Goal: Transaction & Acquisition: Purchase product/service

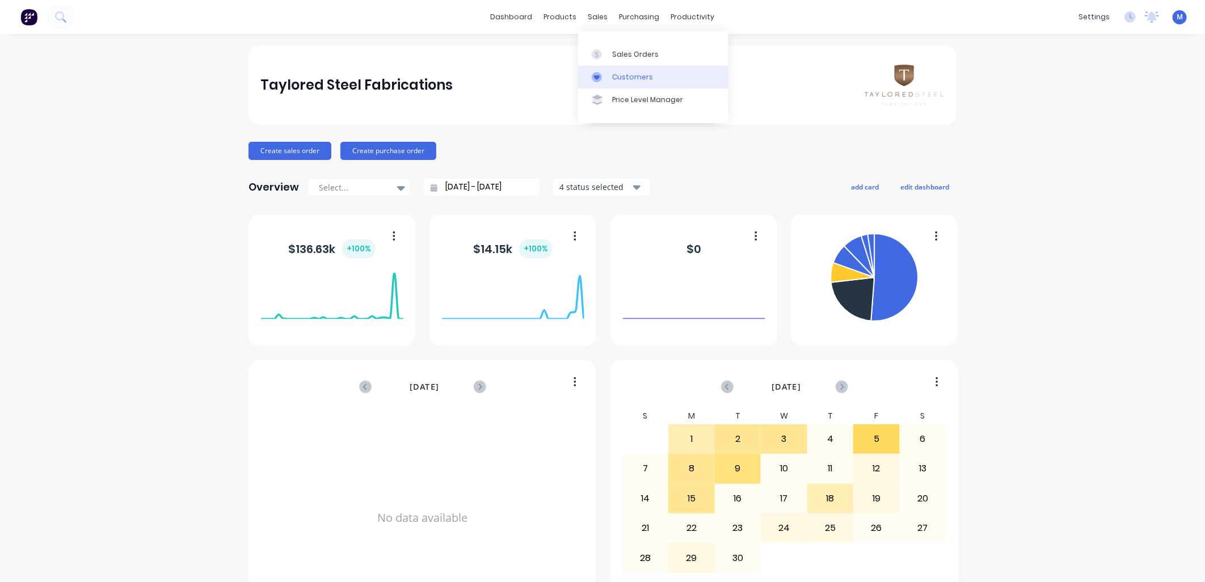
click at [613, 75] on div "Customers" at bounding box center [632, 77] width 41 height 10
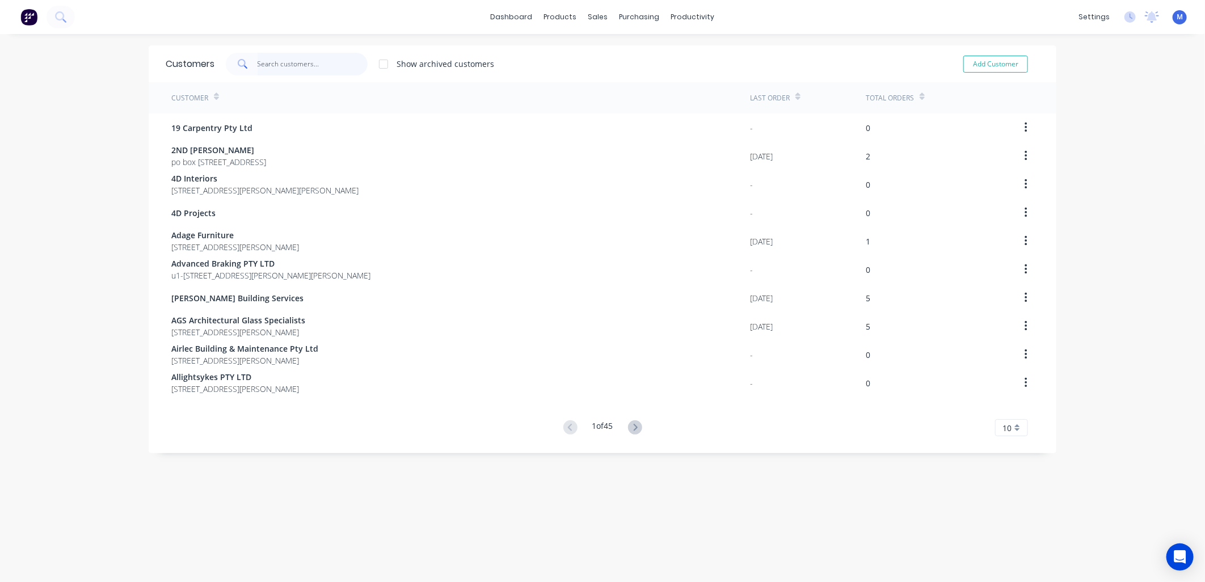
click at [281, 64] on input "text" at bounding box center [313, 64] width 111 height 23
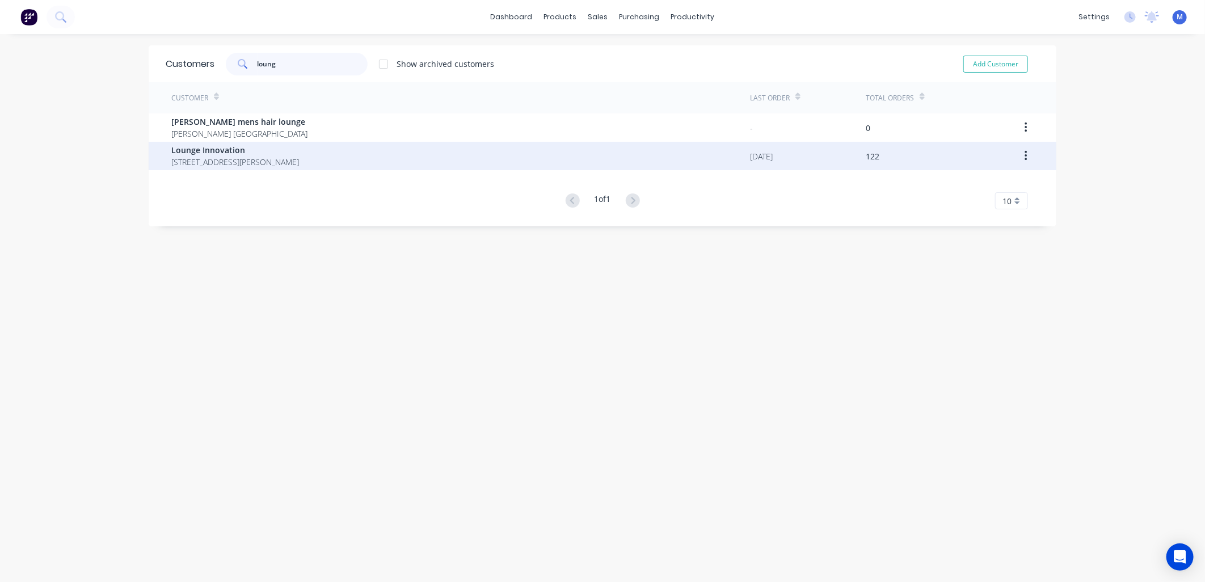
type input "loung"
click at [239, 149] on span "Lounge Innovation" at bounding box center [235, 150] width 128 height 12
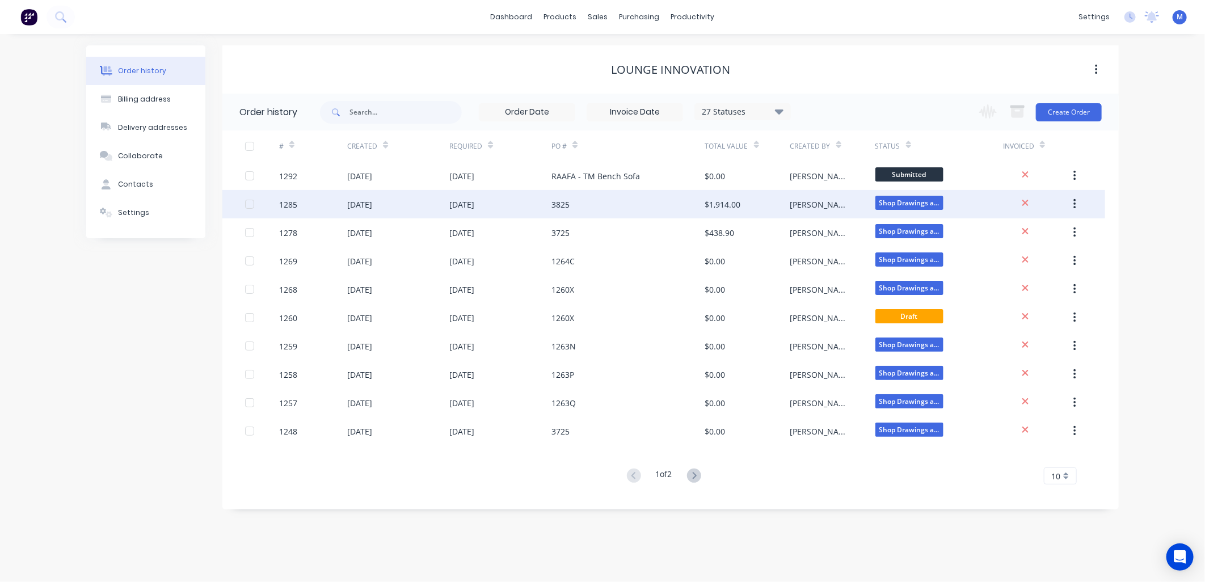
click at [590, 201] on div "3825" at bounding box center [627, 204] width 153 height 28
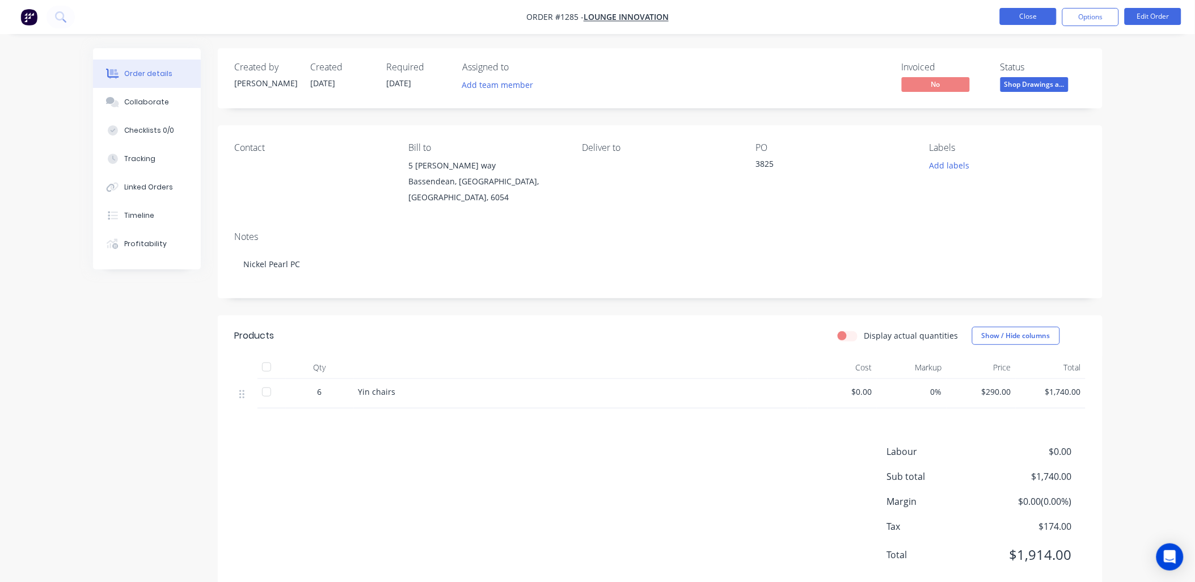
click at [1037, 12] on button "Close" at bounding box center [1028, 16] width 57 height 17
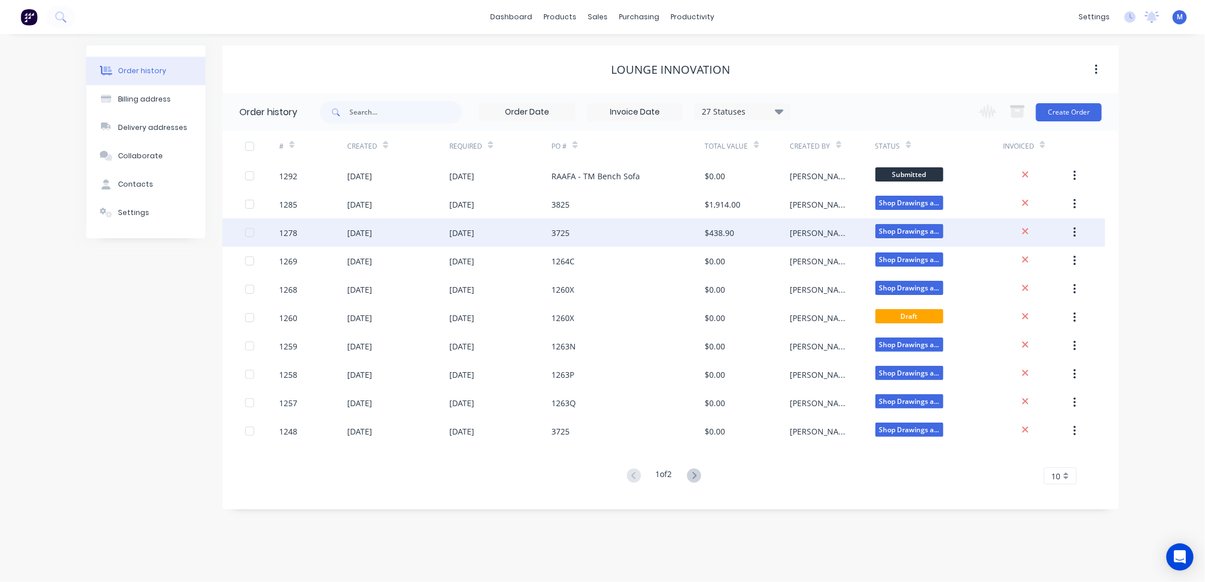
click at [567, 234] on div "3725" at bounding box center [560, 233] width 18 height 12
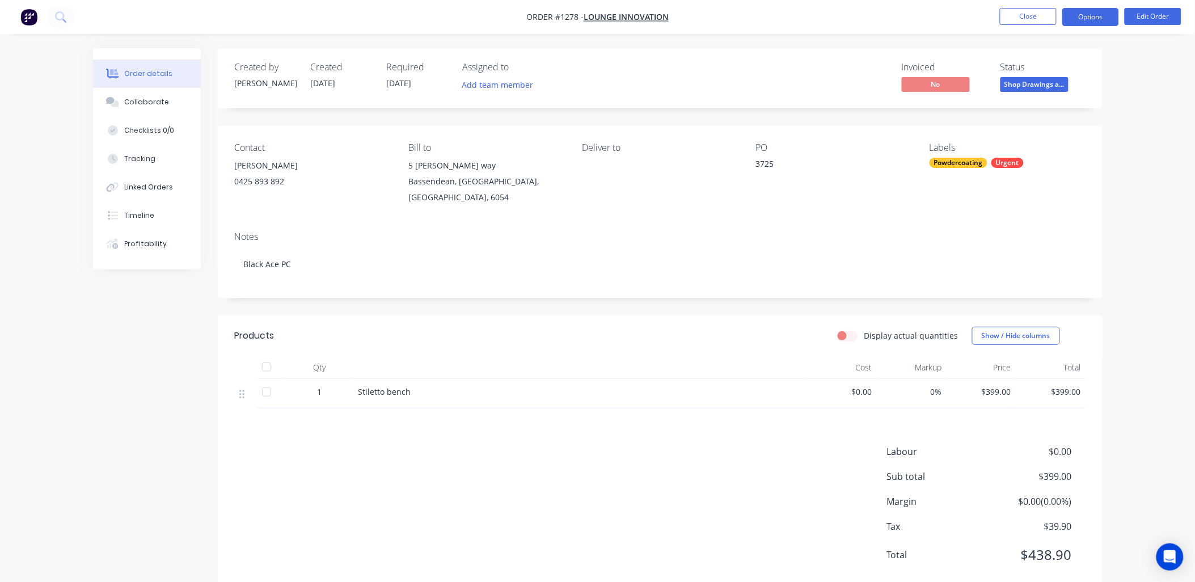
click at [1107, 19] on button "Options" at bounding box center [1090, 17] width 57 height 18
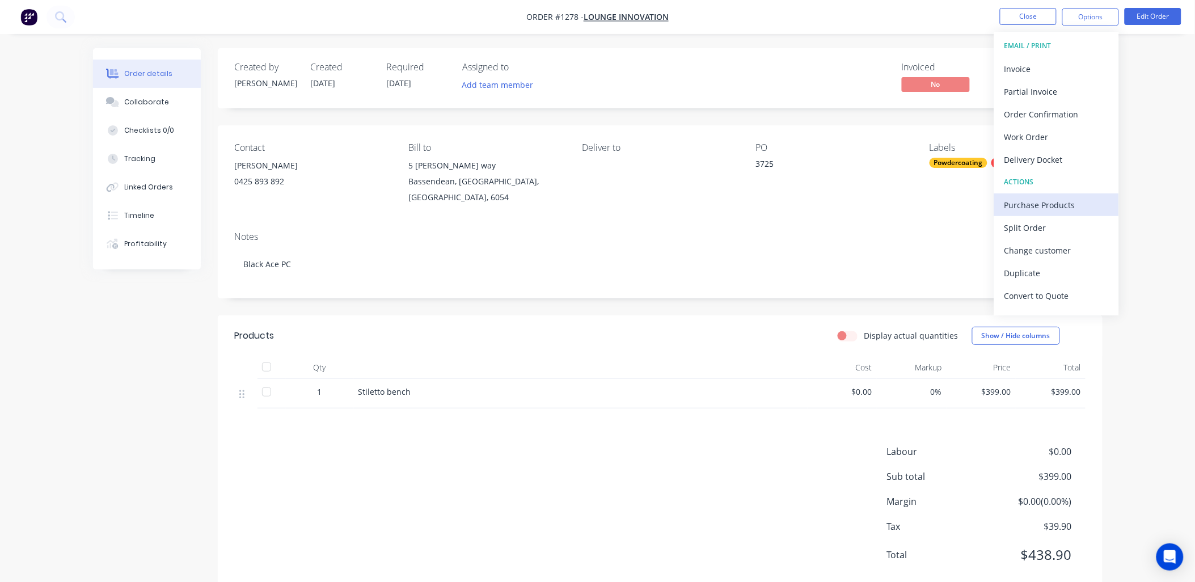
click at [1030, 197] on div "Purchase Products" at bounding box center [1057, 205] width 104 height 16
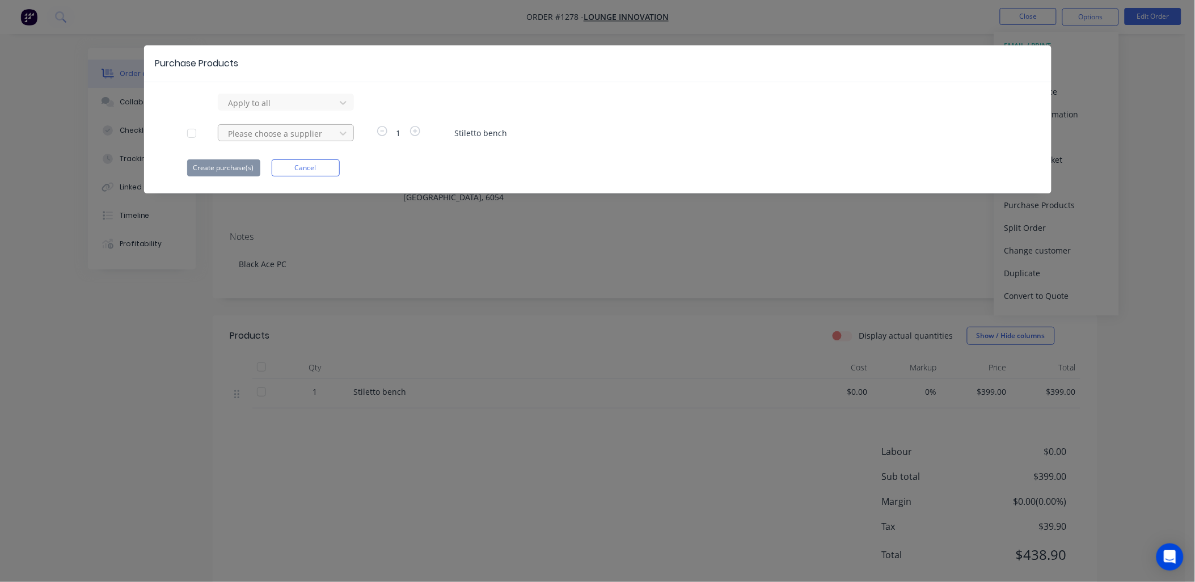
click at [315, 110] on div at bounding box center [278, 103] width 102 height 14
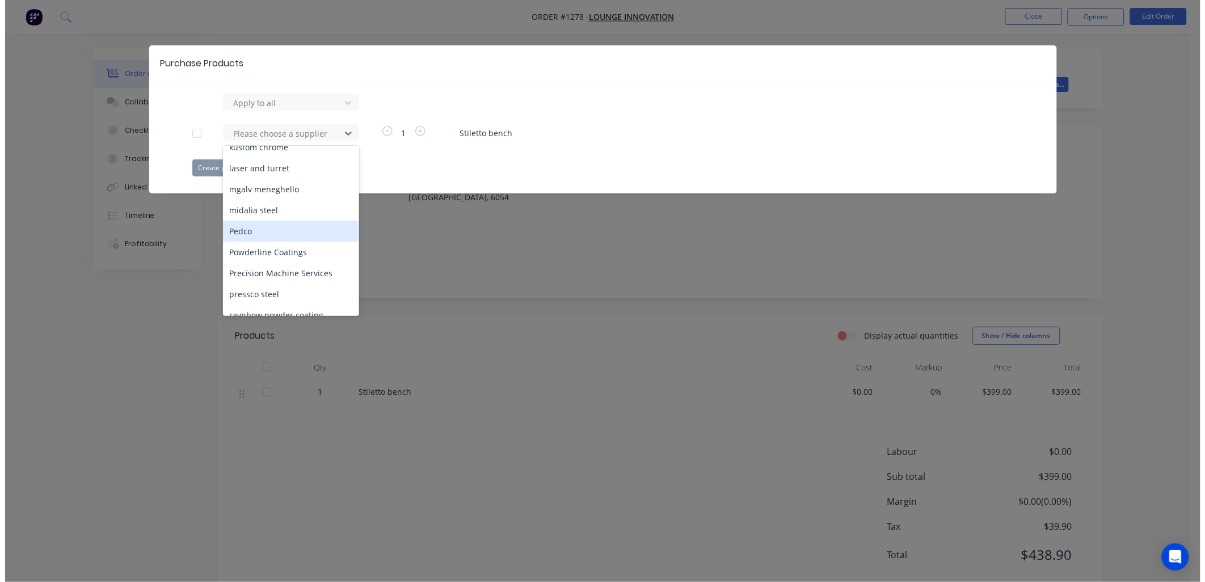
scroll to position [441, 0]
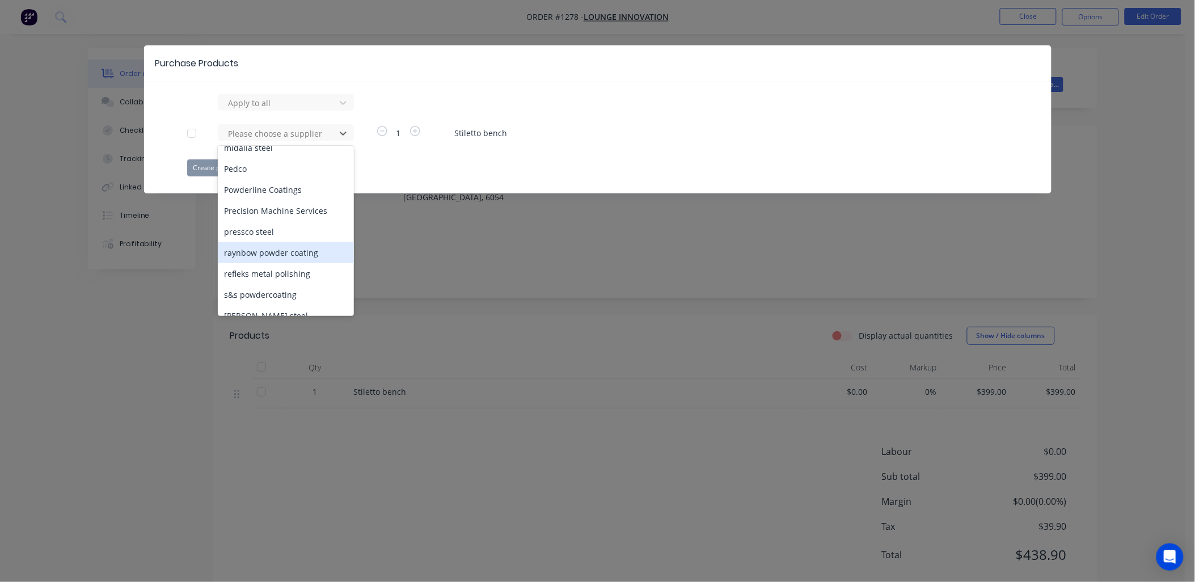
click at [265, 242] on div "raynbow powder coating" at bounding box center [286, 252] width 136 height 21
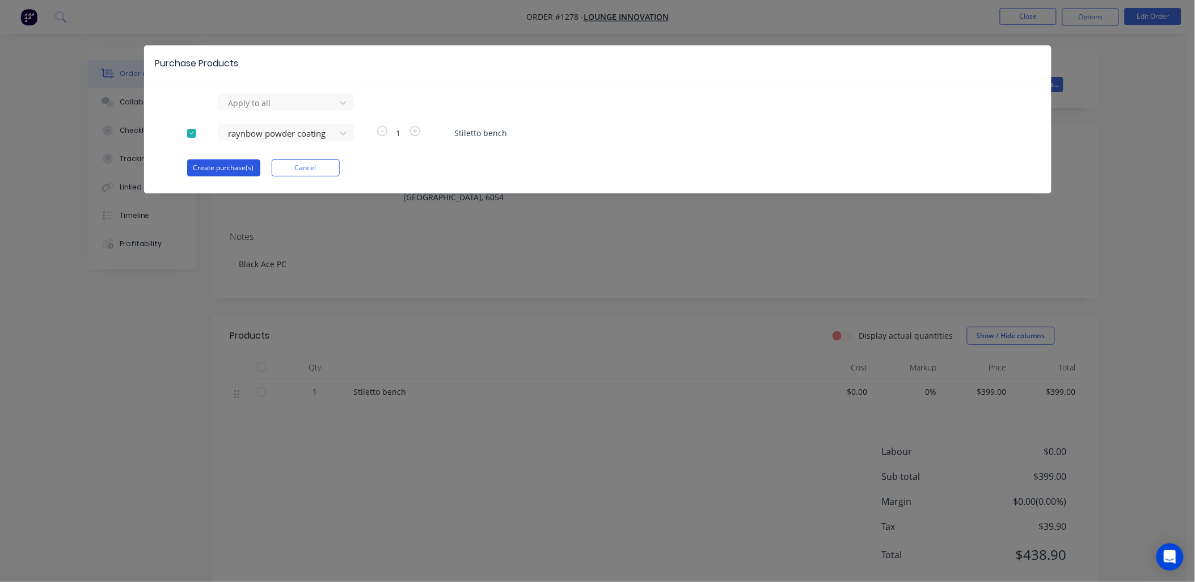
click at [235, 166] on button "Create purchase(s)" at bounding box center [223, 167] width 73 height 17
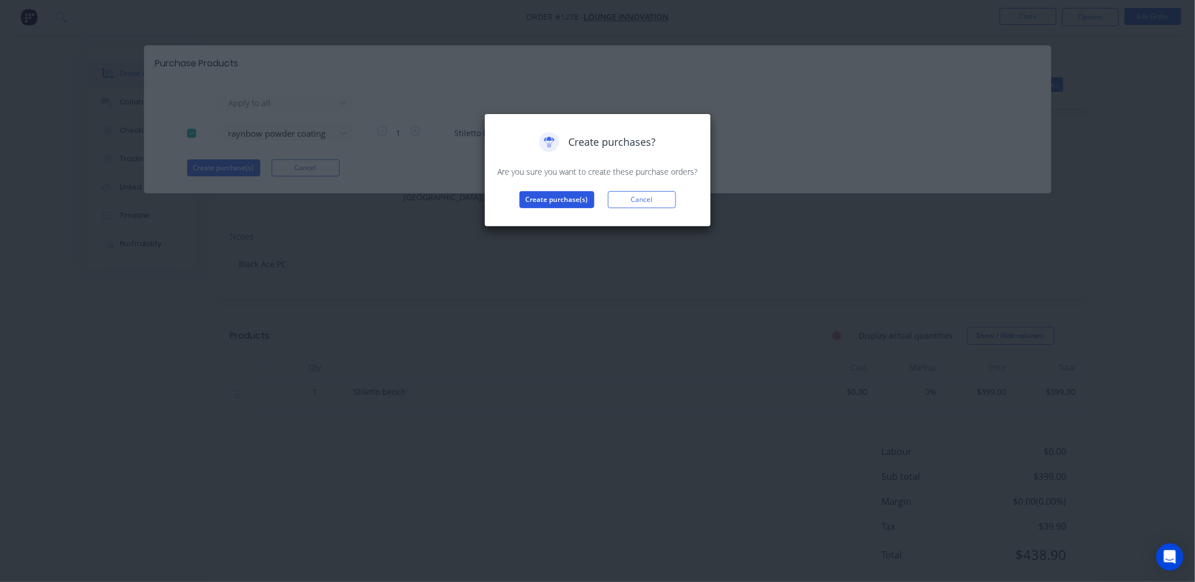
click at [543, 206] on button "Create purchase(s)" at bounding box center [557, 199] width 75 height 17
click at [543, 214] on button "View purchase(s)" at bounding box center [557, 217] width 68 height 17
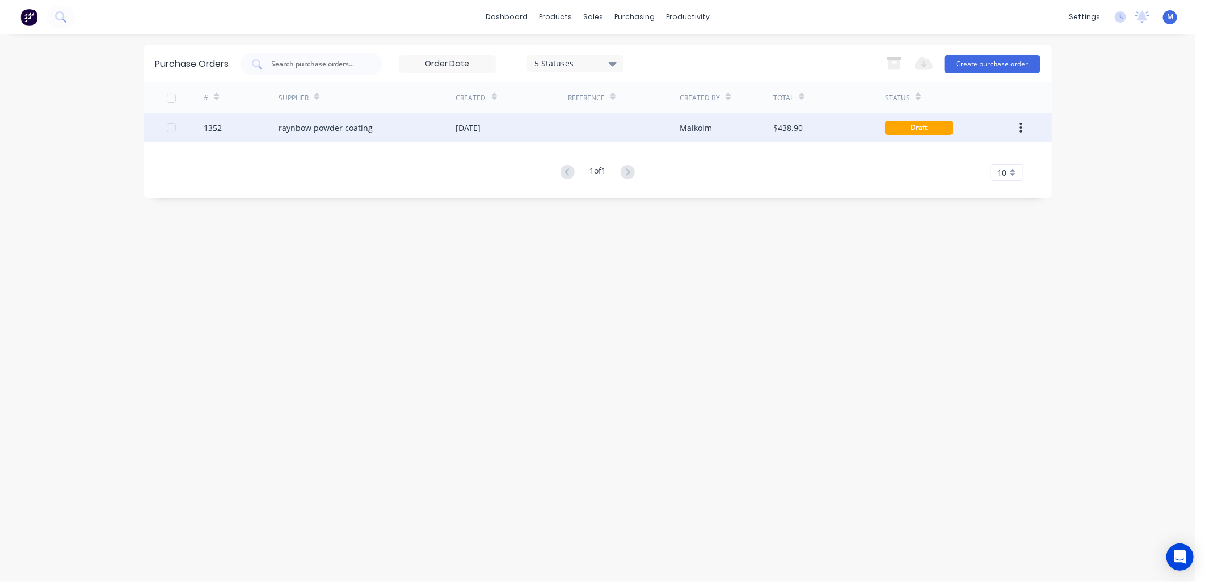
click at [329, 126] on div "raynbow powder coating" at bounding box center [326, 128] width 94 height 12
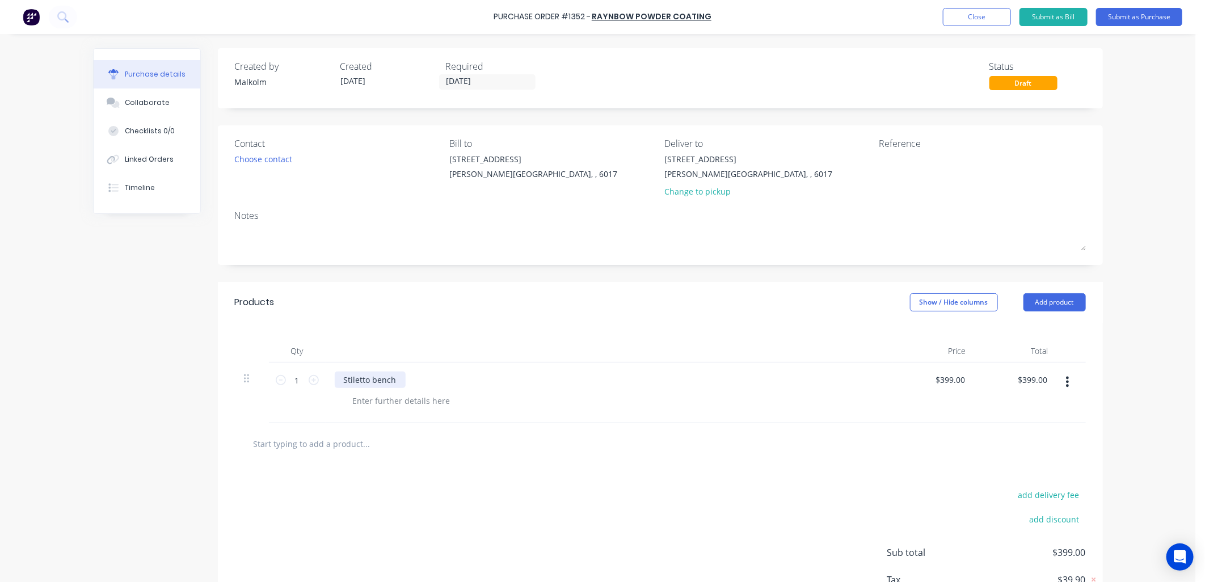
click at [393, 380] on div "Stiletto bench" at bounding box center [370, 380] width 71 height 16
click at [434, 401] on div at bounding box center [402, 401] width 116 height 16
click at [449, 408] on div "1500x450x670mmH" at bounding box center [614, 401] width 540 height 16
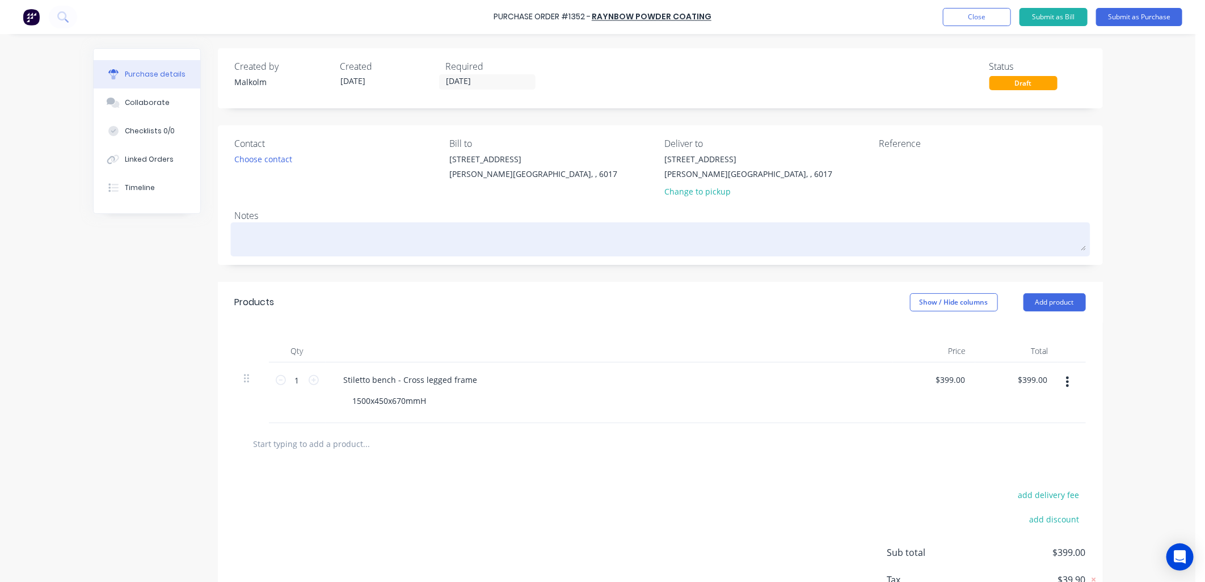
click at [365, 234] on textarea at bounding box center [660, 238] width 851 height 26
type textarea "x"
type textarea "P"
type textarea "x"
type textarea "Pr"
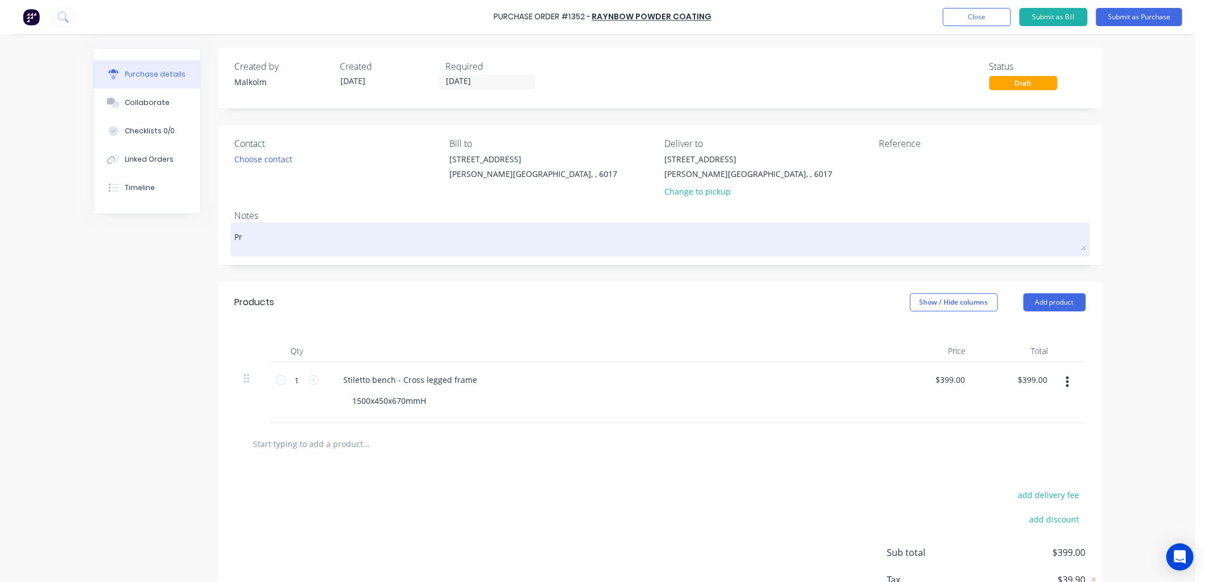
type textarea "x"
type textarea "Pri"
type textarea "x"
type textarea "Prim"
type textarea "x"
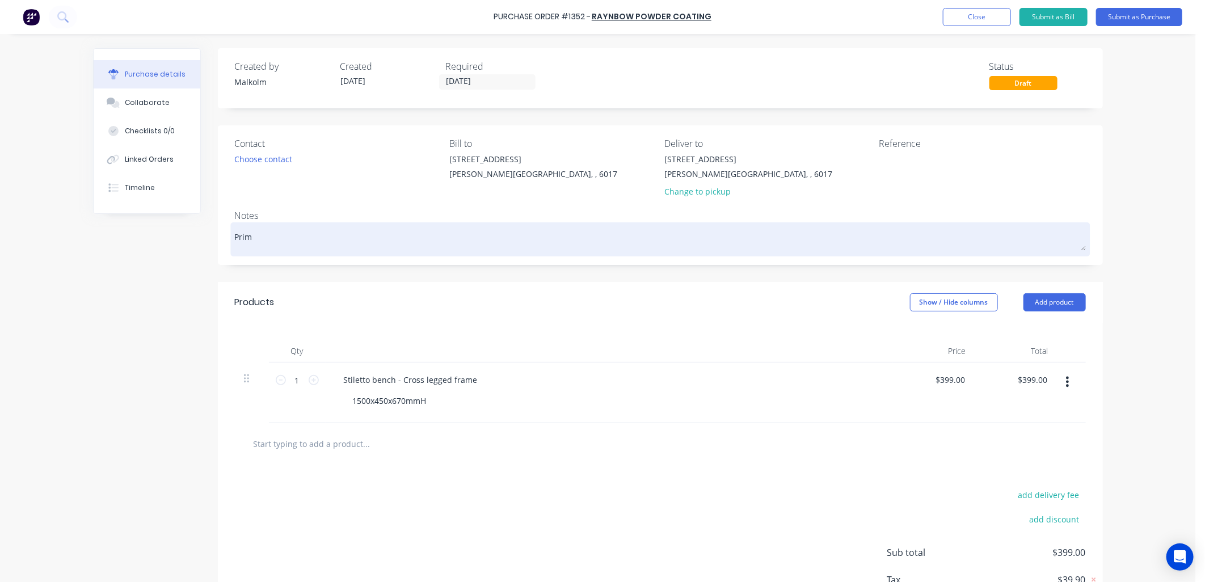
type textarea "Prime"
type textarea "x"
type textarea "Primer"
type textarea "x"
type textarea "Primer"
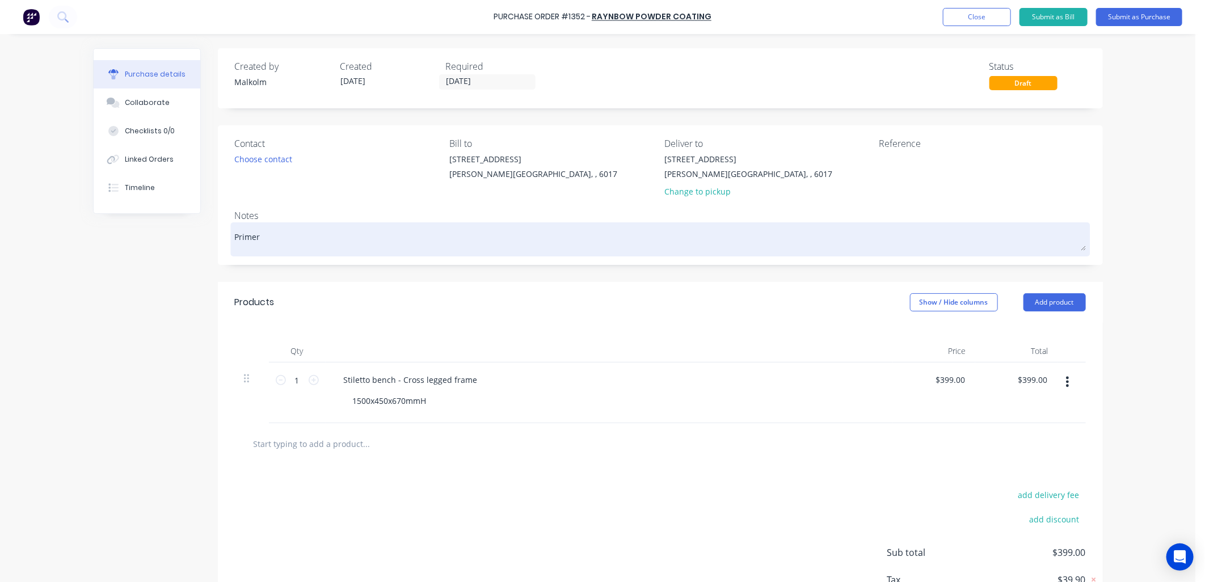
type textarea "x"
type textarea "Primer &"
type textarea "x"
type textarea "Primer &"
type textarea "x"
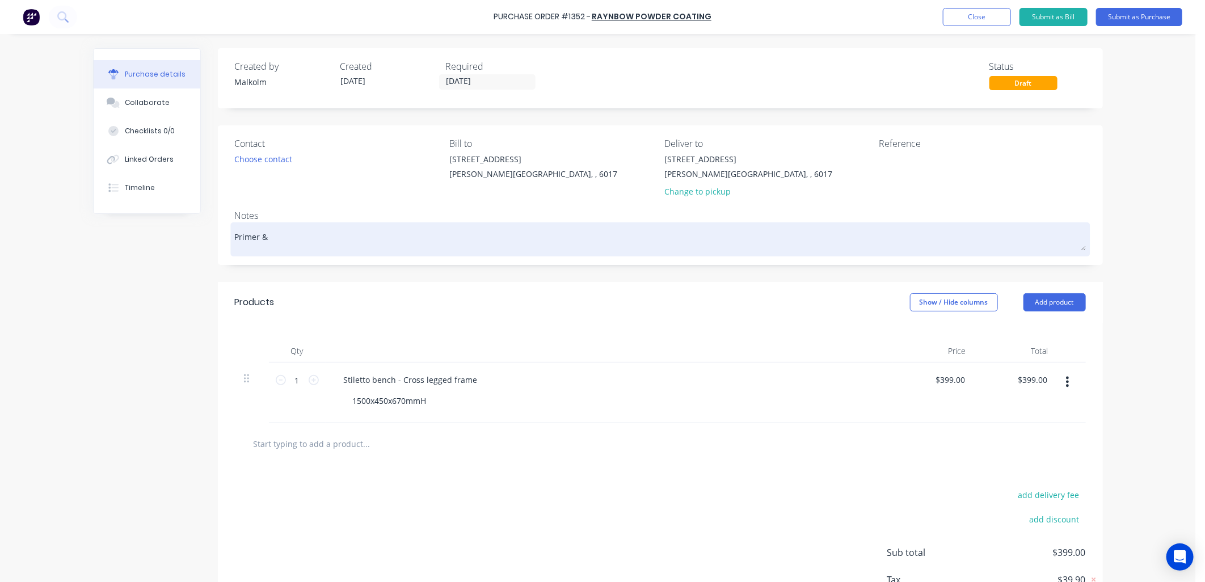
type textarea "Primer & P"
type textarea "x"
type textarea "Primer & PC"
type textarea "x"
type textarea "Primer & PC"
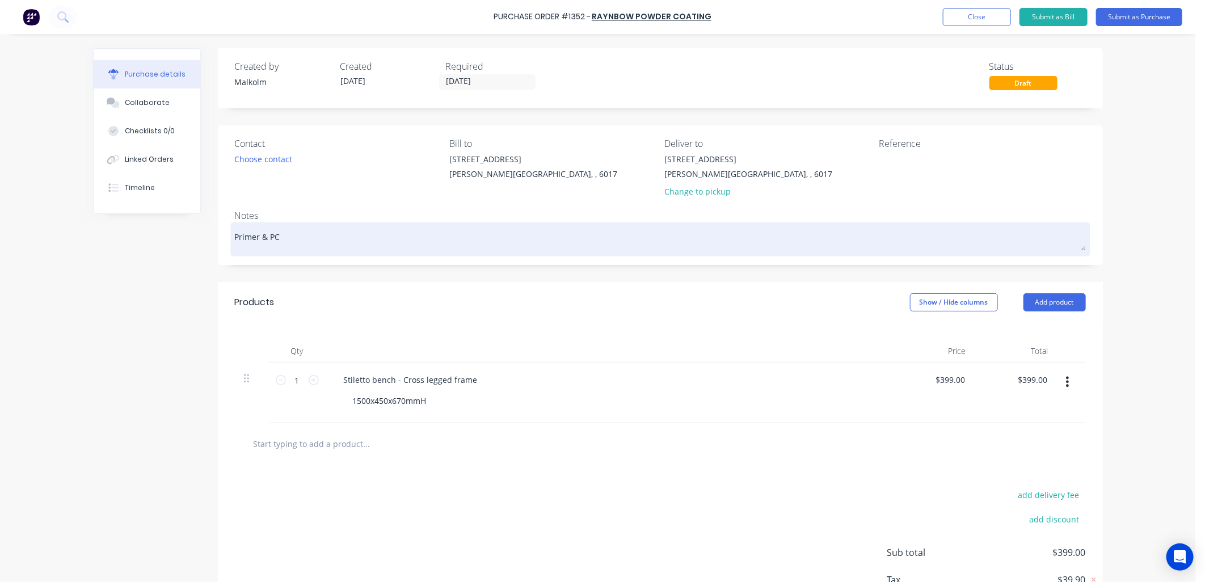
type textarea "x"
type textarea "Primer & PC B"
type textarea "x"
type textarea "Primer & PC Bl"
type textarea "x"
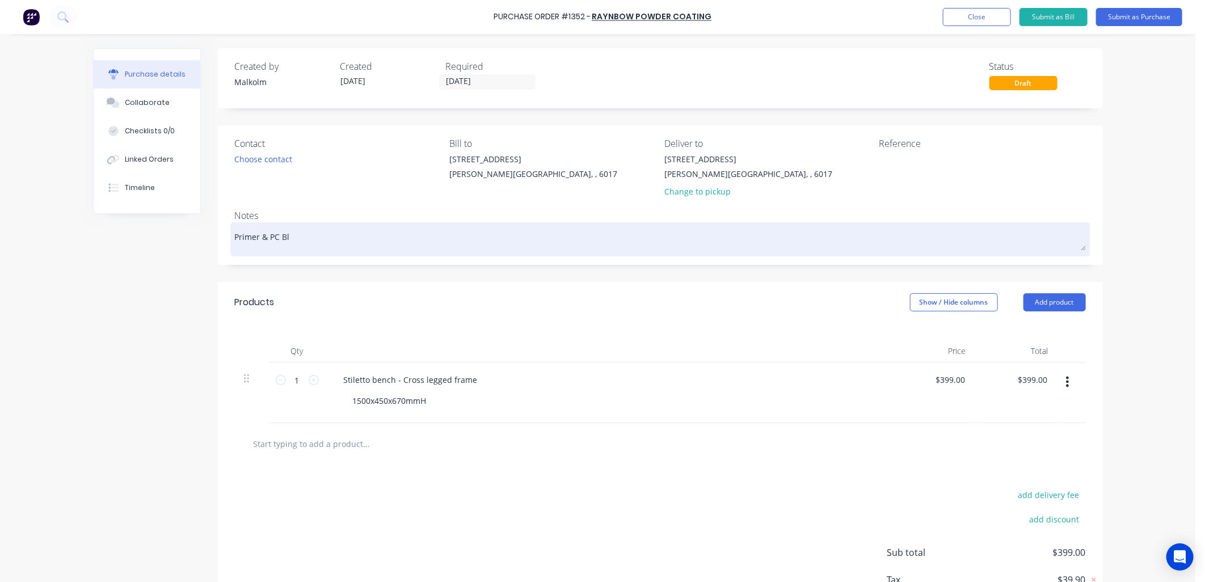
type textarea "Primer & PC Bla"
type textarea "x"
type textarea "Primer & PC Blac"
type textarea "x"
type textarea "Primer & PC Black"
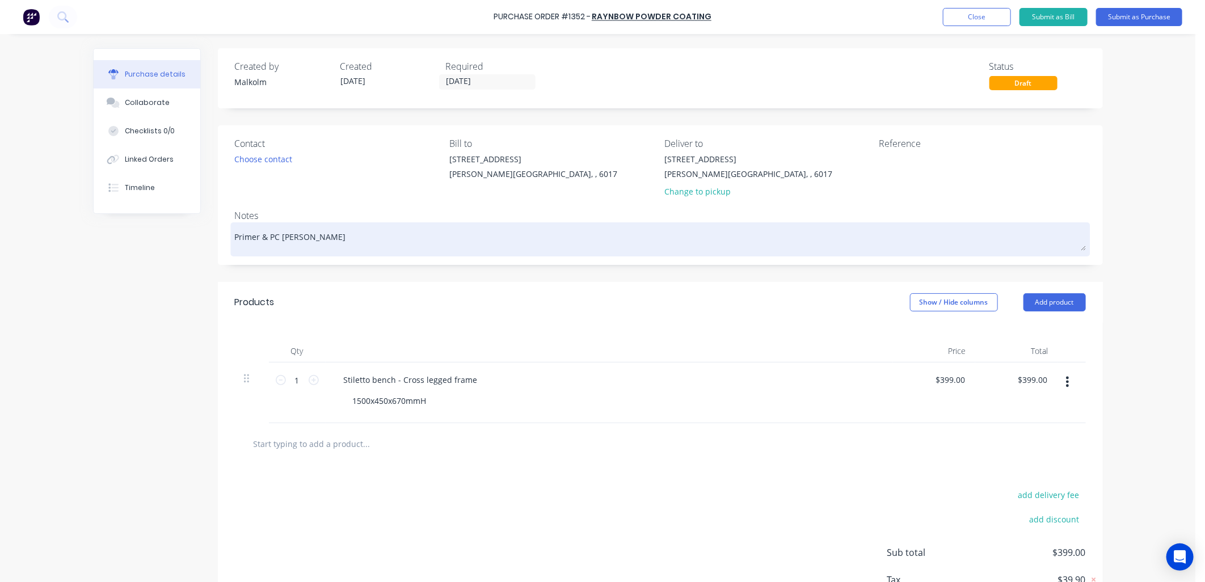
type textarea "x"
type textarea "Primer & PC Black"
type textarea "x"
type textarea "Primer & PC Black A"
type textarea "x"
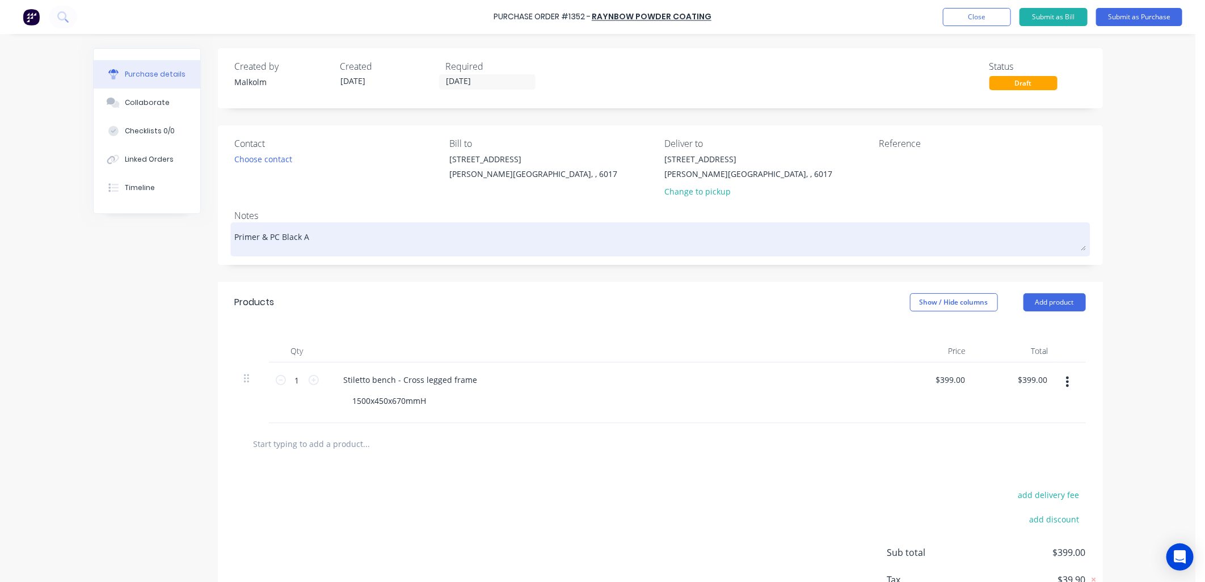
type textarea "Primer & PC Black Ac"
type textarea "x"
type textarea "Primer & PC Black Ace"
type textarea "x"
type textarea "Primer & PC Black Ace"
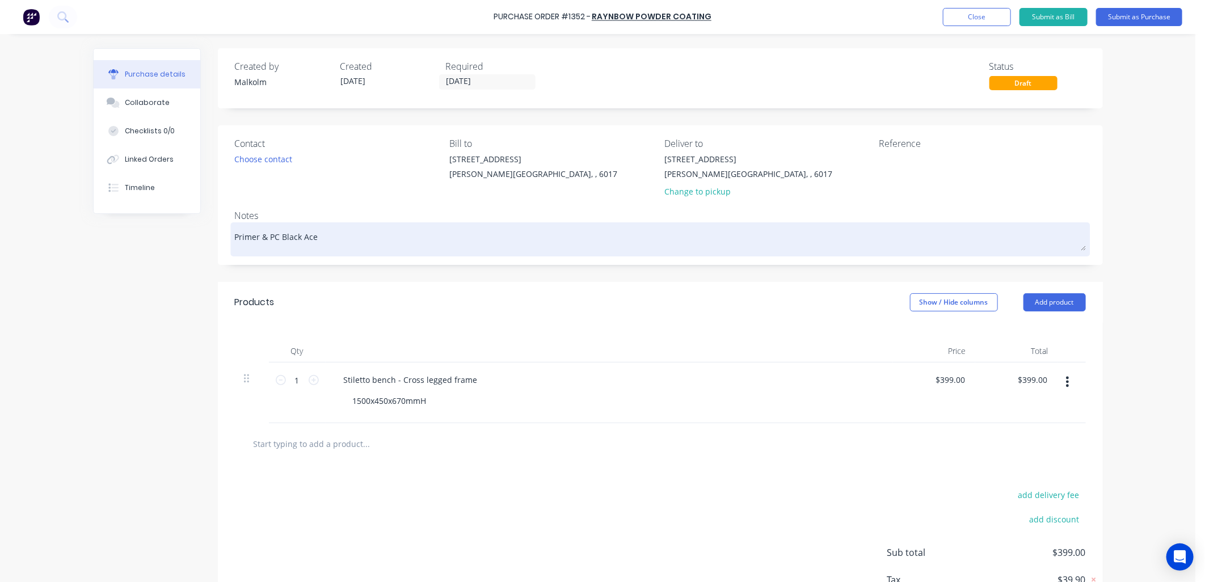
type textarea "x"
type textarea "Primer & PC Black Ace -"
type textarea "x"
type textarea "Primer & PC Black Ace"
type textarea "x"
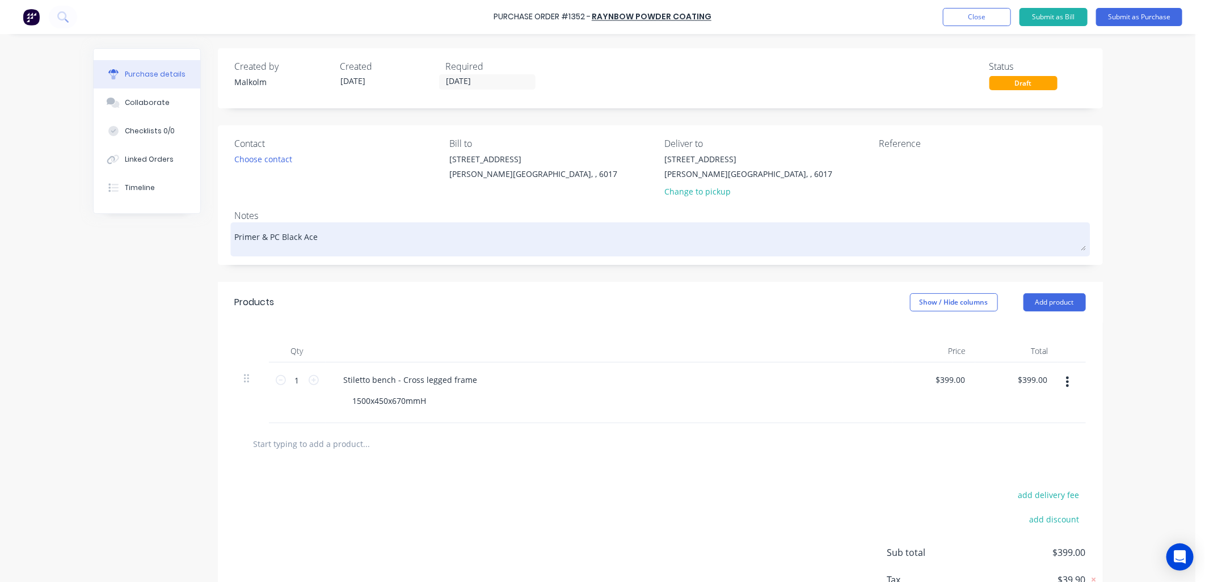
type textarea "Primer & PC Black Ace"
type textarea "x"
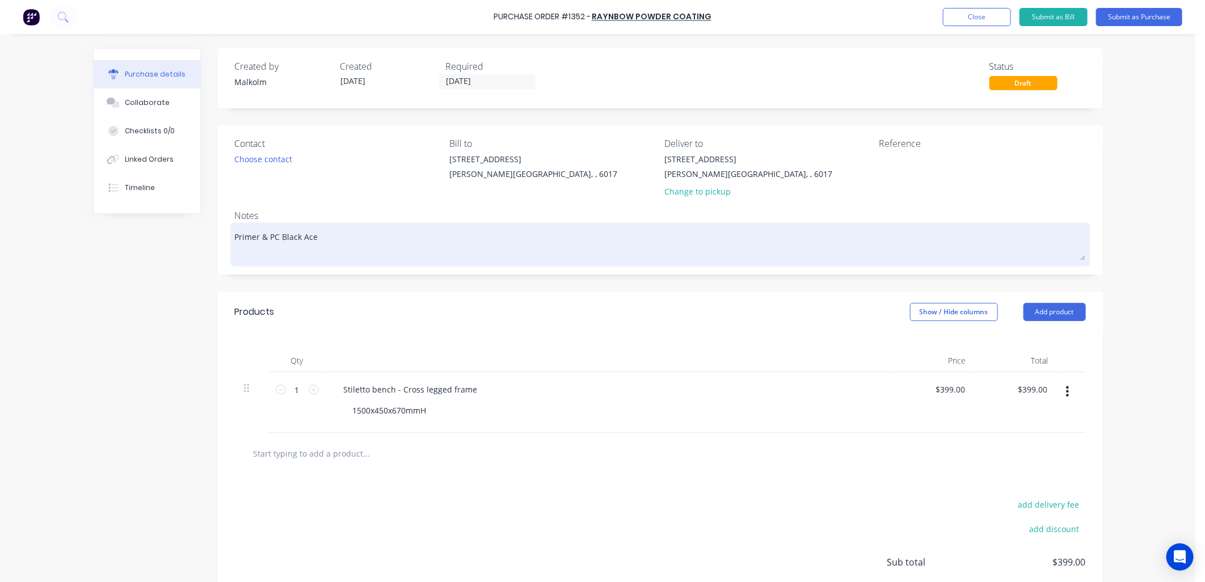
type textarea "Primer & PC Black Ace 6"
type textarea "x"
type textarea "Primer & PC Black Ace 6."
type textarea "x"
type textarea "Primer & PC Black Ace 6.2"
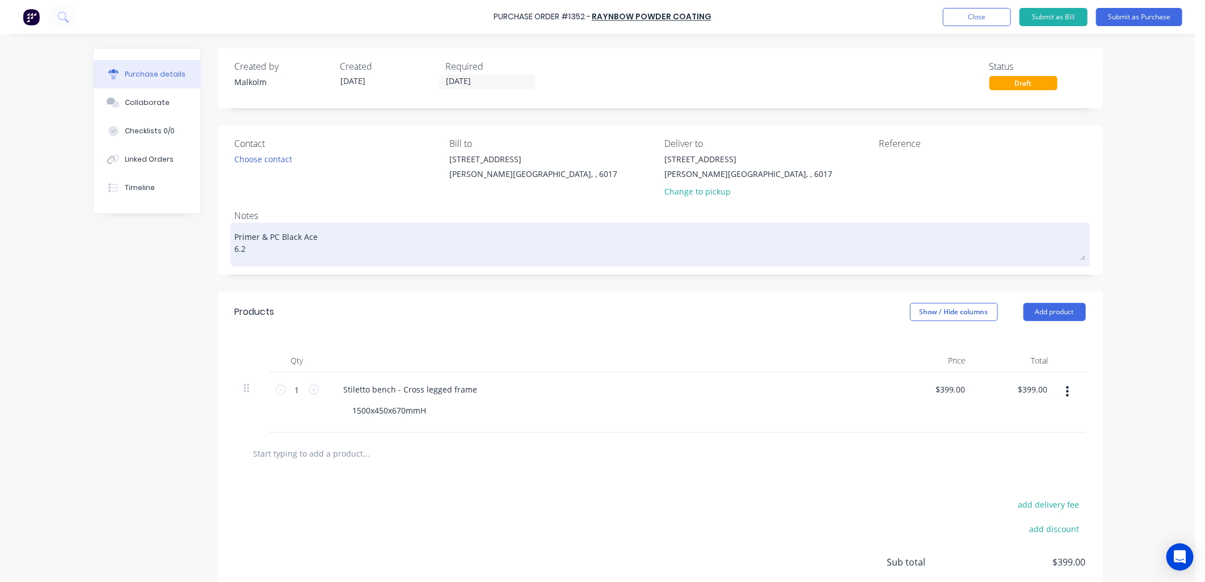
type textarea "x"
type textarea "Primer & PC Black Ace 6.2L"
type textarea "x"
type textarea "Primer & PC Black Ace 6.2L/"
type textarea "x"
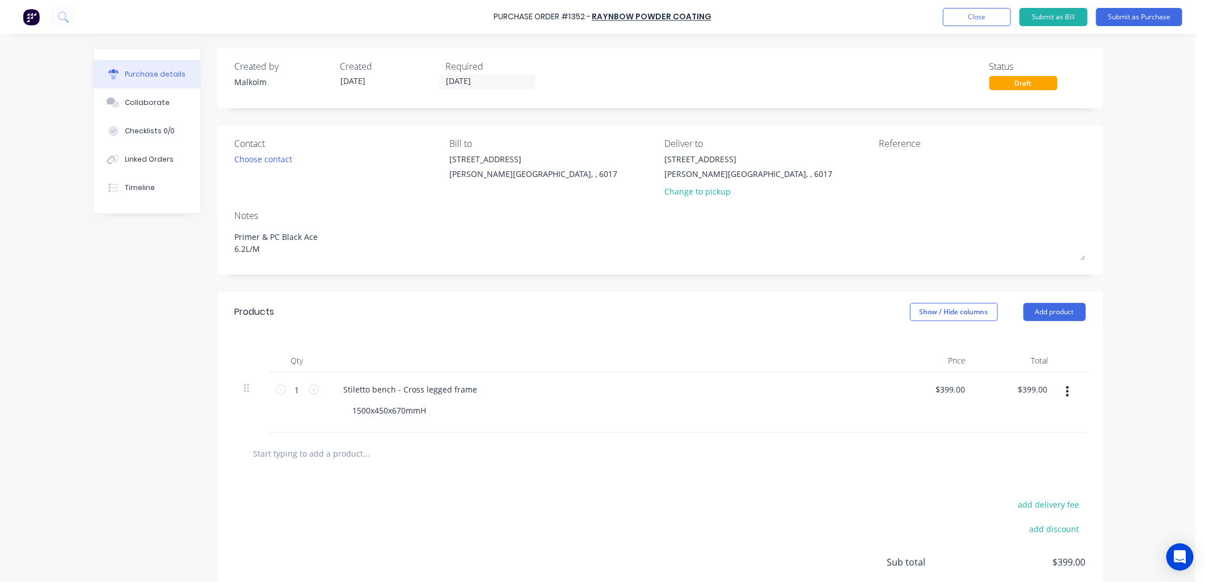
type textarea "Primer & PC Black Ace 6.2L/M"
type textarea "x"
type textarea "Primer & PC Black Ace 6.2L/M"
click at [348, 199] on div "Contact Choose contact" at bounding box center [338, 170] width 206 height 66
click at [881, 157] on textarea at bounding box center [950, 166] width 142 height 26
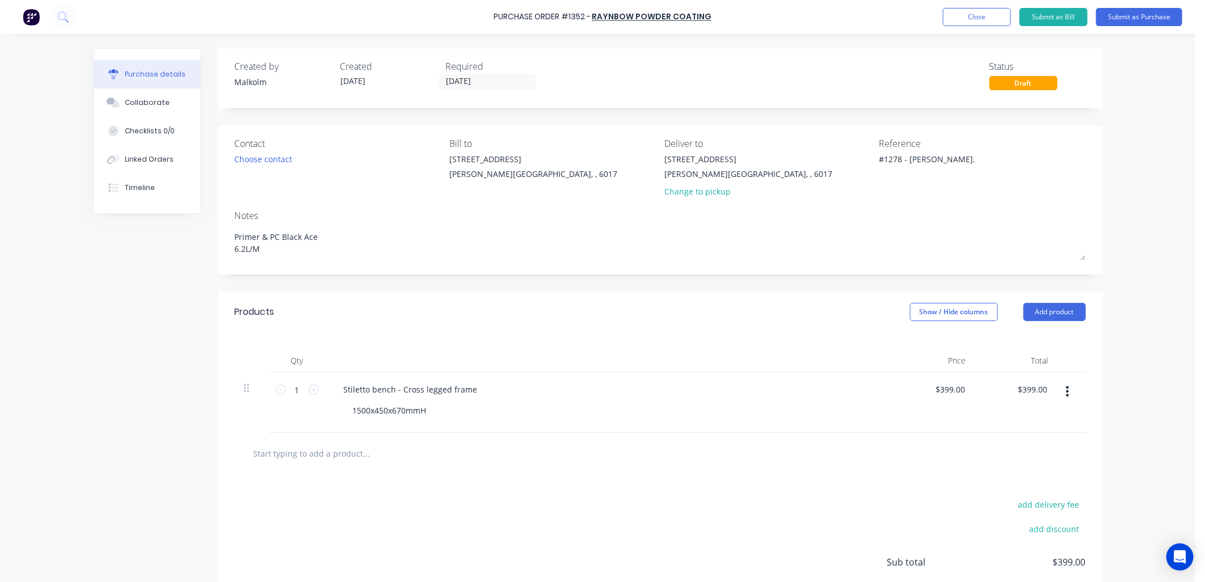
type textarea "#1278 - Lounge Innov."
type textarea "x"
type textarea "#1278 - Lounge Innov."
click at [896, 214] on div "Notes" at bounding box center [660, 216] width 851 height 14
click at [1130, 21] on button "Submit as Purchase" at bounding box center [1139, 17] width 86 height 18
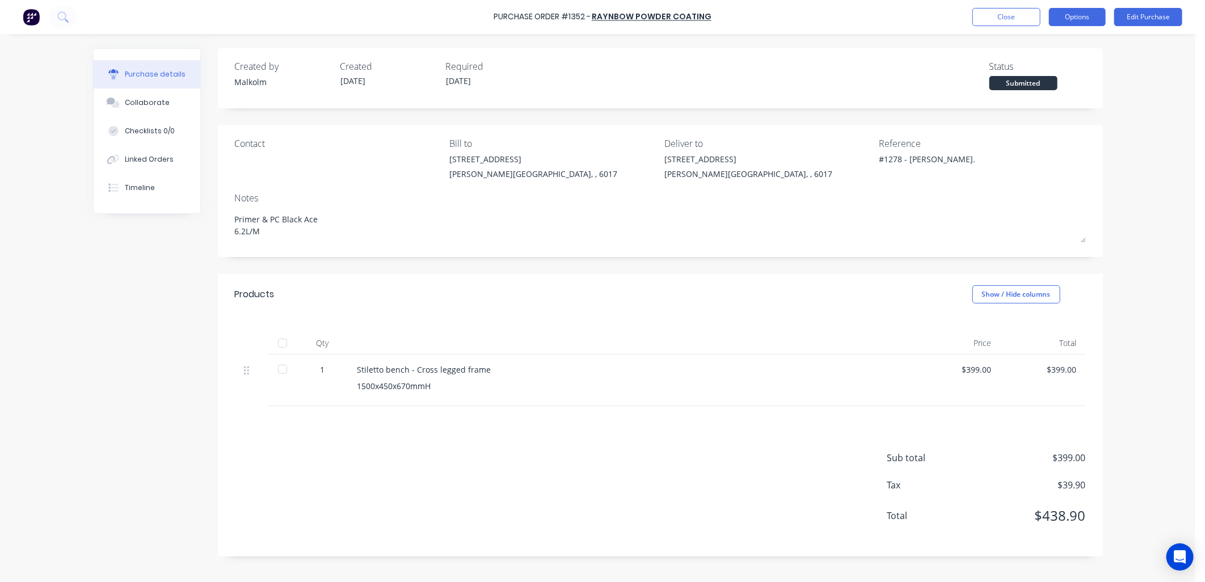
click at [1061, 15] on button "Options" at bounding box center [1077, 17] width 57 height 18
click at [1022, 48] on div "Print / Email" at bounding box center [1051, 46] width 87 height 16
click at [1033, 94] on div "Without pricing" at bounding box center [1051, 91] width 87 height 16
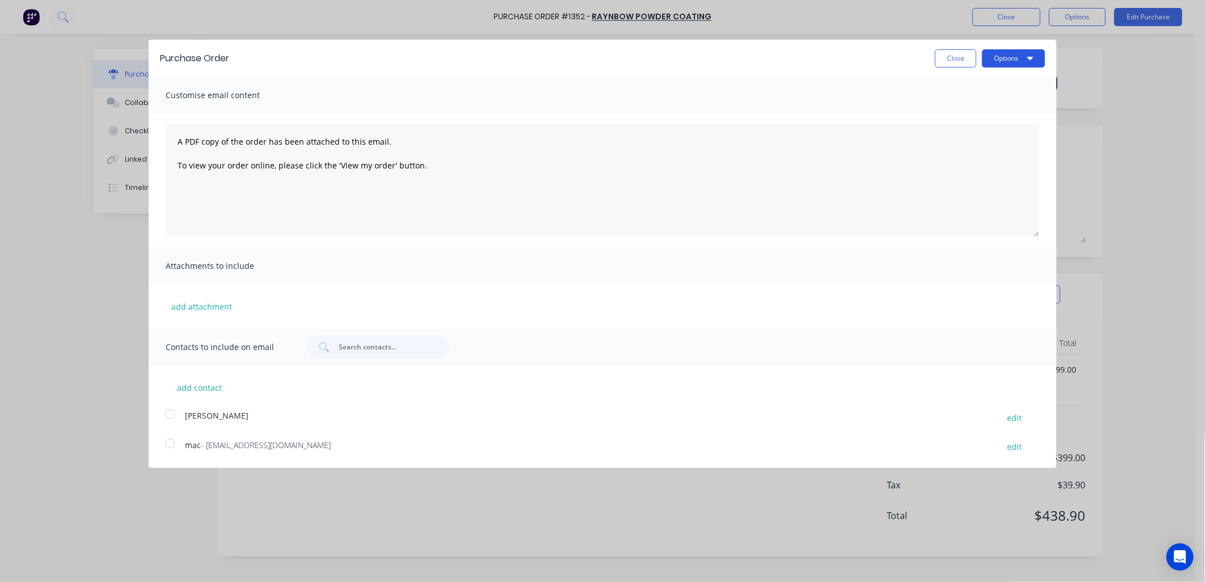
click at [1014, 61] on button "Options" at bounding box center [1013, 58] width 63 height 18
click at [963, 86] on div "Print" at bounding box center [990, 87] width 87 height 16
click at [947, 52] on button "Close" at bounding box center [955, 58] width 41 height 18
type textarea "x"
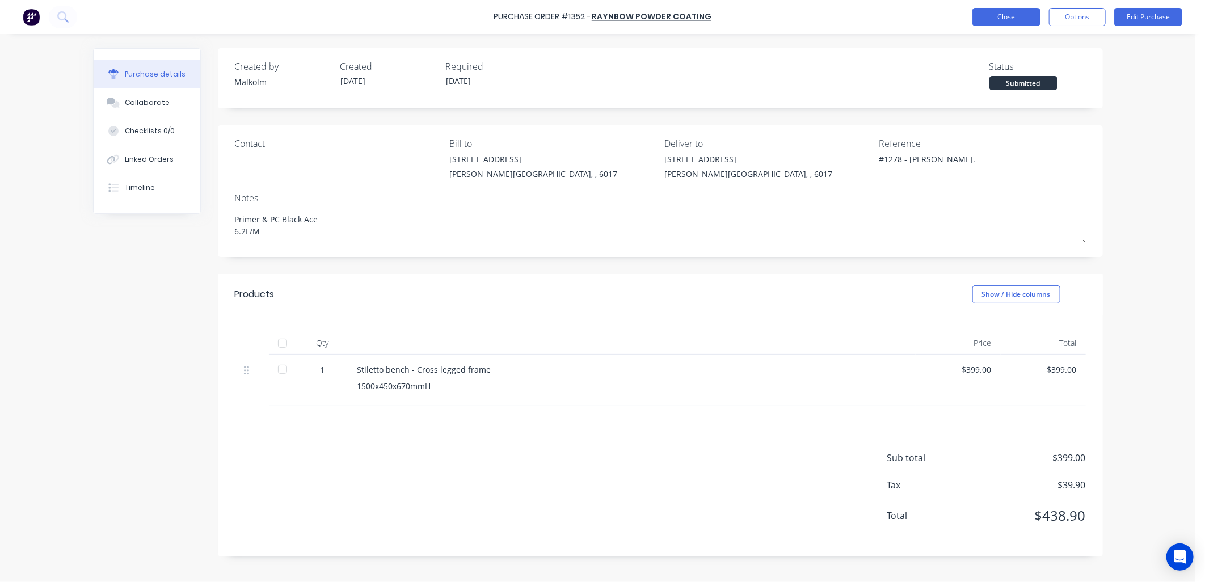
click at [1029, 21] on button "Close" at bounding box center [1006, 17] width 68 height 18
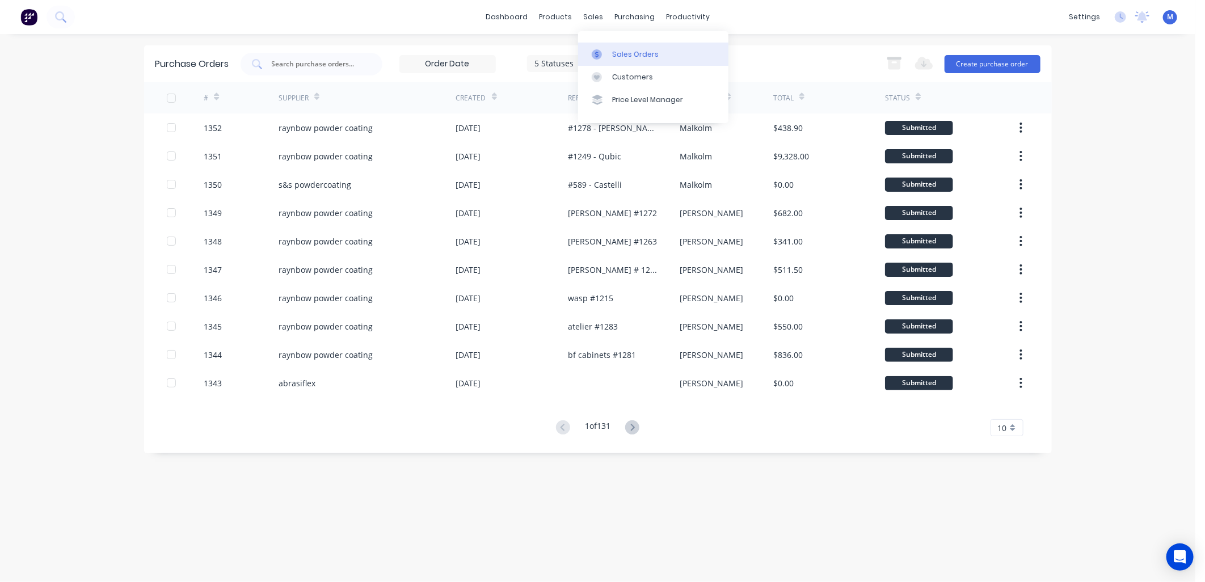
click at [609, 52] on link "Sales Orders" at bounding box center [653, 54] width 150 height 23
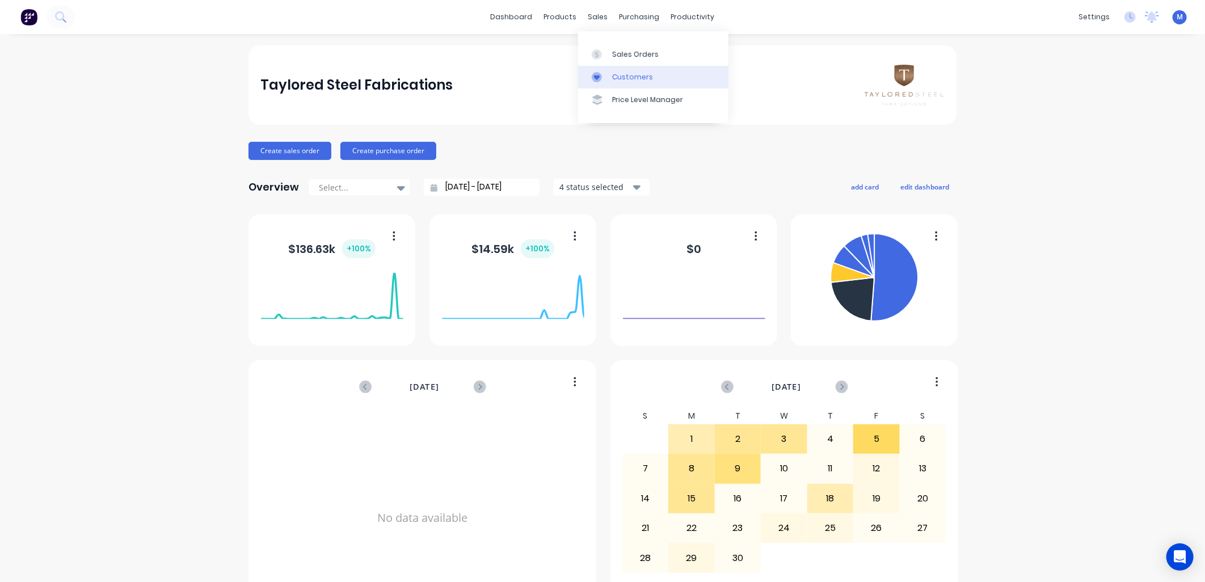
click at [616, 75] on div "Customers" at bounding box center [632, 77] width 41 height 10
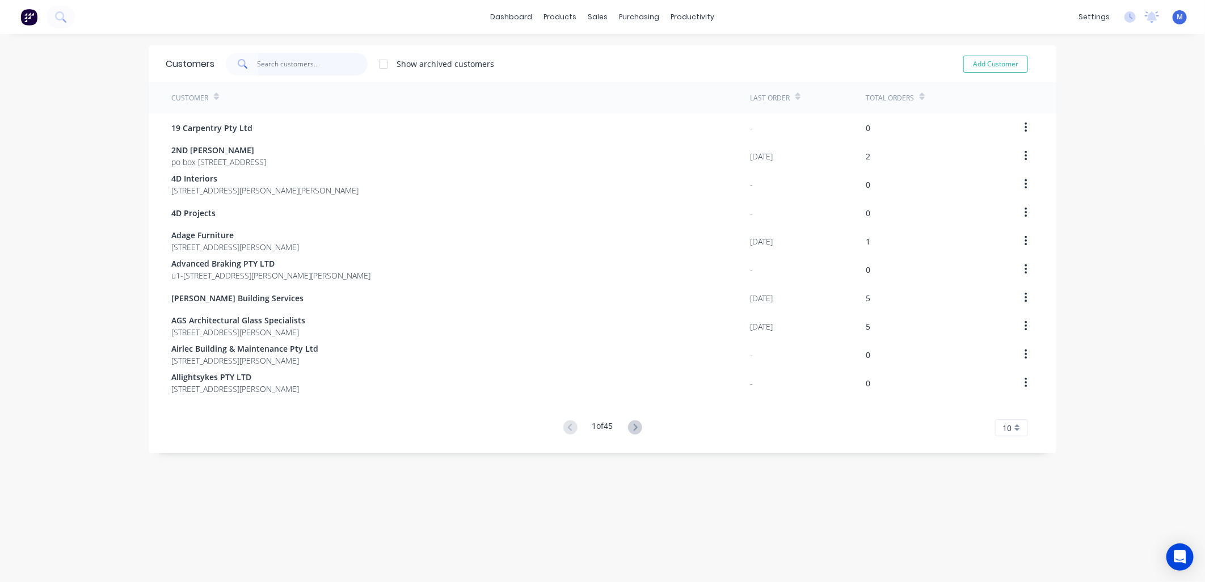
click at [265, 62] on input "text" at bounding box center [313, 64] width 111 height 23
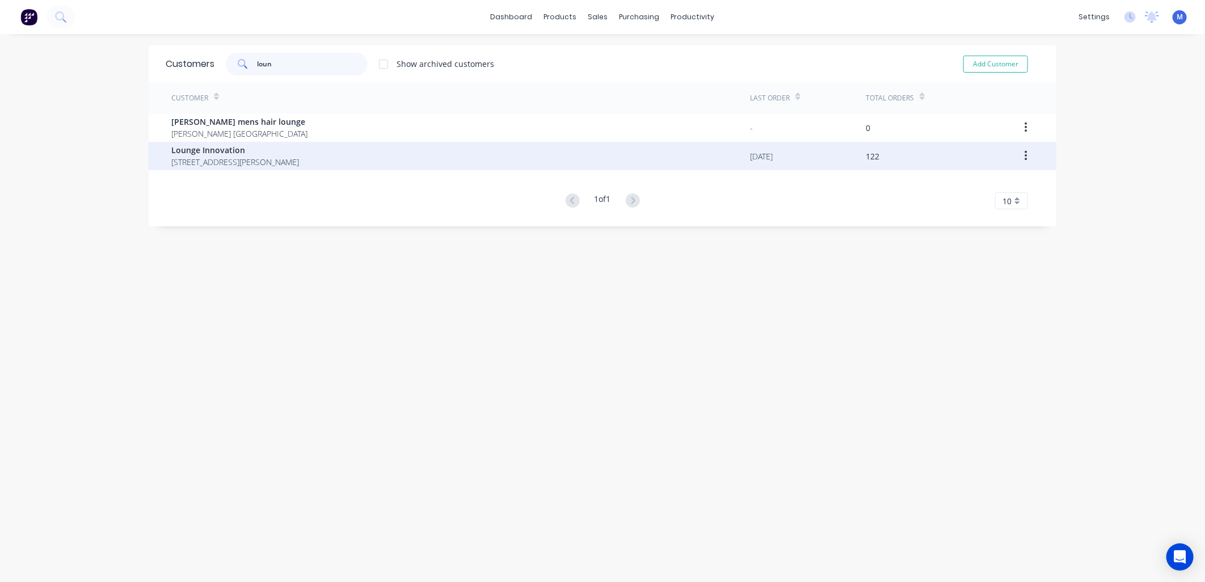
type input "loun"
click at [189, 149] on span "Lounge Innovation" at bounding box center [235, 150] width 128 height 12
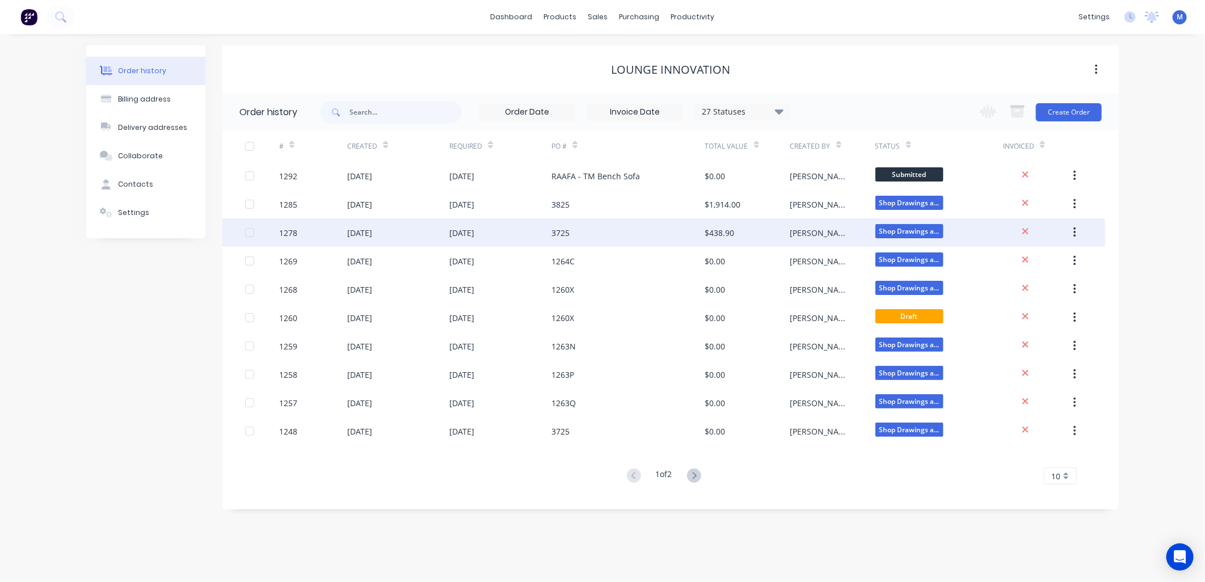
click at [559, 234] on div "3725" at bounding box center [560, 233] width 18 height 12
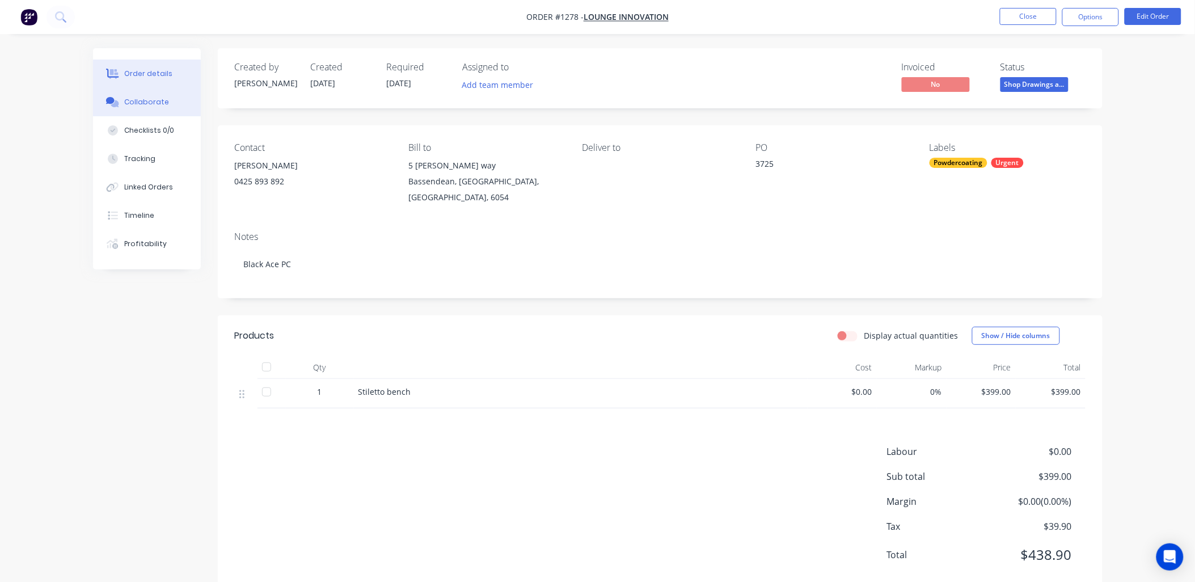
click at [151, 103] on div "Collaborate" at bounding box center [146, 102] width 45 height 10
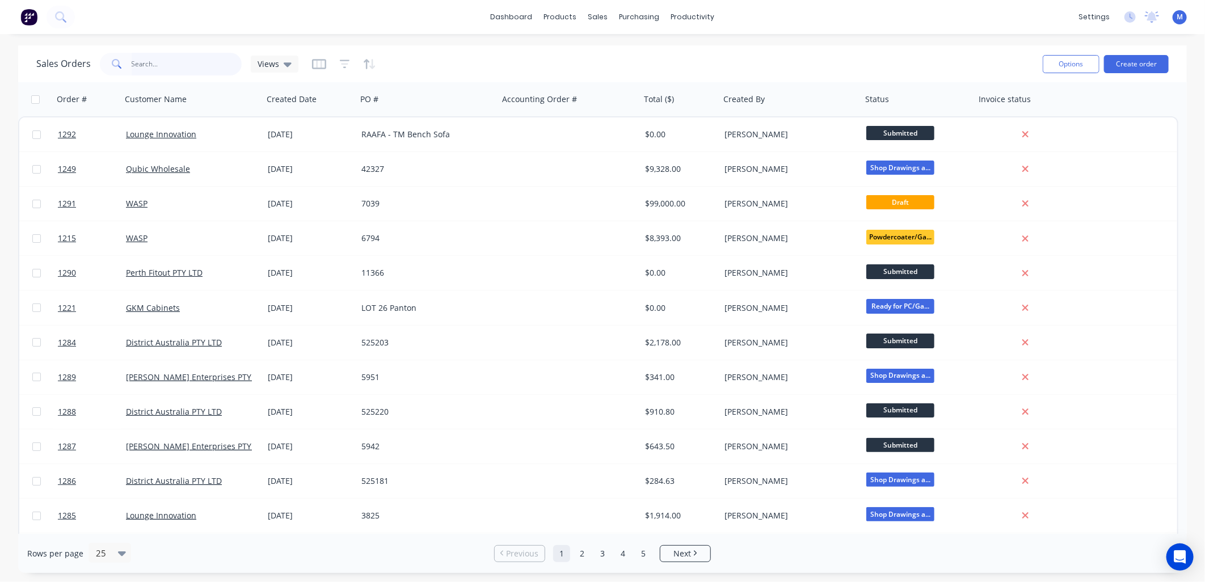
click at [169, 70] on input "text" at bounding box center [187, 64] width 111 height 23
type input "gkm"
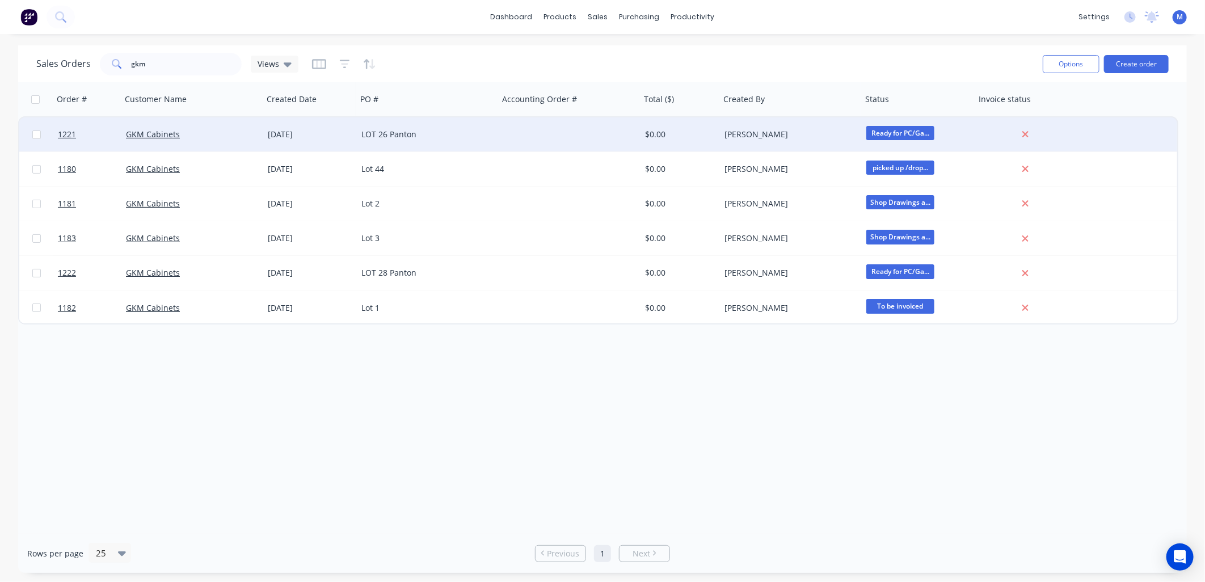
click at [393, 126] on div "LOT 26 Panton" at bounding box center [428, 134] width 142 height 34
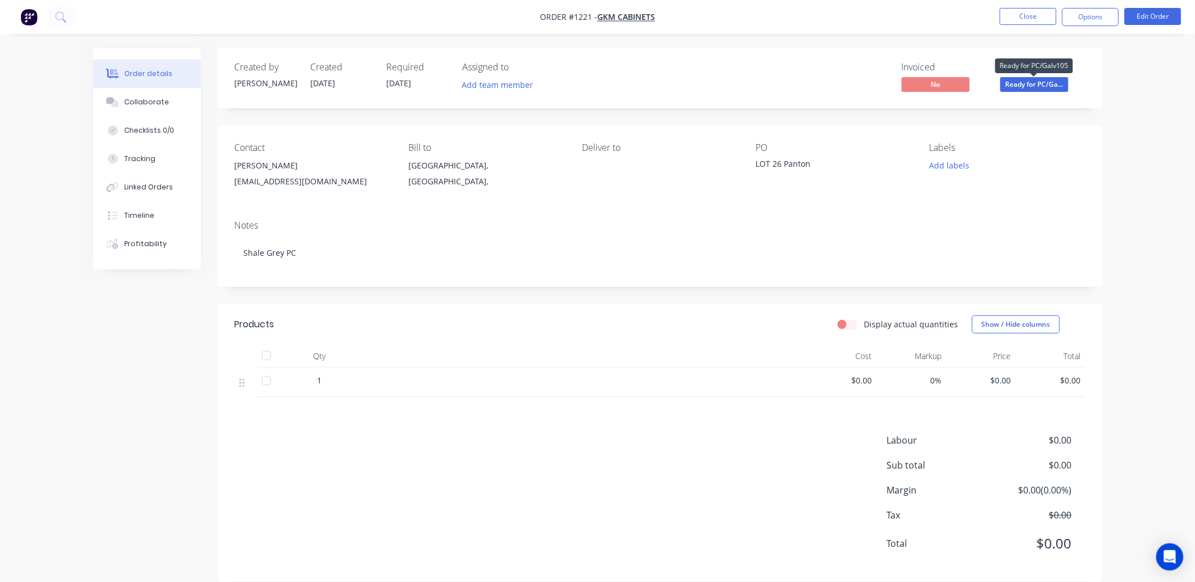
click at [1056, 78] on span "Ready for PC/Ga..." at bounding box center [1035, 84] width 68 height 14
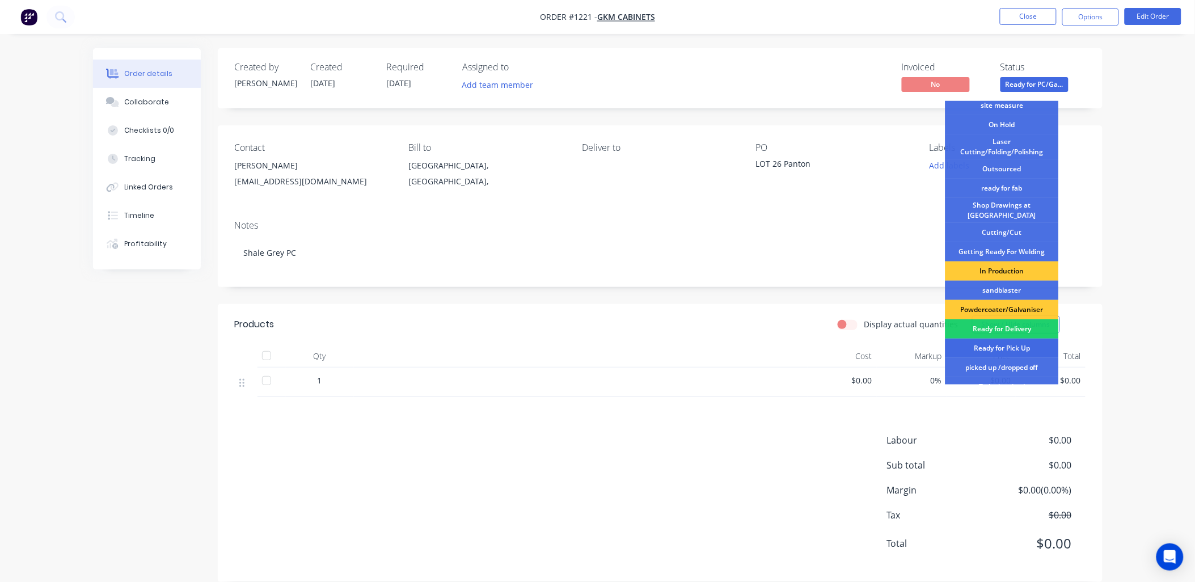
scroll to position [126, 0]
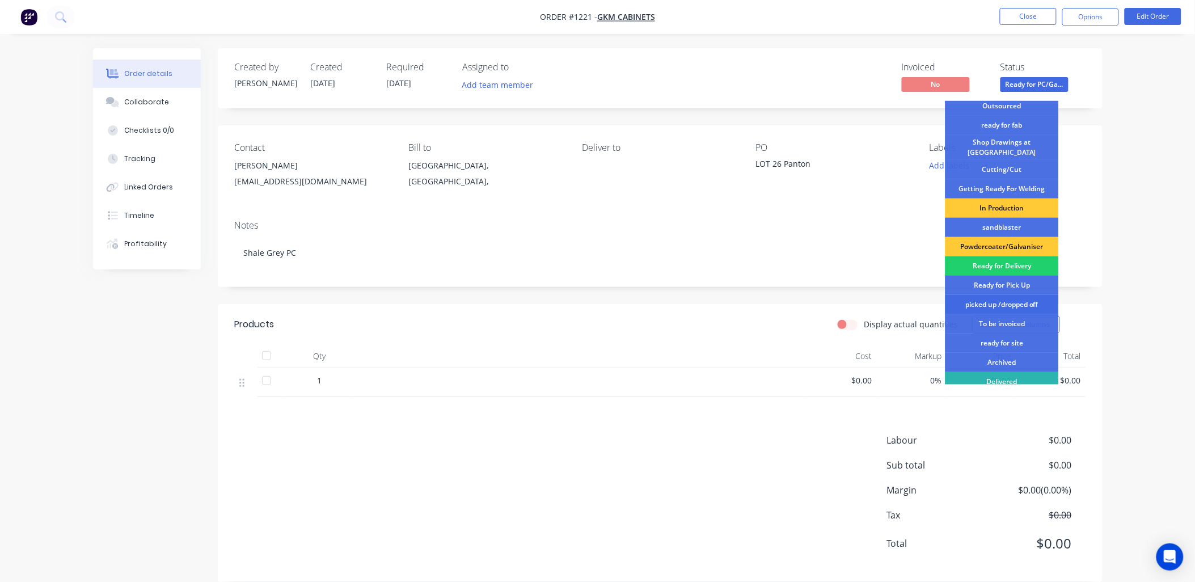
click at [1009, 295] on div "picked up /dropped off" at bounding box center [1002, 304] width 113 height 19
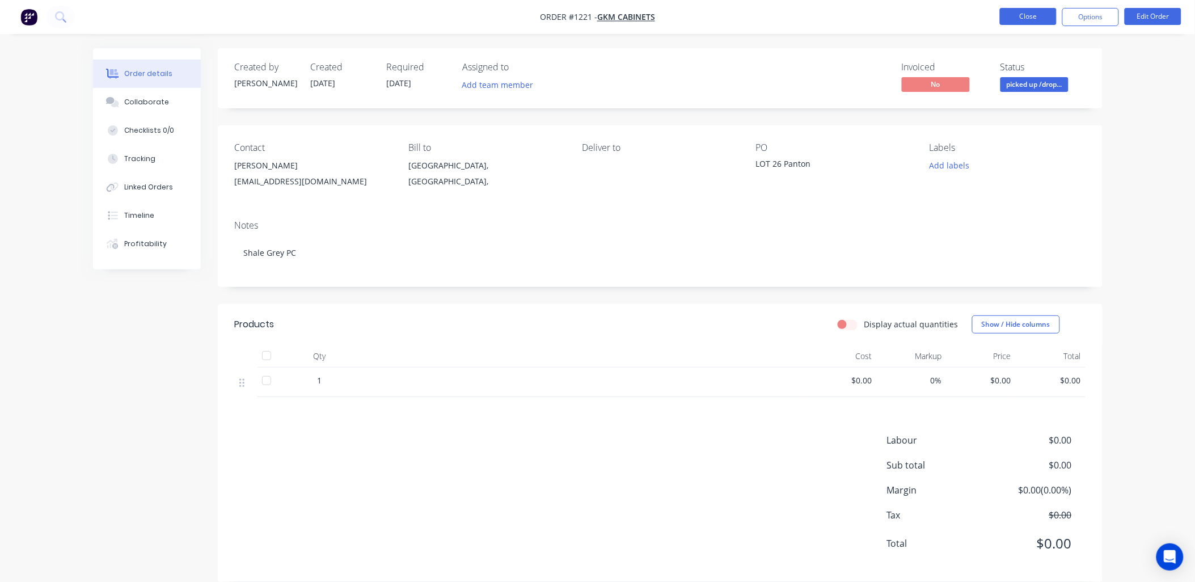
click at [1028, 15] on button "Close" at bounding box center [1028, 16] width 57 height 17
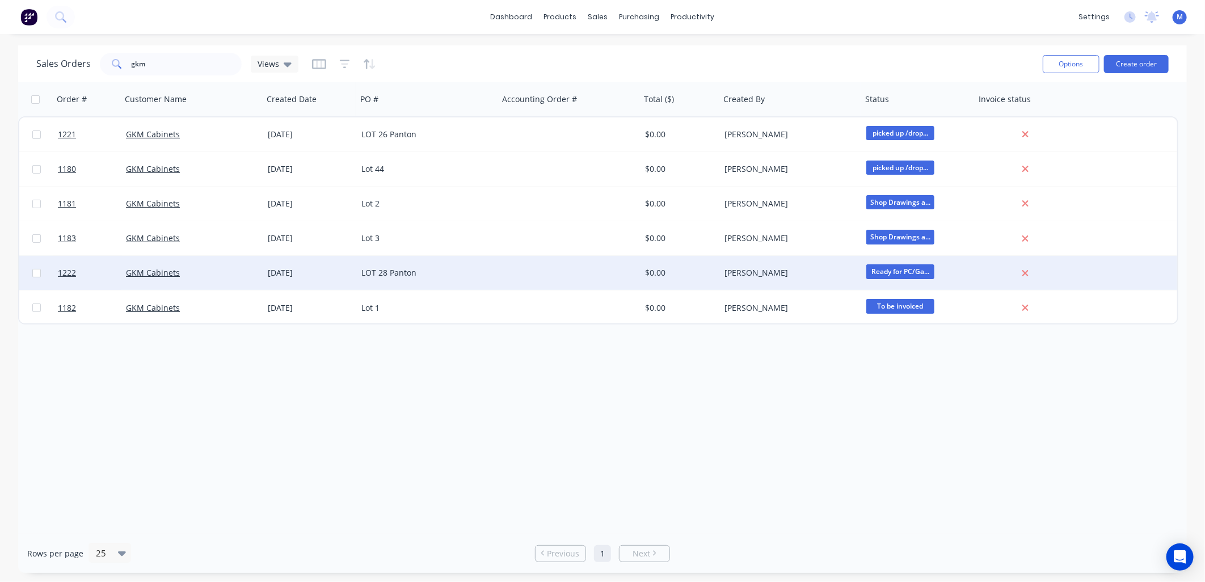
click at [382, 269] on div "LOT 28 Panton" at bounding box center [424, 272] width 126 height 11
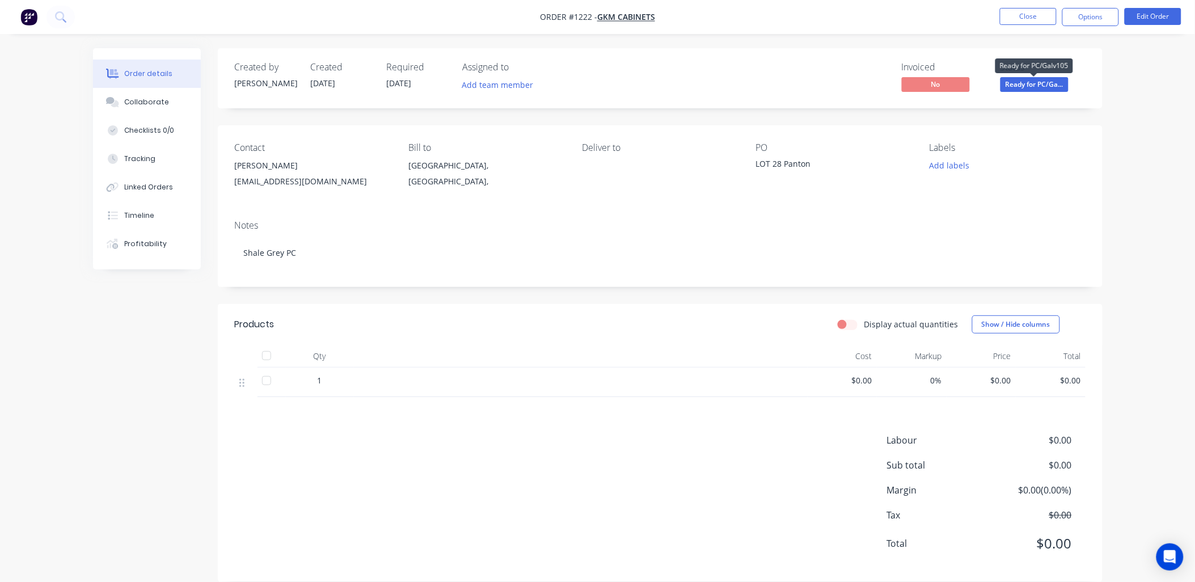
click at [1023, 83] on span "Ready for PC/Ga..." at bounding box center [1035, 84] width 68 height 14
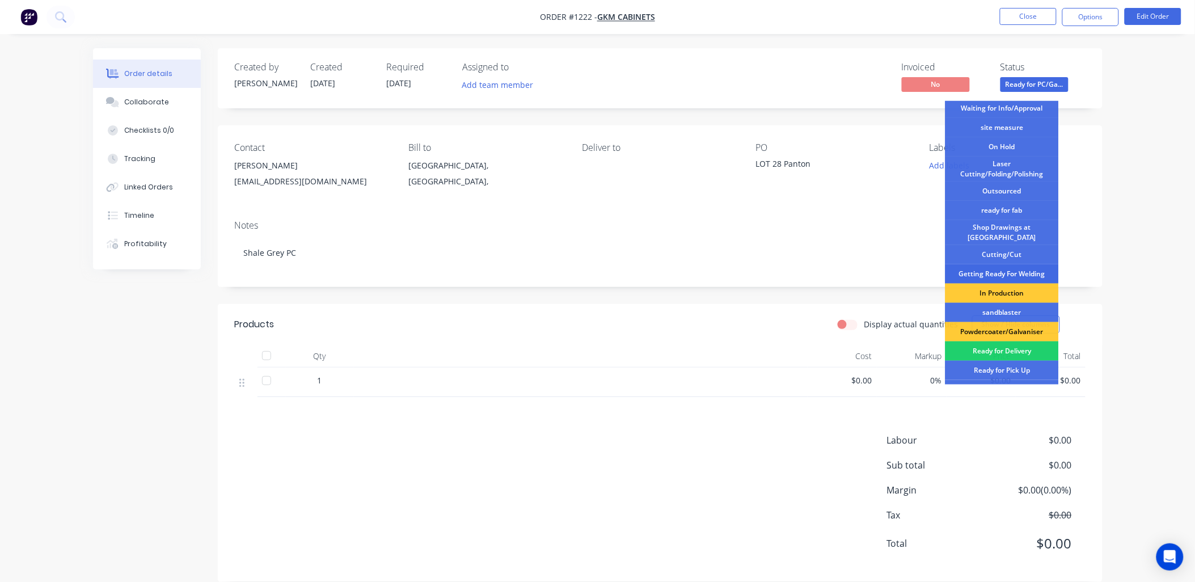
scroll to position [63, 0]
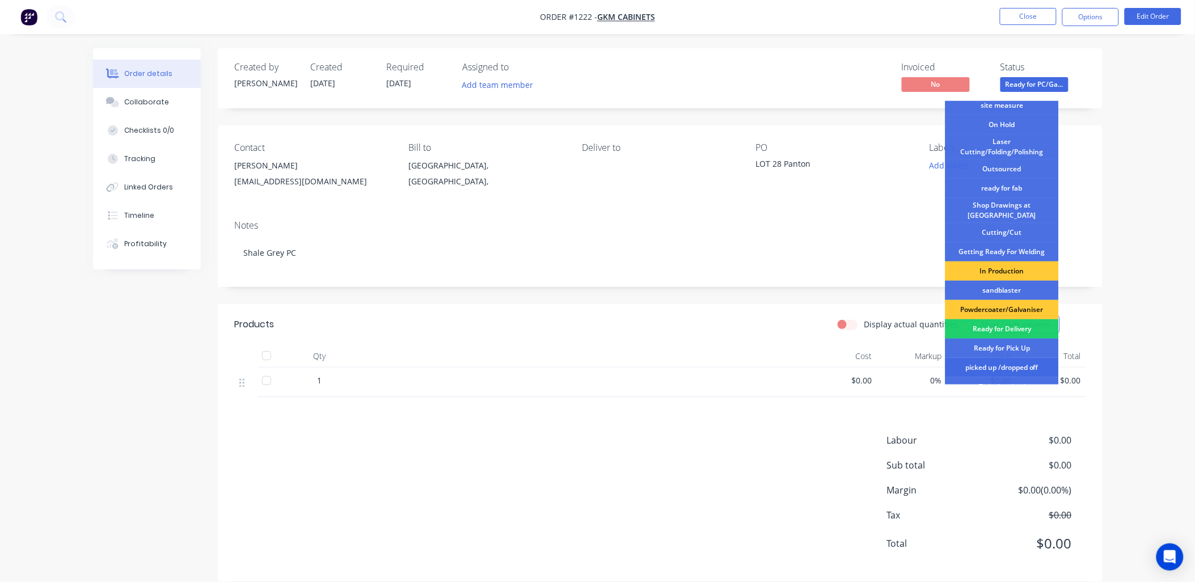
click at [996, 358] on div "picked up /dropped off" at bounding box center [1002, 367] width 113 height 19
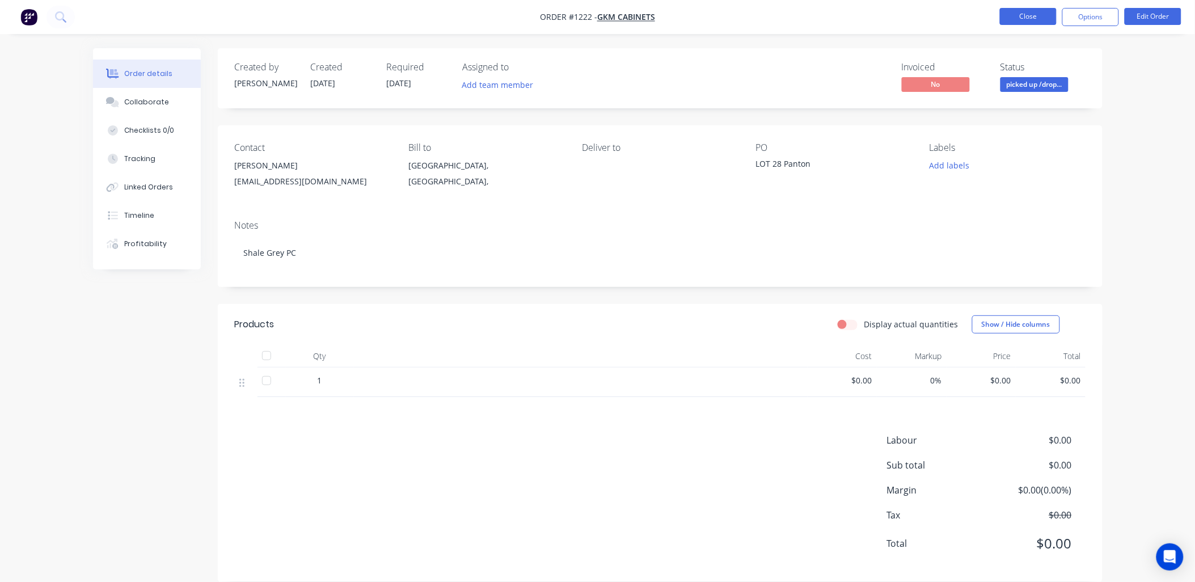
click at [1035, 19] on button "Close" at bounding box center [1028, 16] width 57 height 17
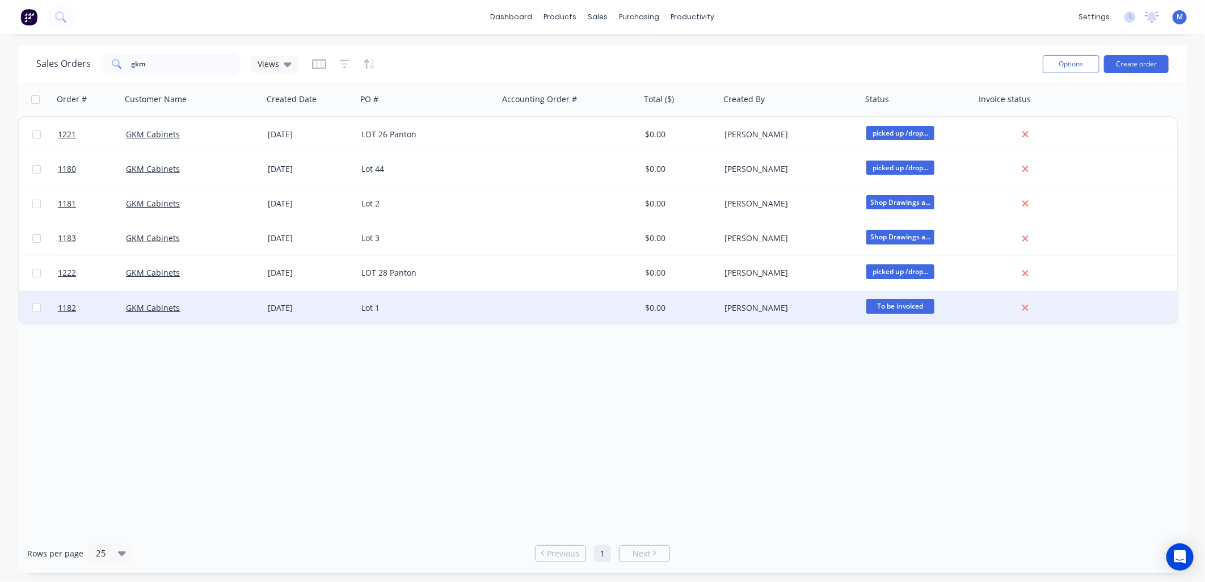
click at [366, 303] on div "Lot 1" at bounding box center [424, 307] width 126 height 11
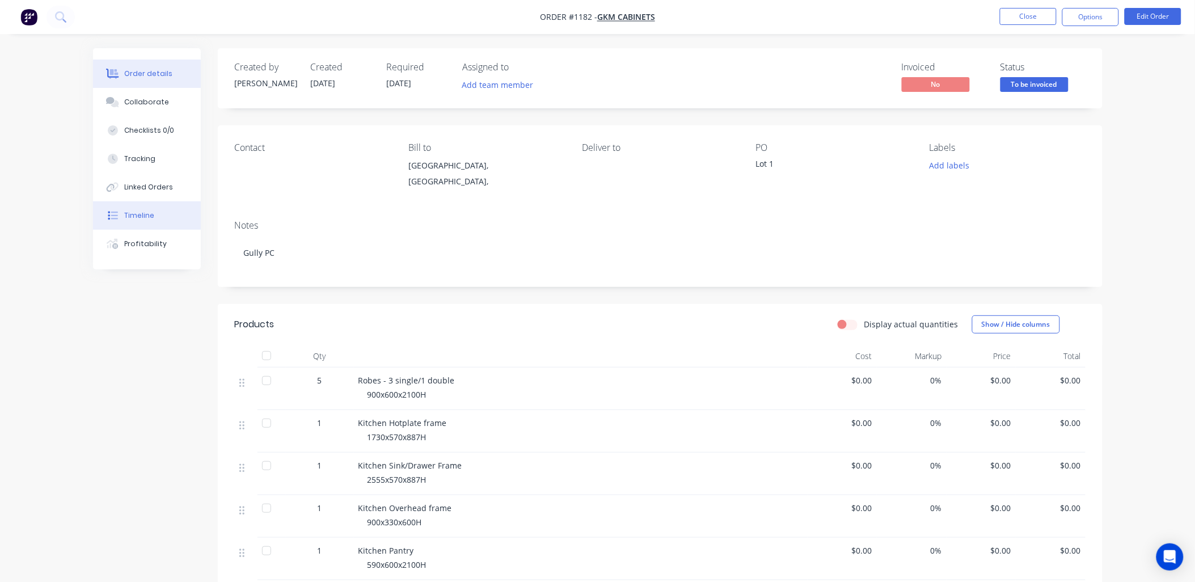
click at [149, 216] on div "Timeline" at bounding box center [139, 215] width 30 height 10
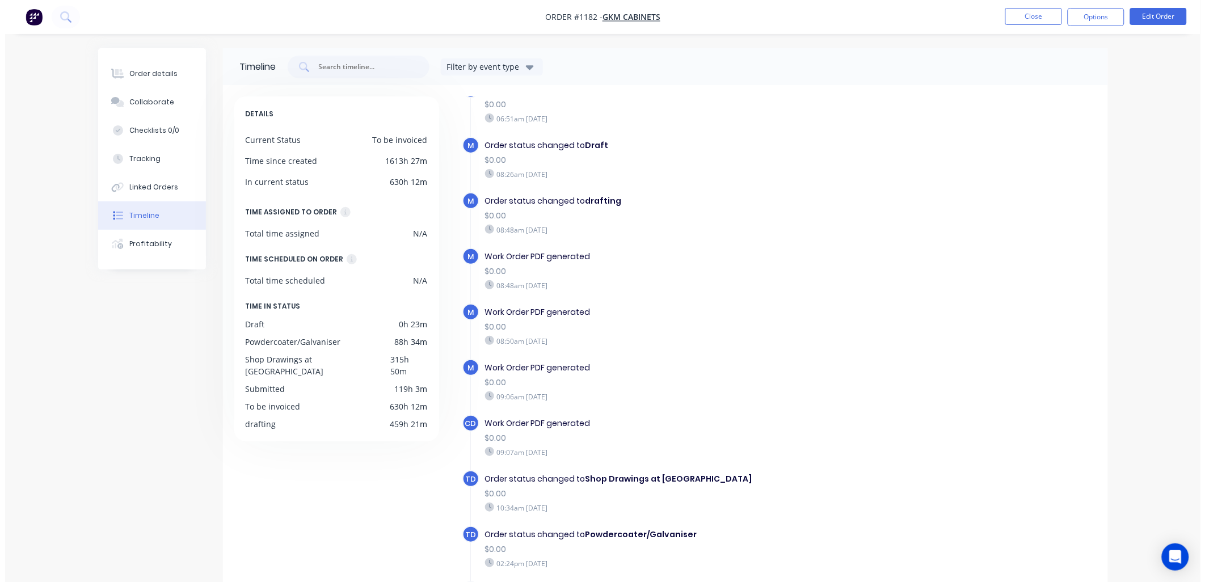
scroll to position [127, 0]
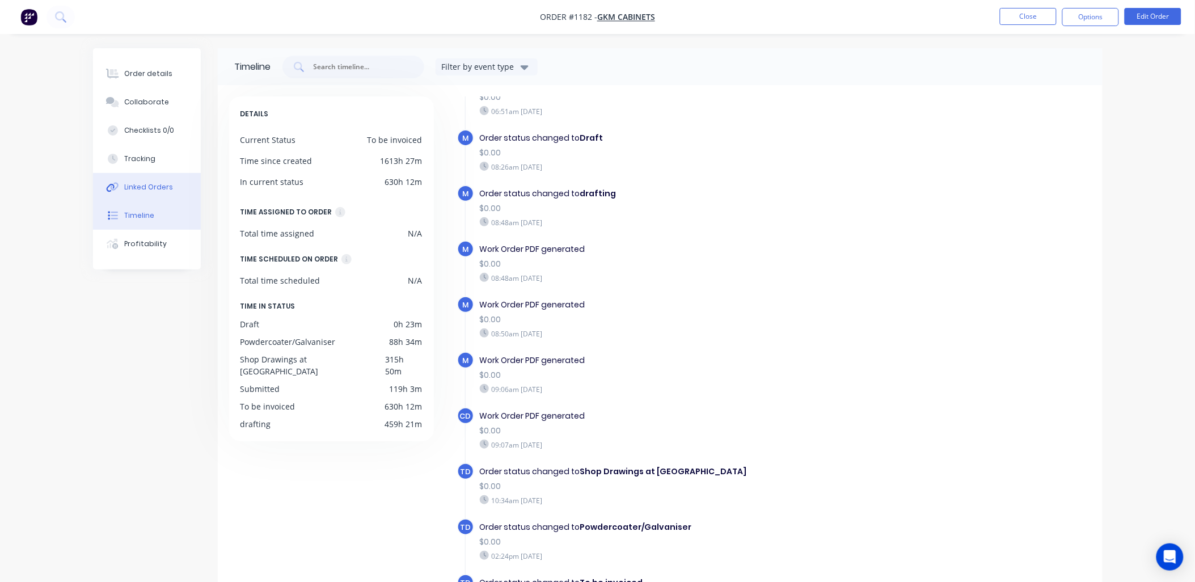
click at [129, 185] on div "Linked Orders" at bounding box center [148, 187] width 49 height 10
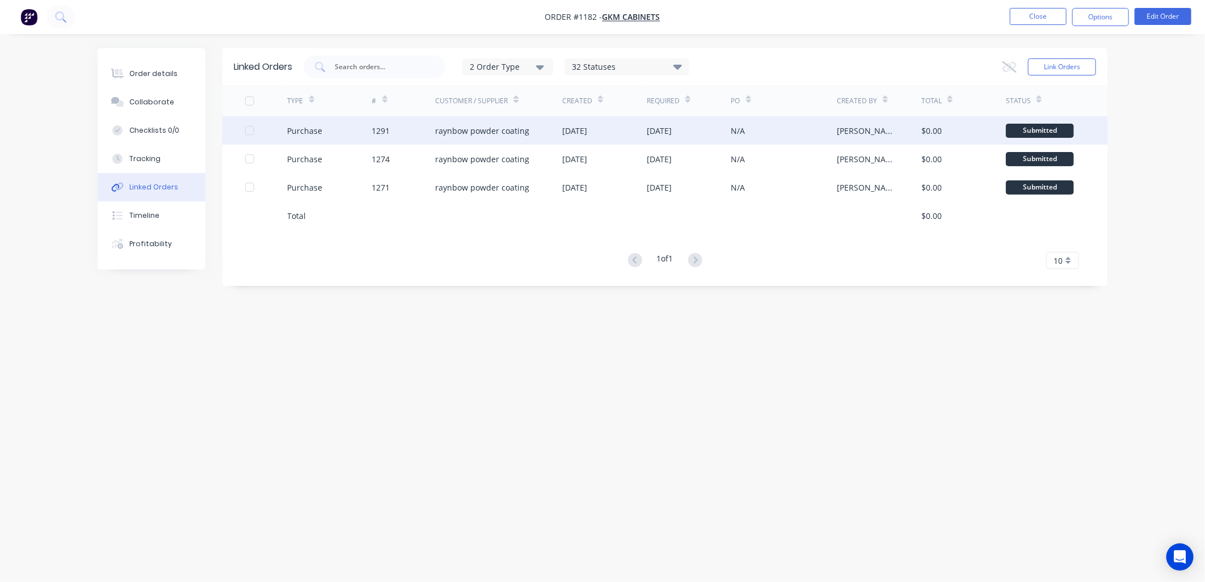
click at [492, 136] on div "raynbow powder coating" at bounding box center [482, 131] width 94 height 12
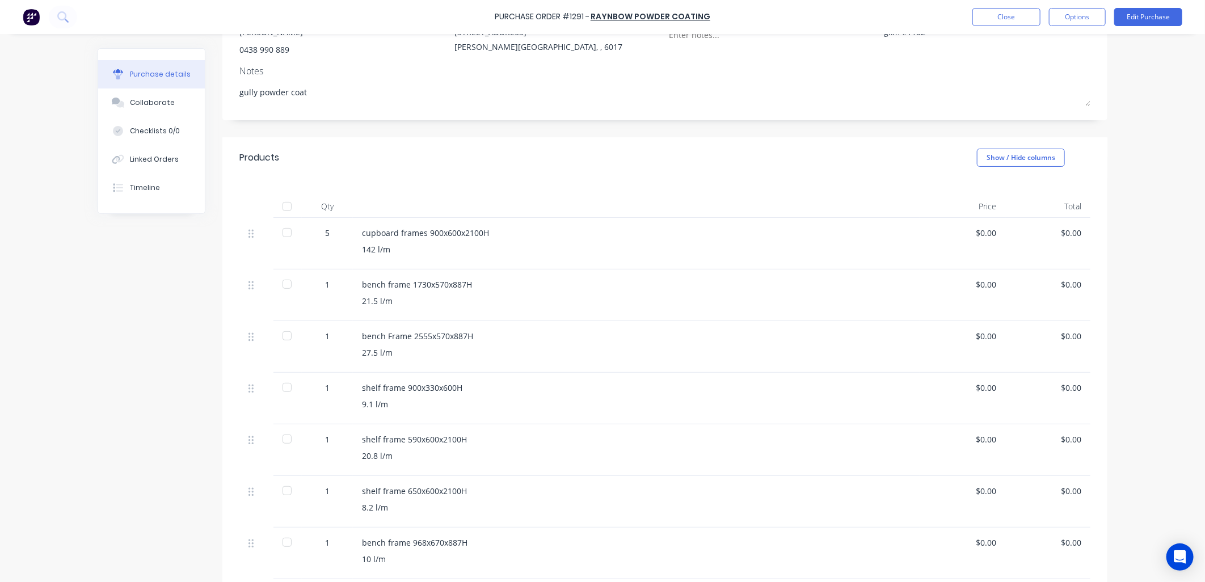
scroll to position [126, 0]
click at [997, 18] on button "Close" at bounding box center [1006, 17] width 68 height 18
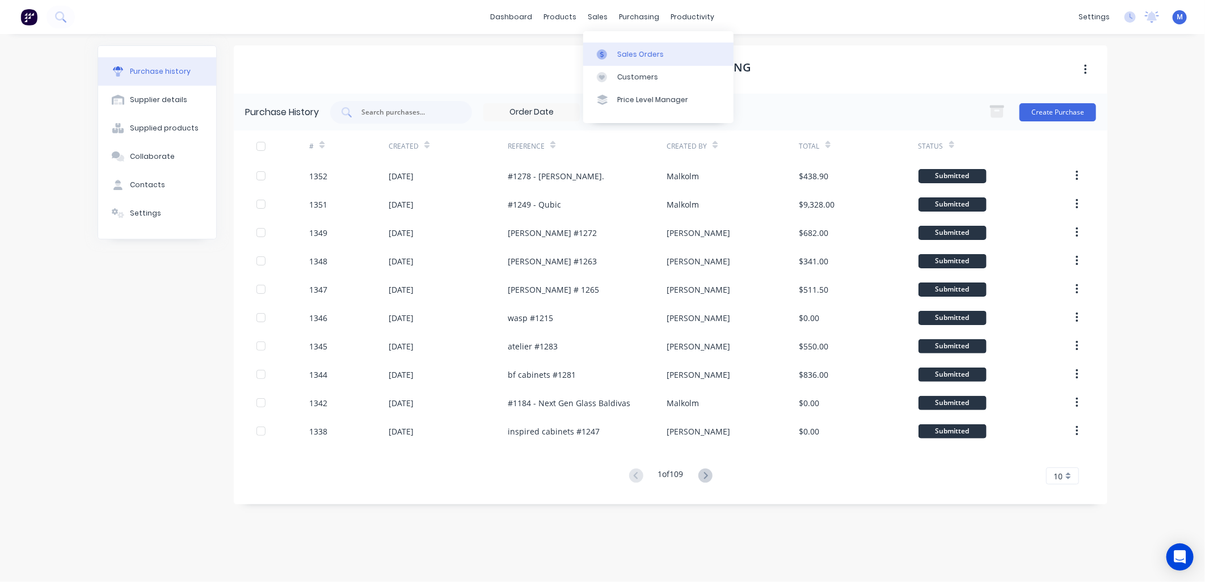
click at [619, 57] on div "Sales Orders" at bounding box center [640, 54] width 47 height 10
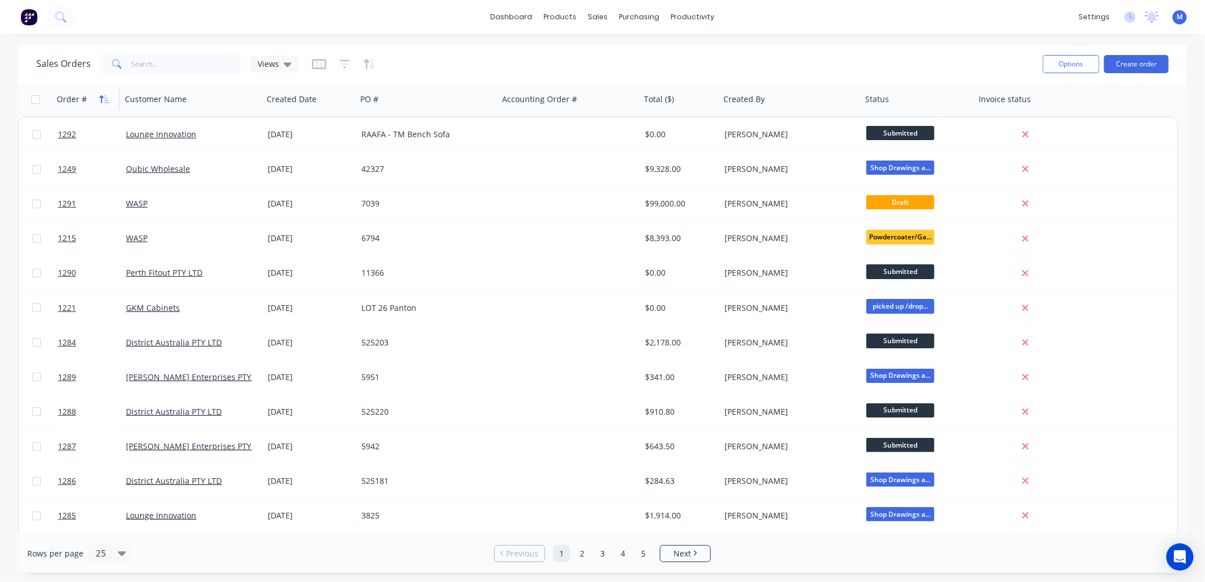
click at [100, 96] on icon "button" at bounding box center [101, 99] width 4 height 8
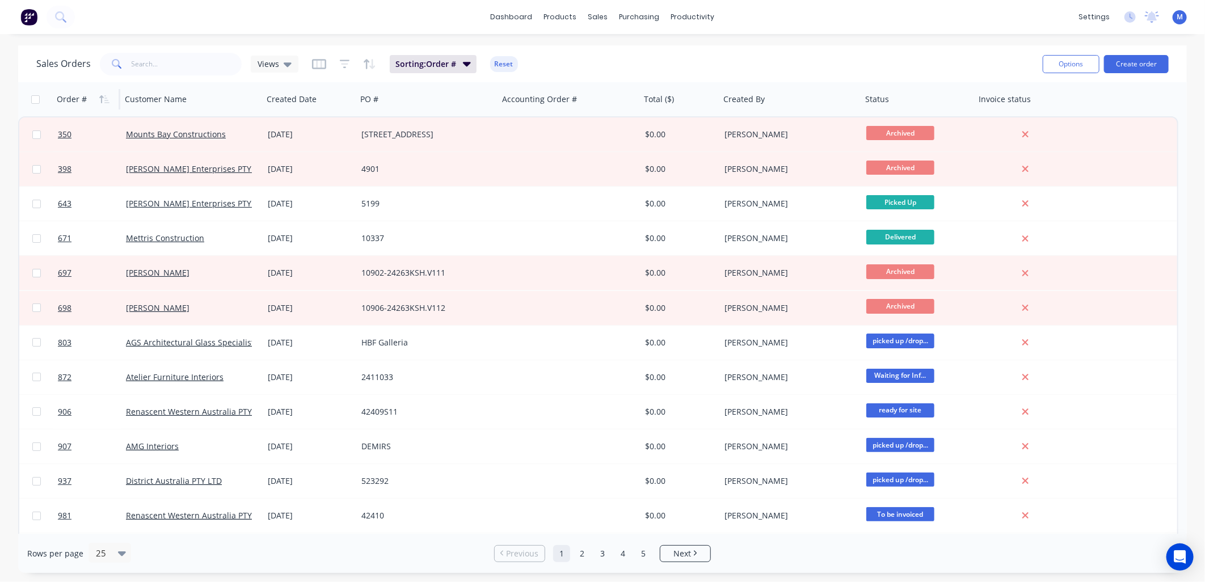
click at [100, 96] on icon "button" at bounding box center [101, 99] width 4 height 8
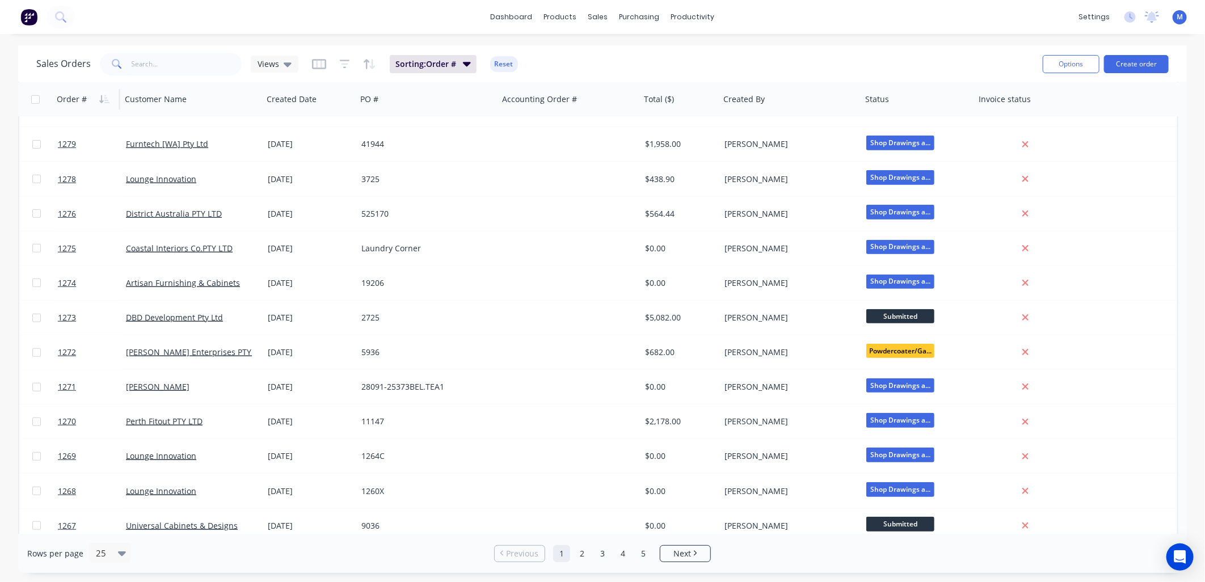
scroll to position [449, 0]
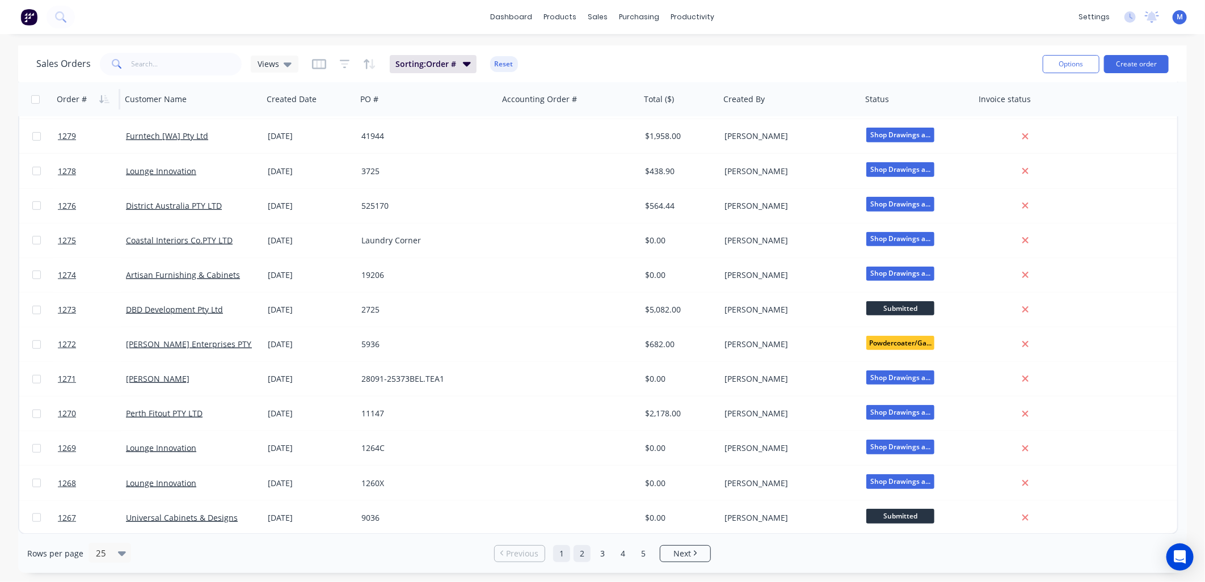
click at [583, 554] on link "2" at bounding box center [581, 553] width 17 height 17
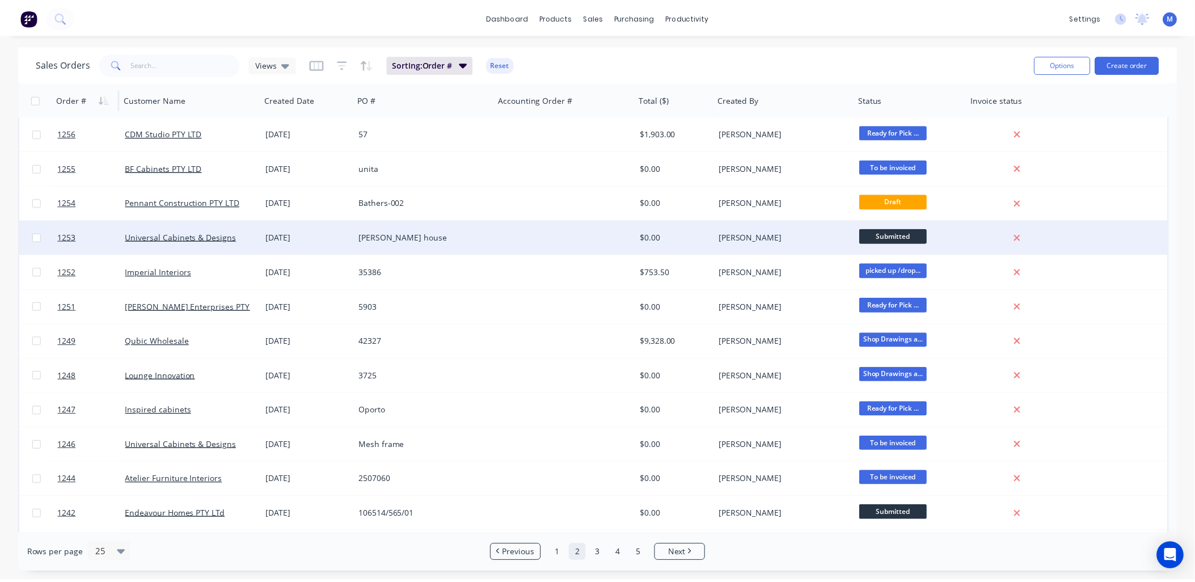
scroll to position [378, 0]
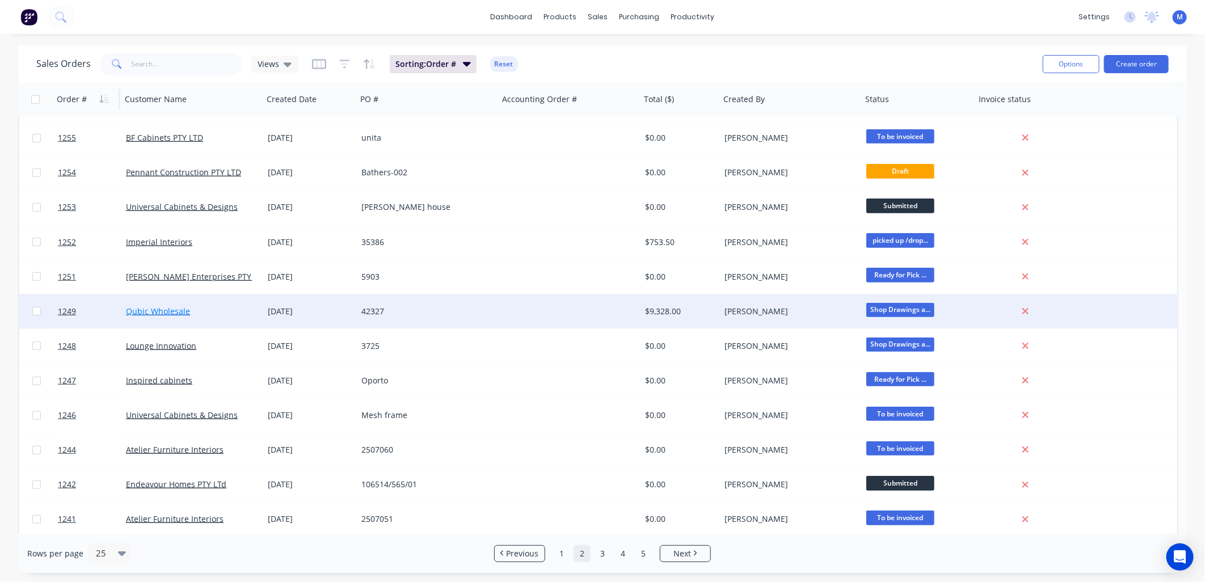
click at [163, 309] on link "Qubic Wholesale" at bounding box center [158, 311] width 64 height 11
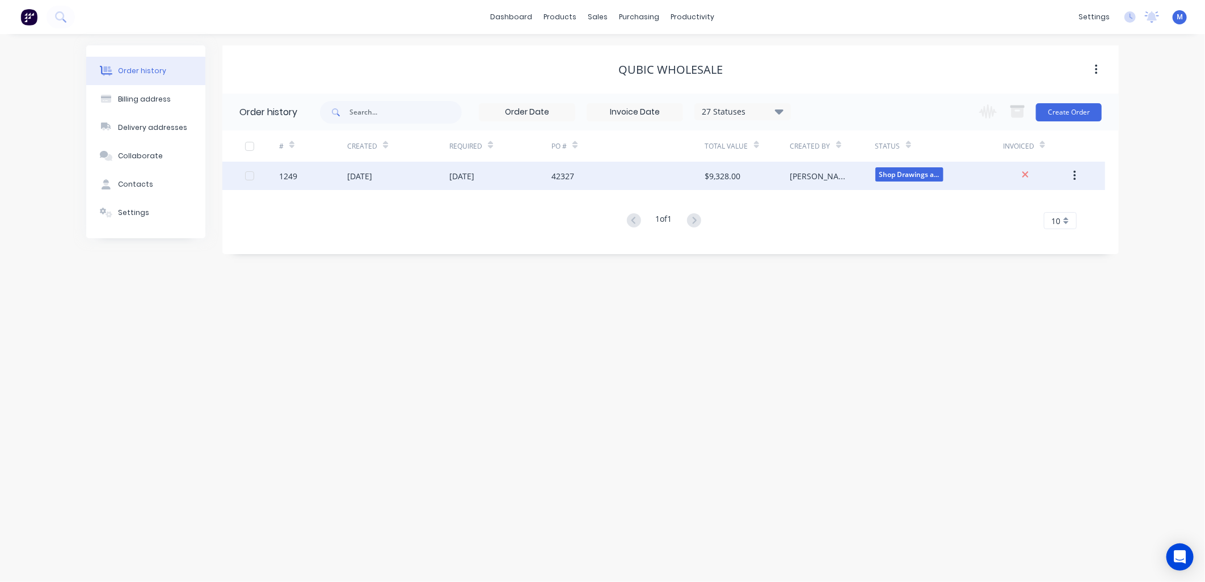
click at [474, 174] on div "[DATE]" at bounding box center [461, 176] width 25 height 12
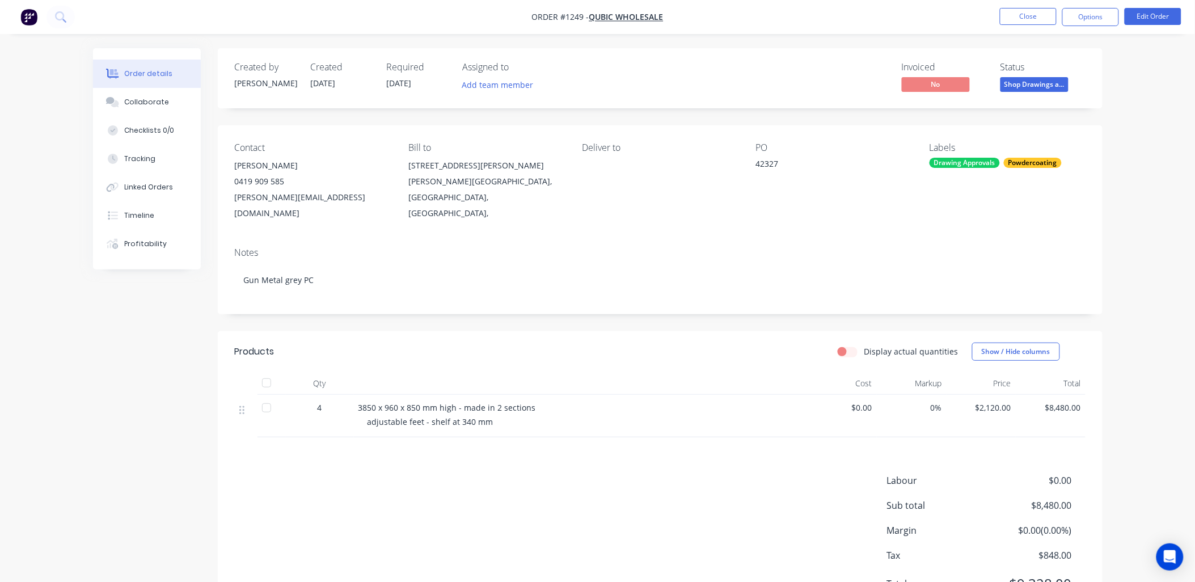
click at [1052, 87] on span "Shop Drawings a..." at bounding box center [1035, 84] width 68 height 14
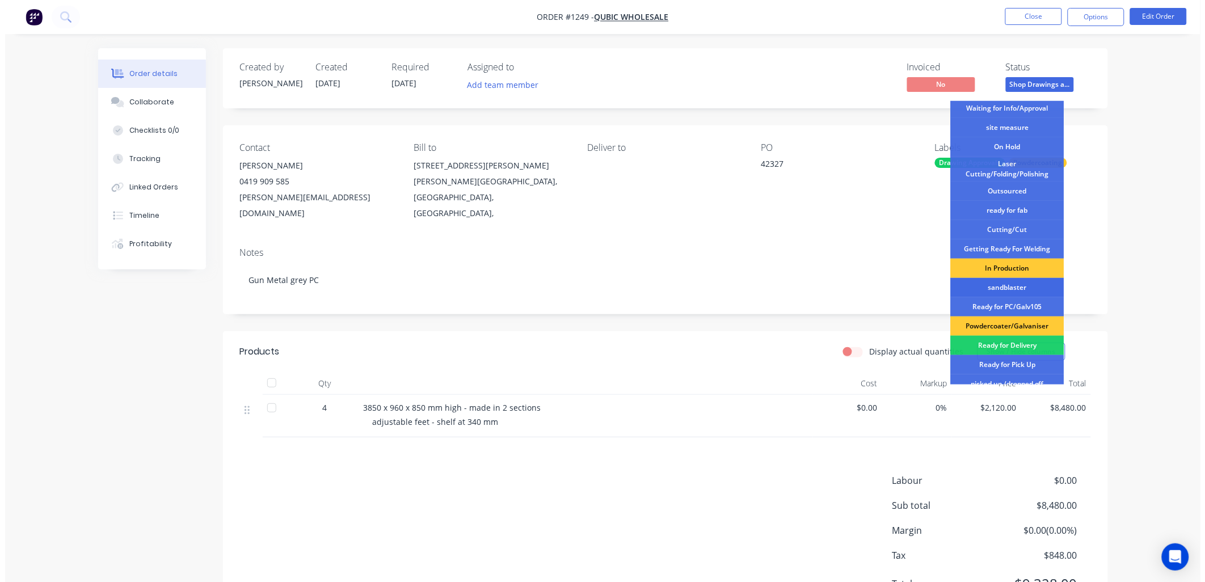
scroll to position [63, 0]
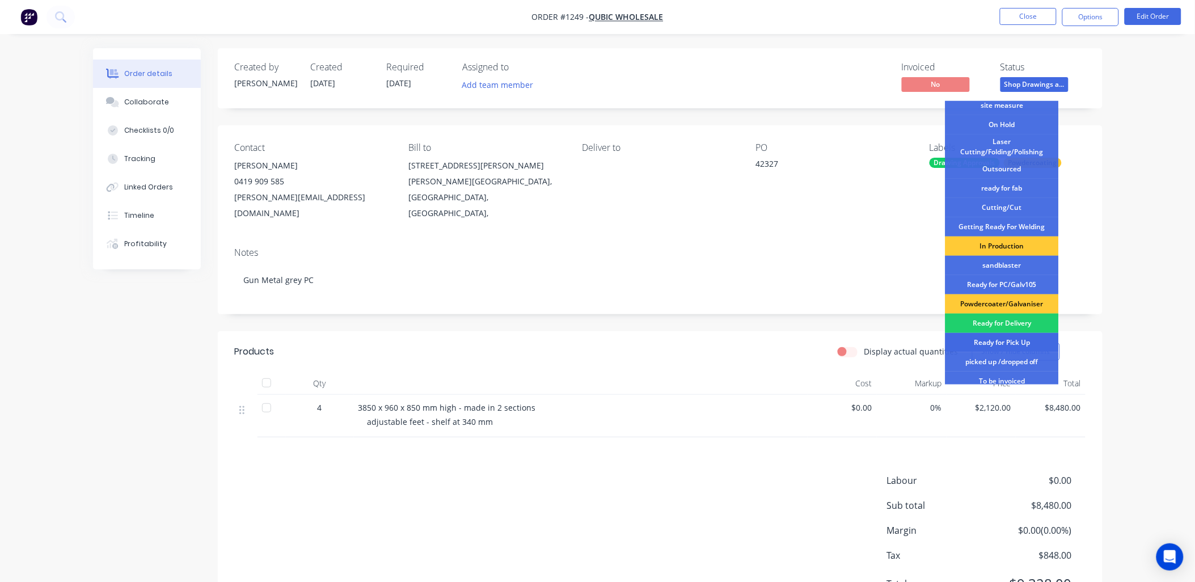
click at [999, 339] on div "Ready for Pick Up" at bounding box center [1002, 342] width 113 height 19
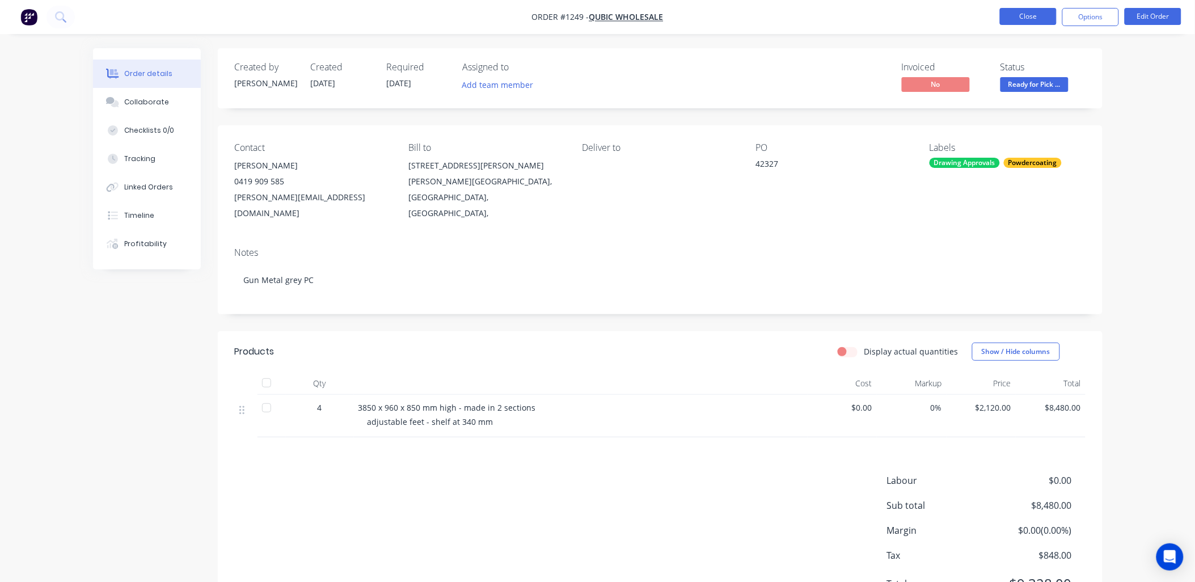
click at [1028, 18] on button "Close" at bounding box center [1028, 16] width 57 height 17
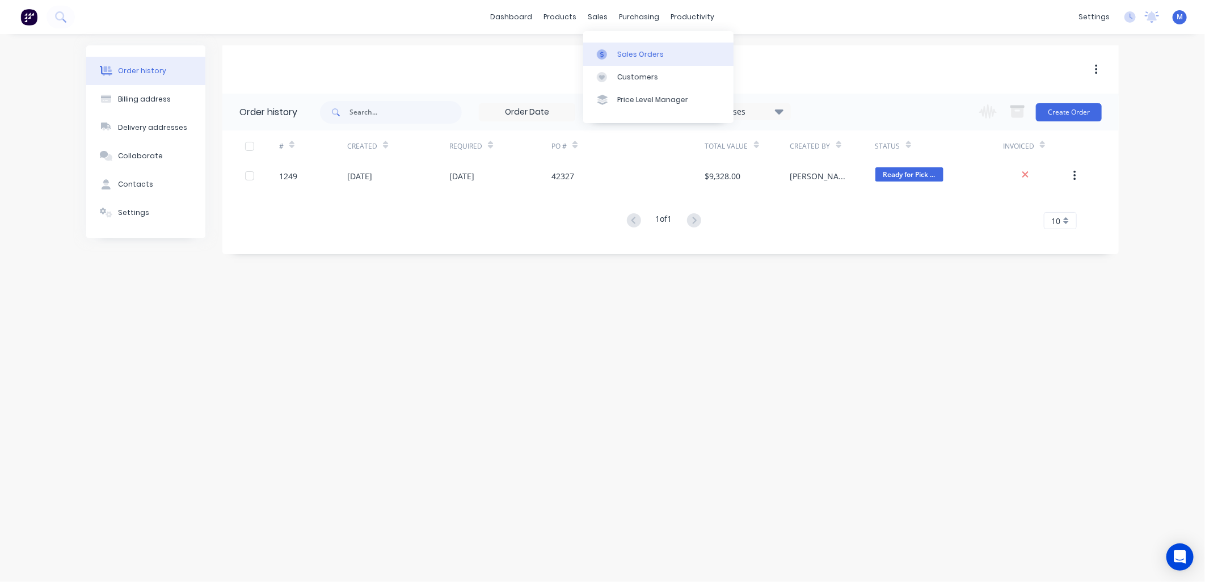
click at [628, 49] on div "Sales Orders" at bounding box center [640, 54] width 47 height 10
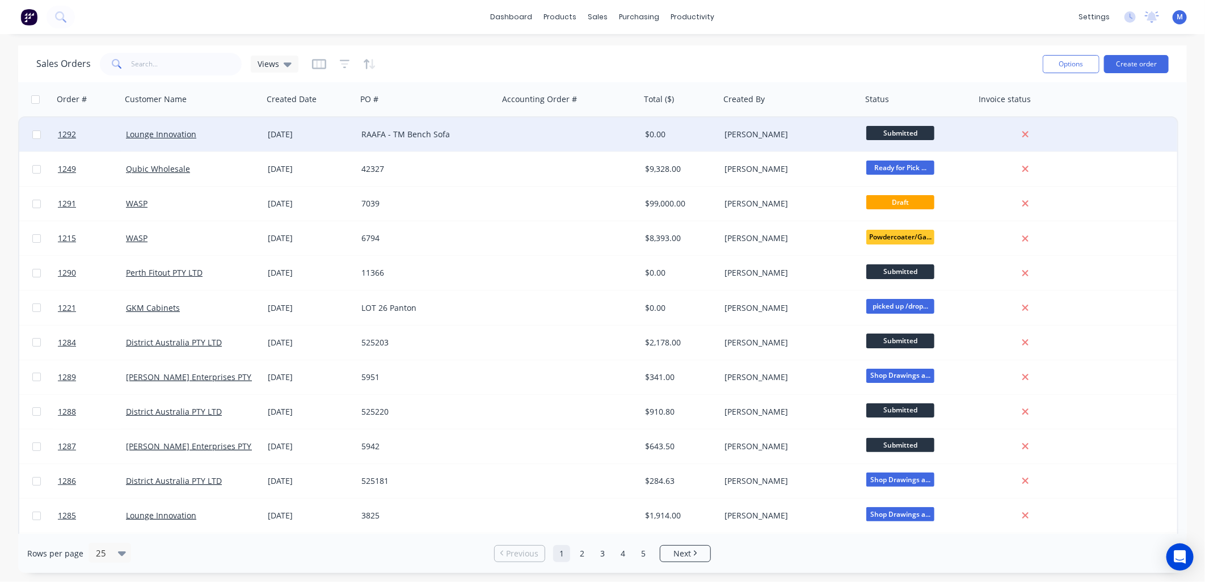
click at [413, 137] on div "RAAFA - TM Bench Sofa" at bounding box center [424, 134] width 126 height 11
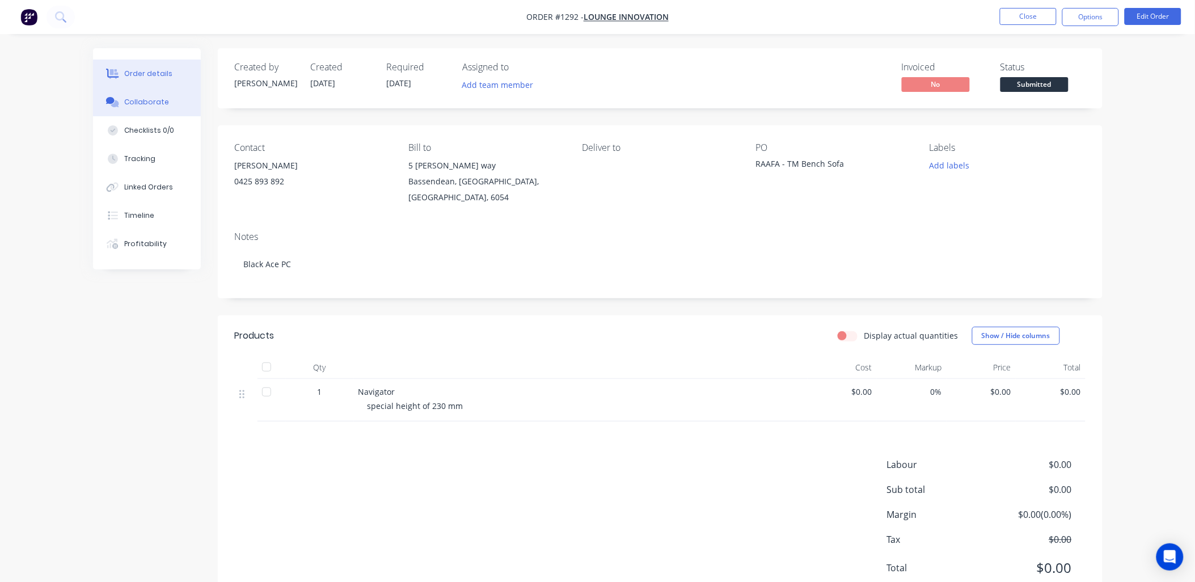
click at [150, 104] on div "Collaborate" at bounding box center [146, 102] width 45 height 10
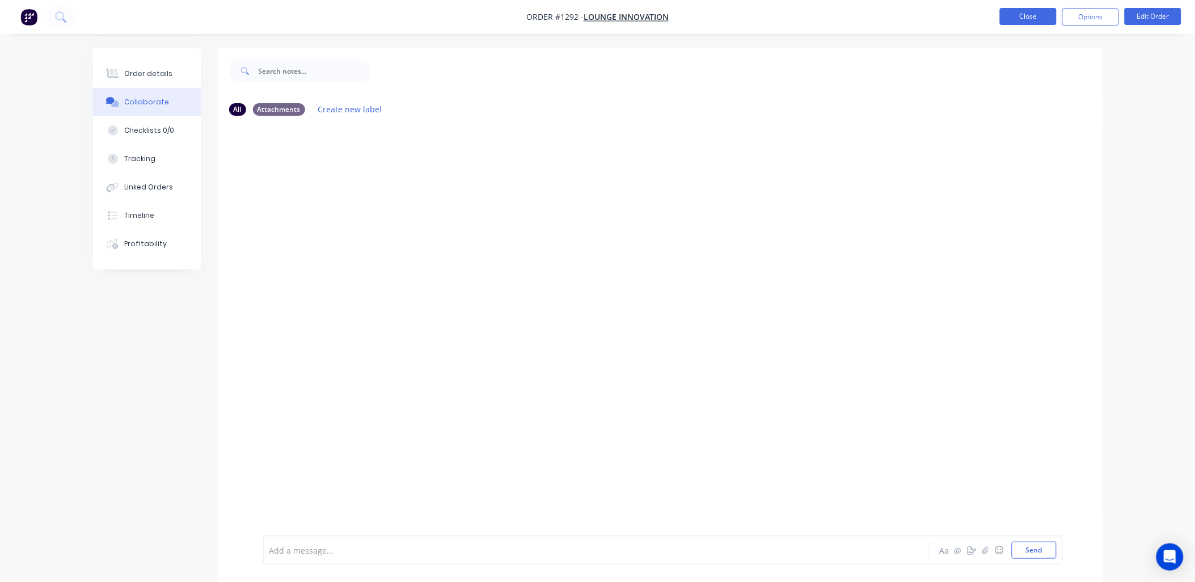
click at [1020, 15] on button "Close" at bounding box center [1028, 16] width 57 height 17
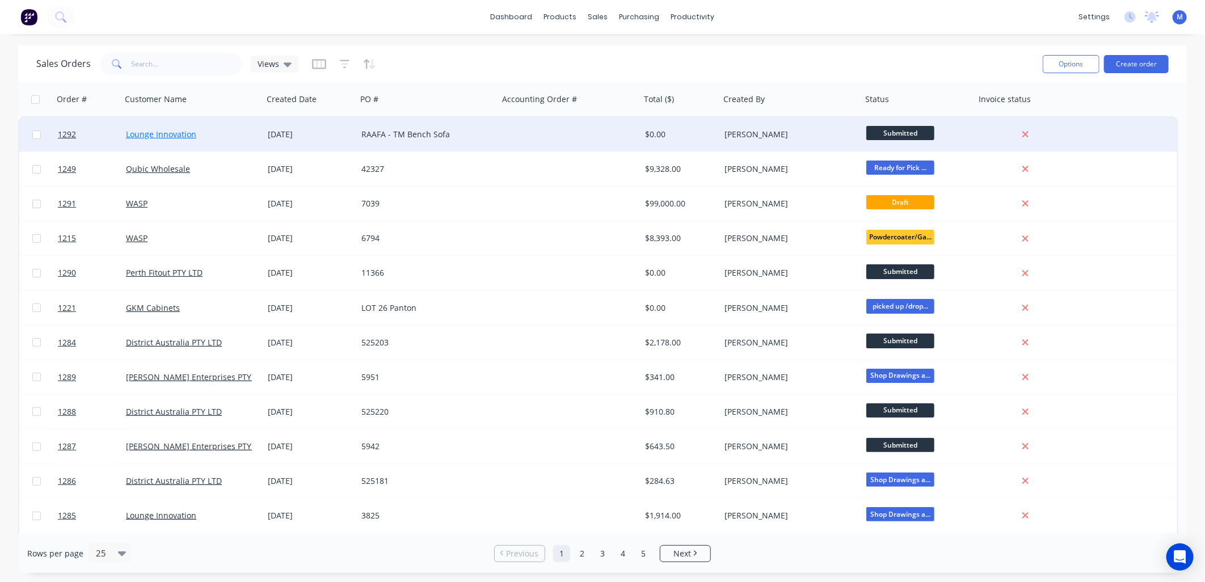
click at [180, 135] on link "Lounge Innovation" at bounding box center [161, 134] width 70 height 11
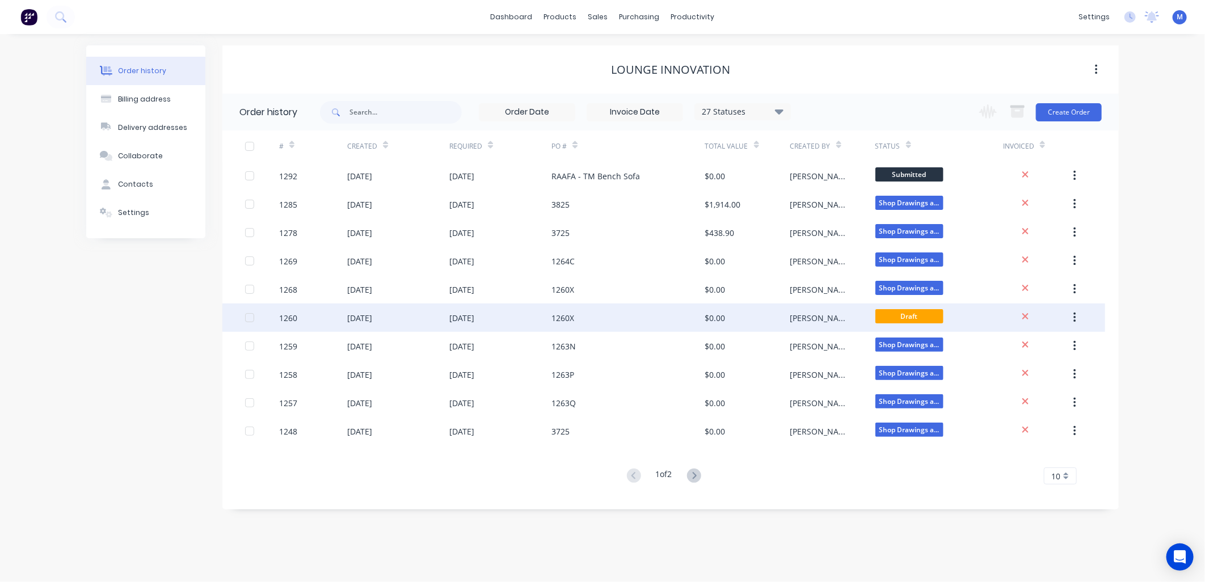
click at [565, 318] on div "1260X" at bounding box center [562, 318] width 23 height 12
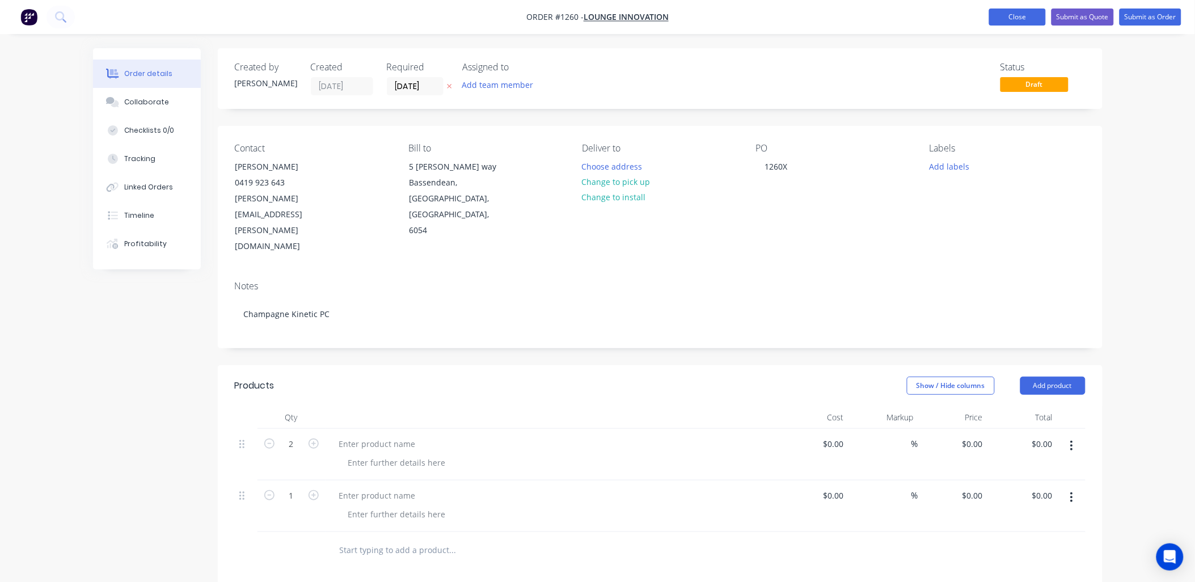
click at [1033, 23] on button "Close" at bounding box center [1017, 17] width 57 height 17
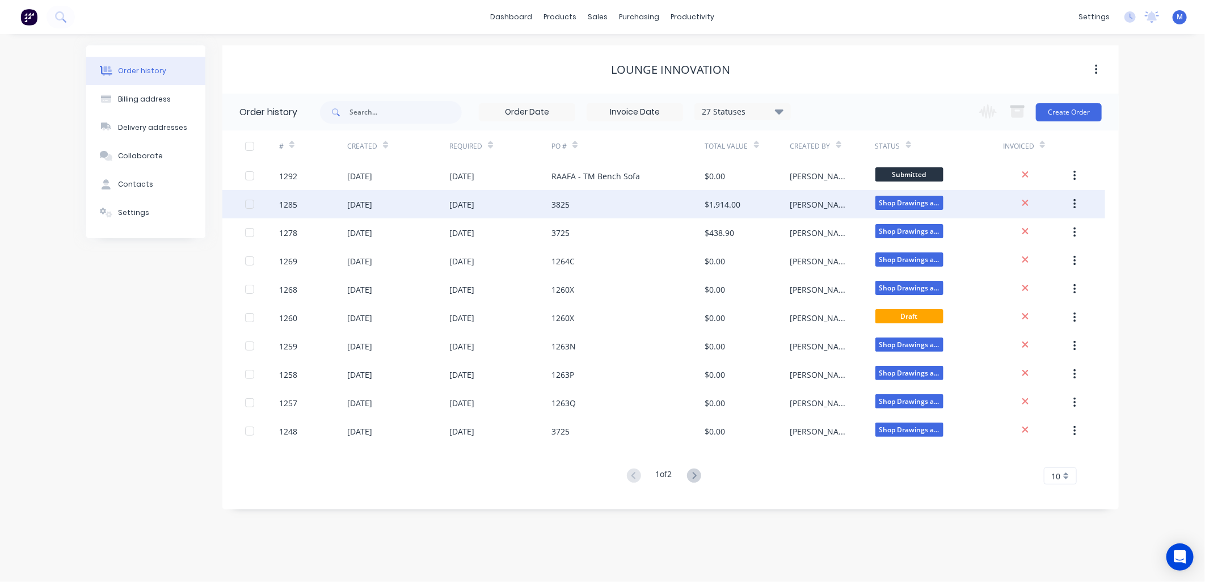
click at [563, 203] on div "3825" at bounding box center [560, 205] width 18 height 12
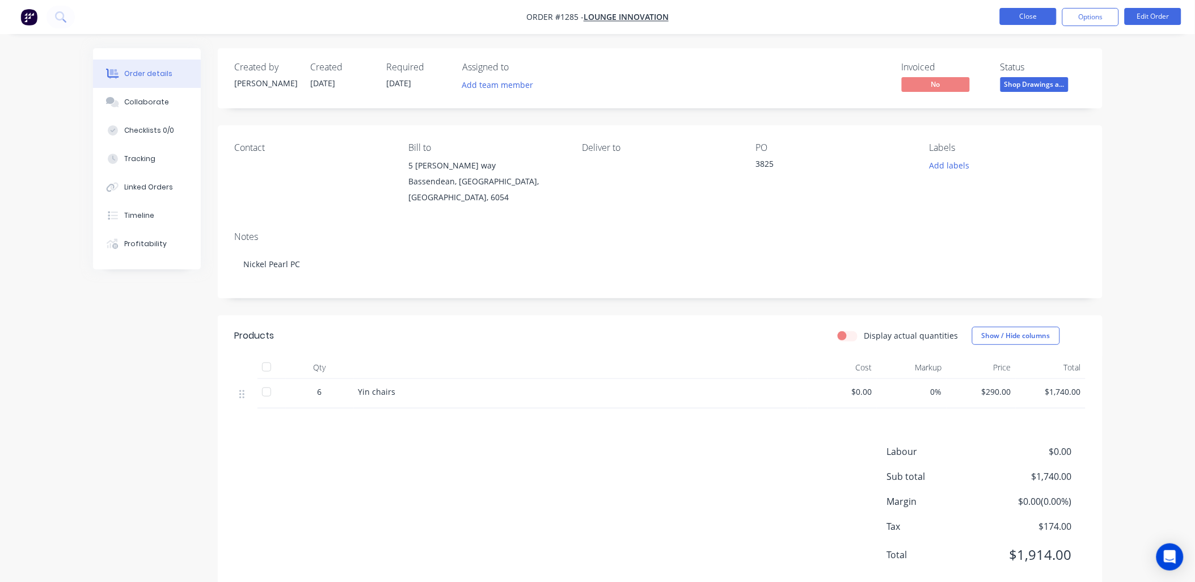
click at [1012, 21] on button "Close" at bounding box center [1028, 16] width 57 height 17
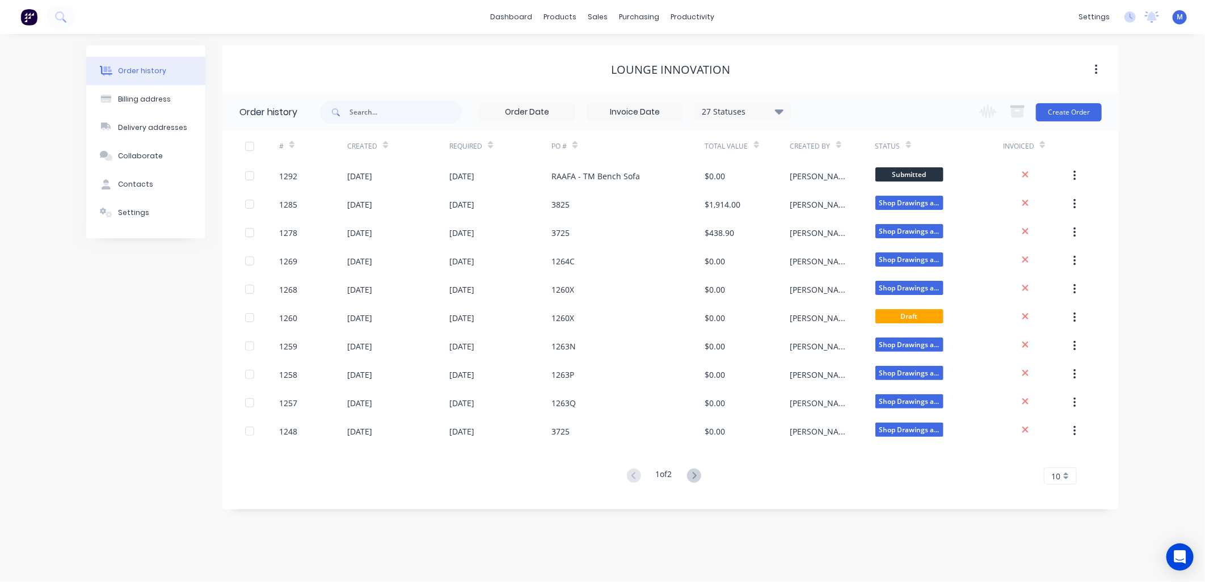
click at [1098, 68] on button "button" at bounding box center [1096, 70] width 27 height 20
click at [1009, 63] on div "Lounge Innovation" at bounding box center [670, 70] width 896 height 14
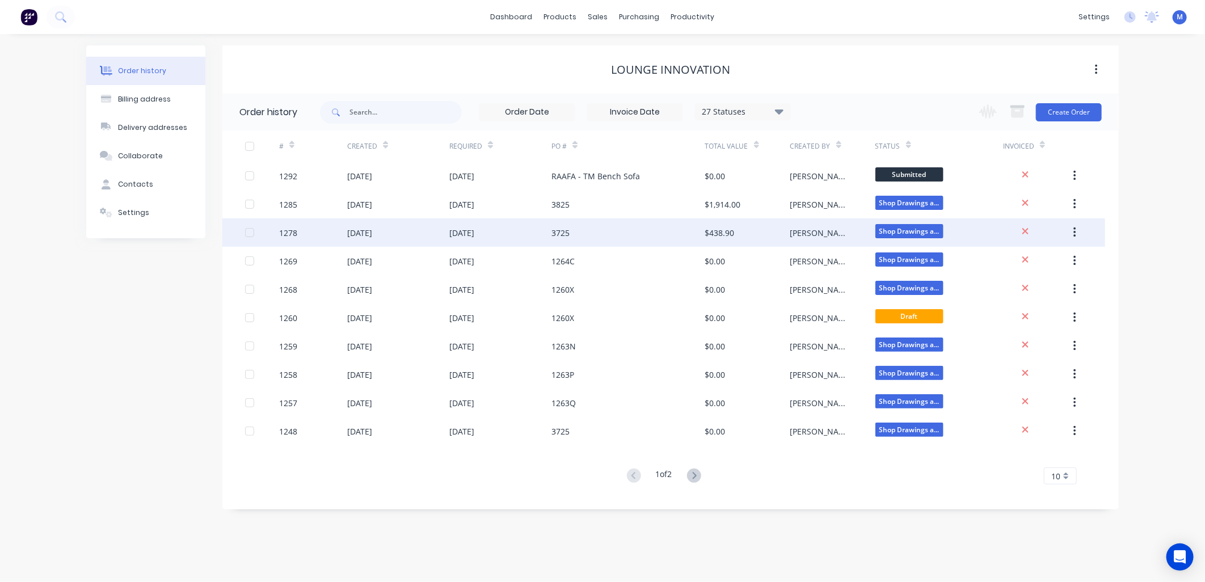
click at [565, 233] on div "3725" at bounding box center [560, 233] width 18 height 12
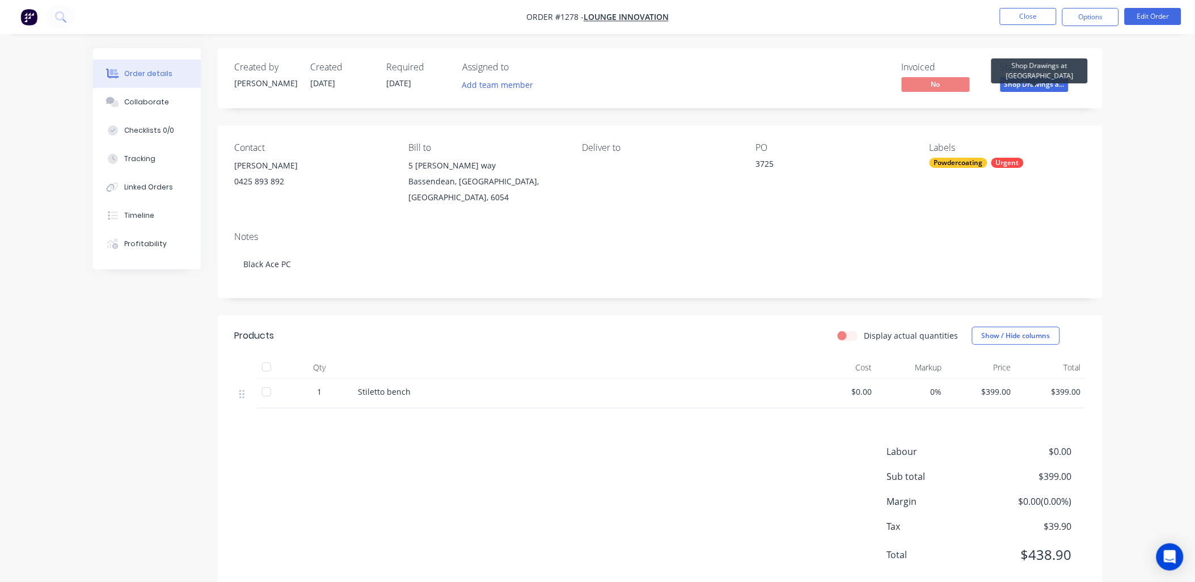
click at [1024, 86] on span "Shop Drawings a..." at bounding box center [1035, 84] width 68 height 14
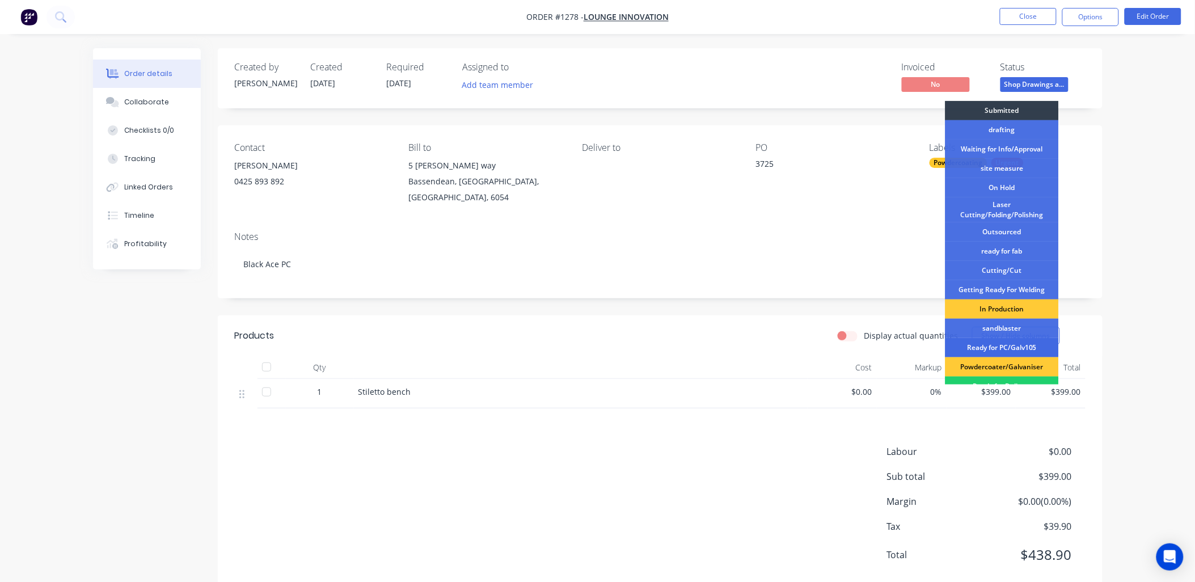
click at [1009, 344] on div "Ready for PC/Galv105" at bounding box center [1002, 347] width 113 height 19
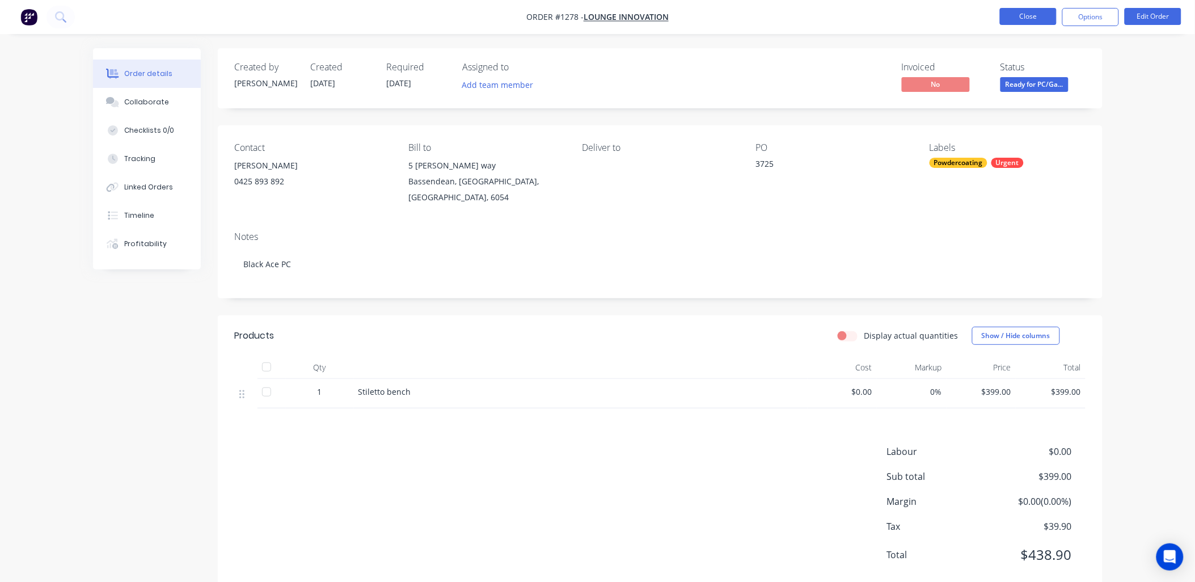
click at [1026, 14] on button "Close" at bounding box center [1028, 16] width 57 height 17
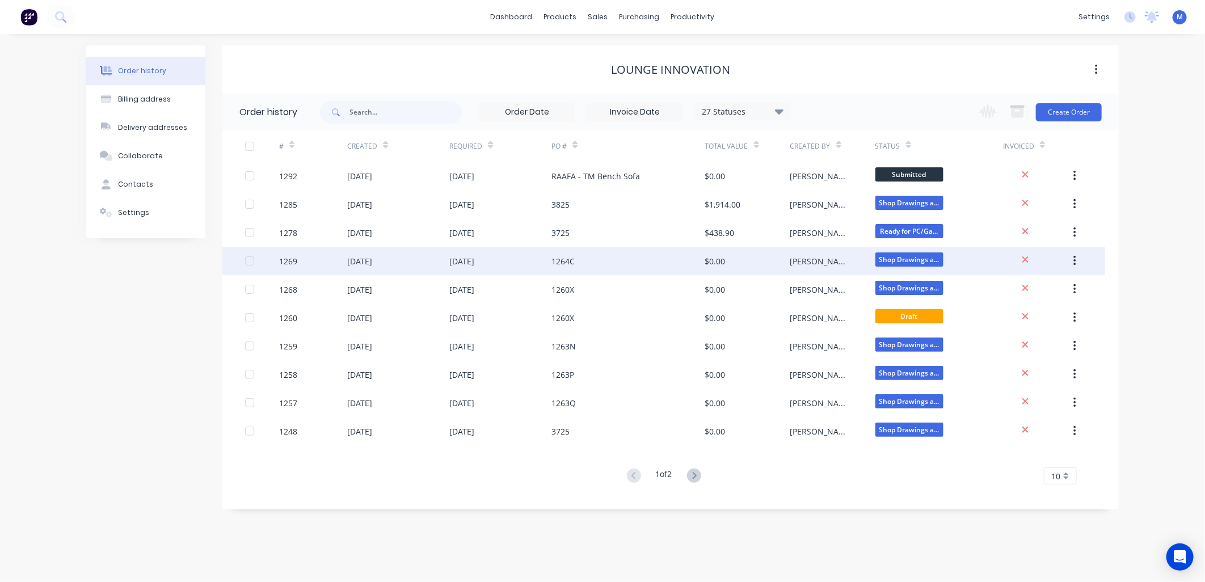
click at [565, 259] on div "1264C" at bounding box center [562, 261] width 23 height 12
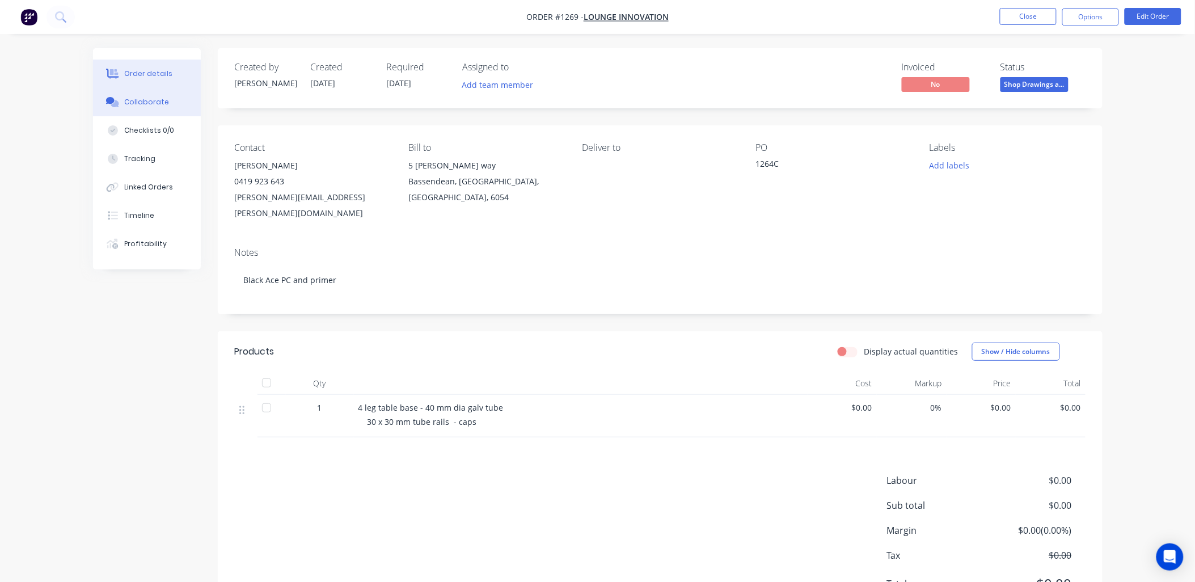
click at [160, 103] on div "Collaborate" at bounding box center [146, 102] width 45 height 10
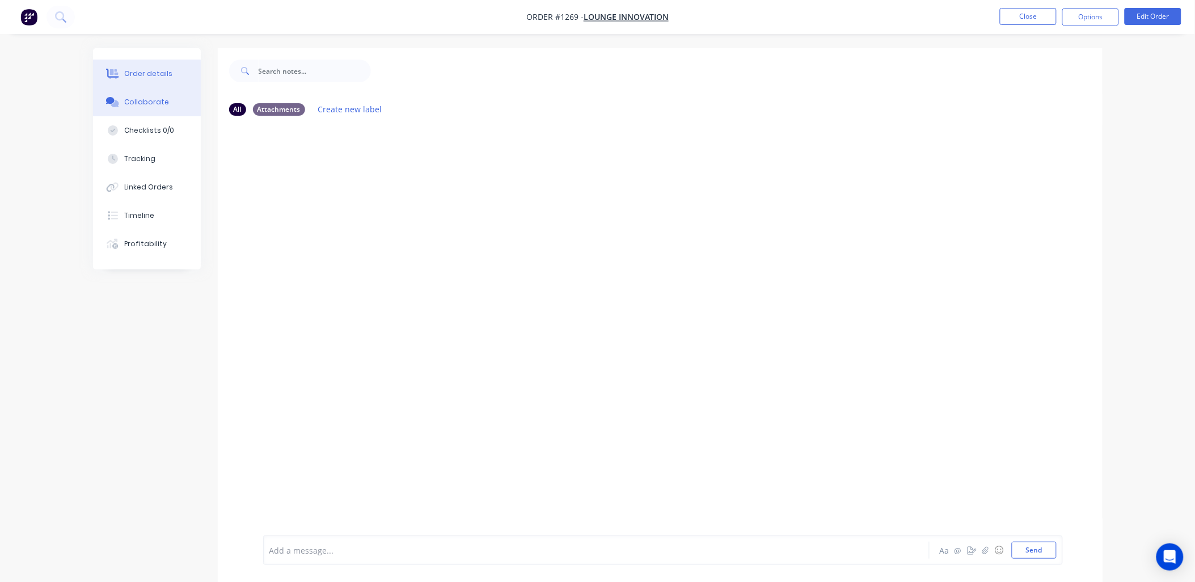
click at [149, 73] on div "Order details" at bounding box center [148, 74] width 48 height 10
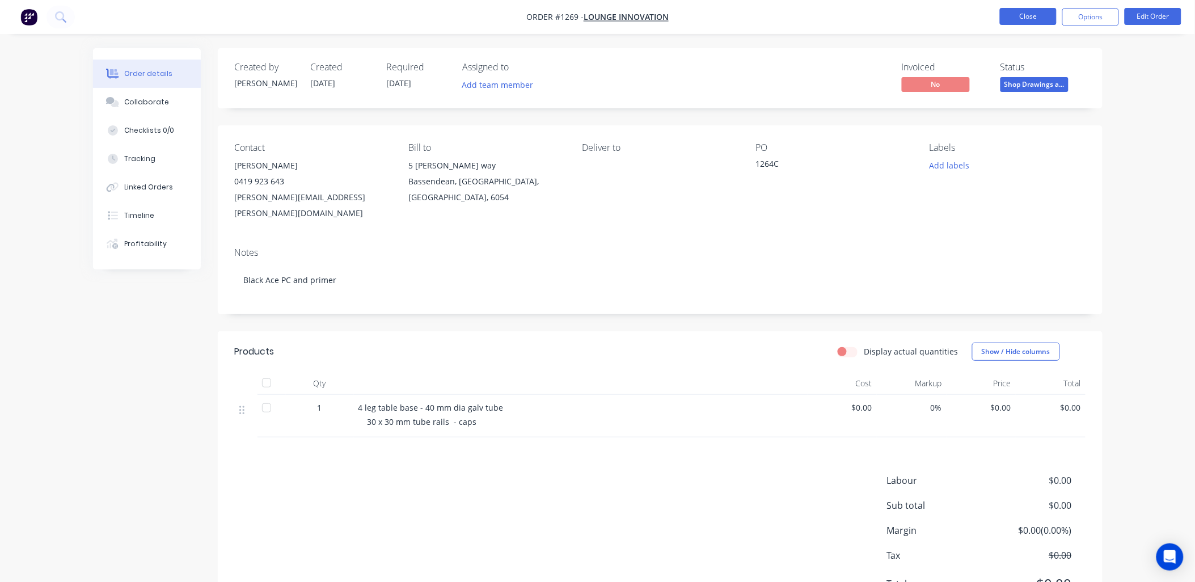
click at [1035, 20] on button "Close" at bounding box center [1028, 16] width 57 height 17
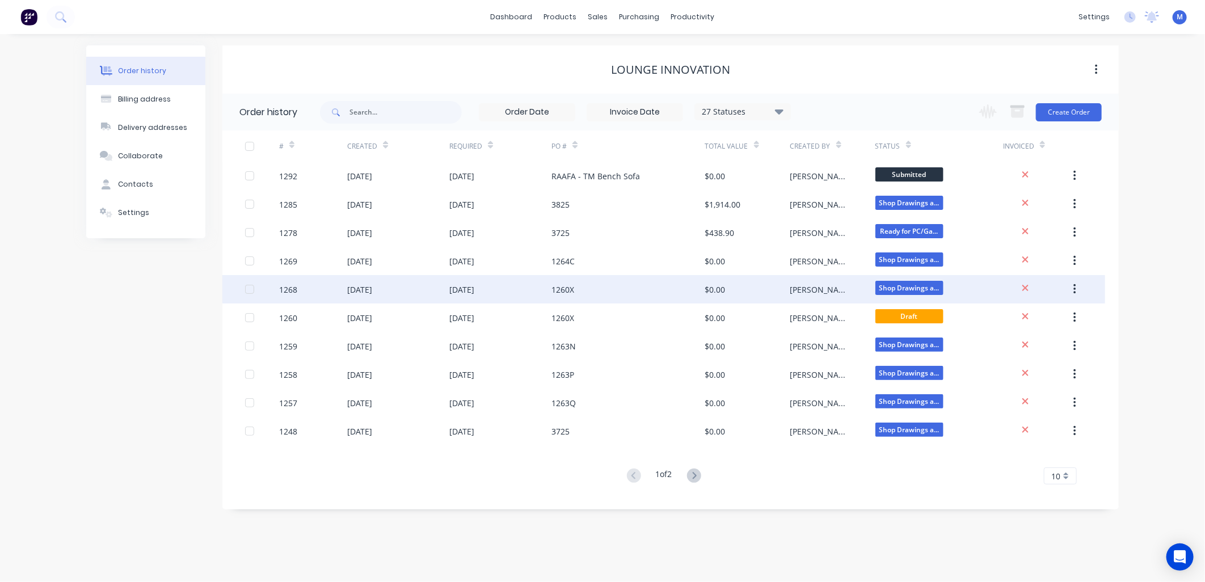
click at [559, 284] on div "1260X" at bounding box center [562, 290] width 23 height 12
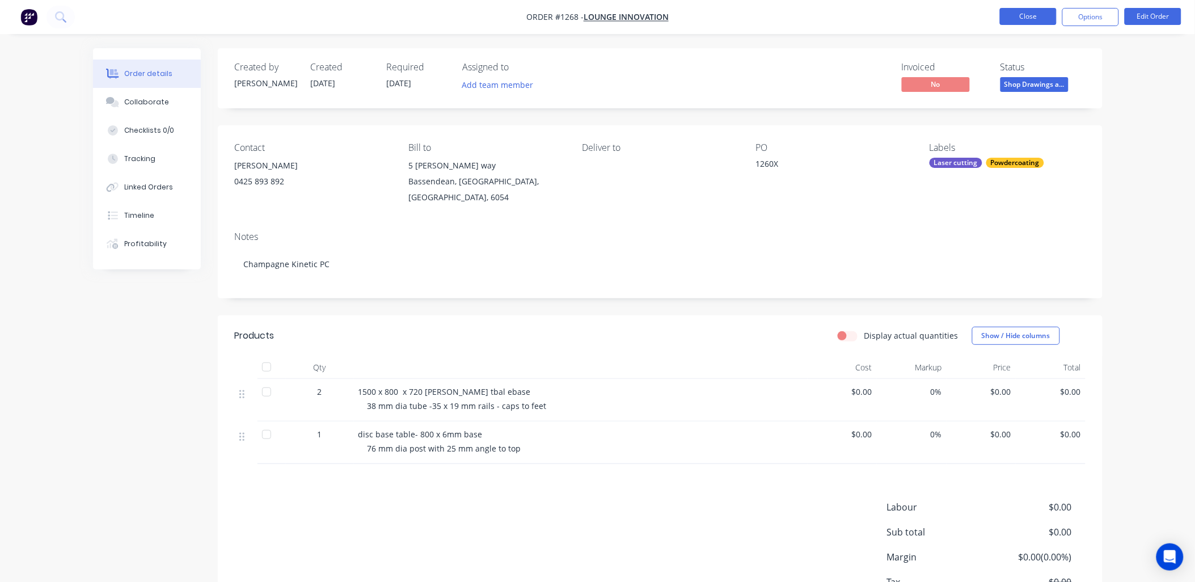
click at [1011, 22] on button "Close" at bounding box center [1028, 16] width 57 height 17
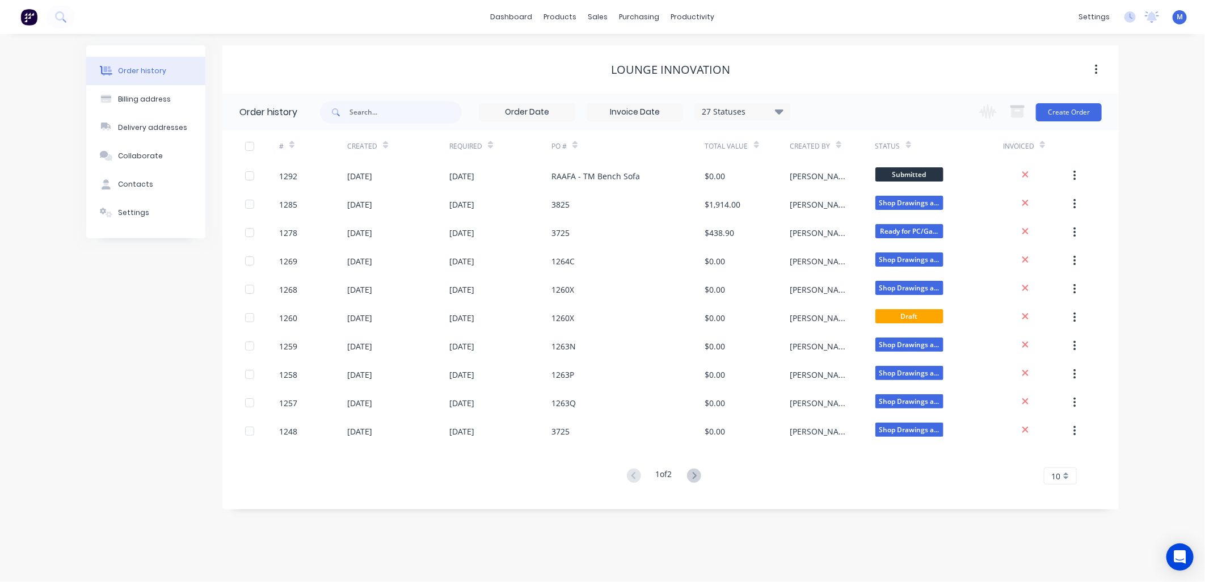
click at [490, 149] on icon at bounding box center [490, 145] width 5 height 9
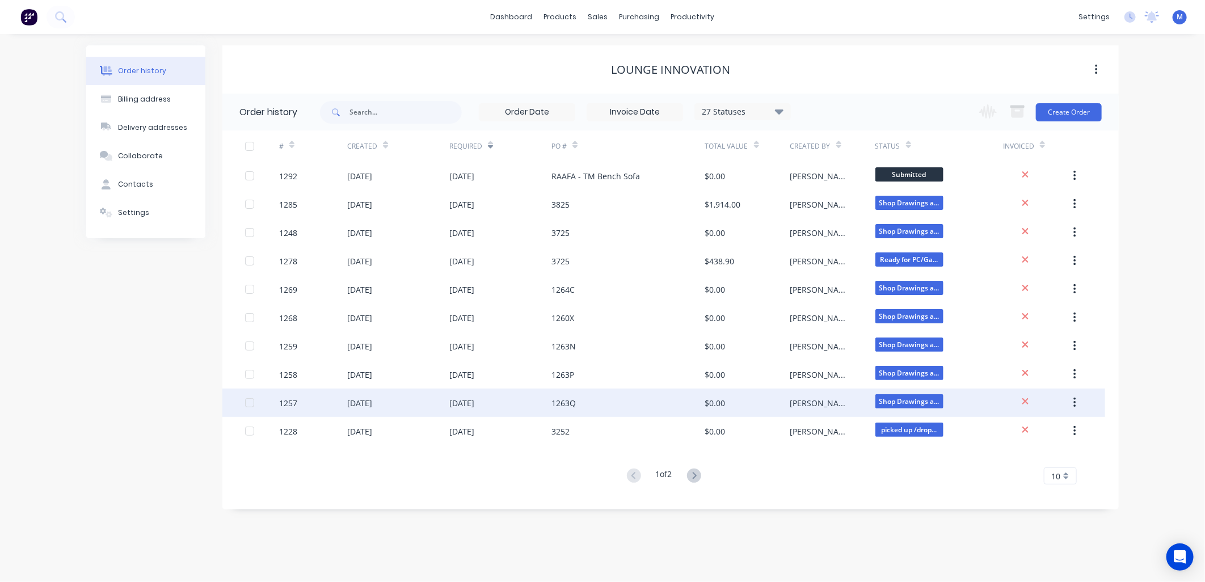
click at [474, 398] on div "[DATE]" at bounding box center [461, 403] width 25 height 12
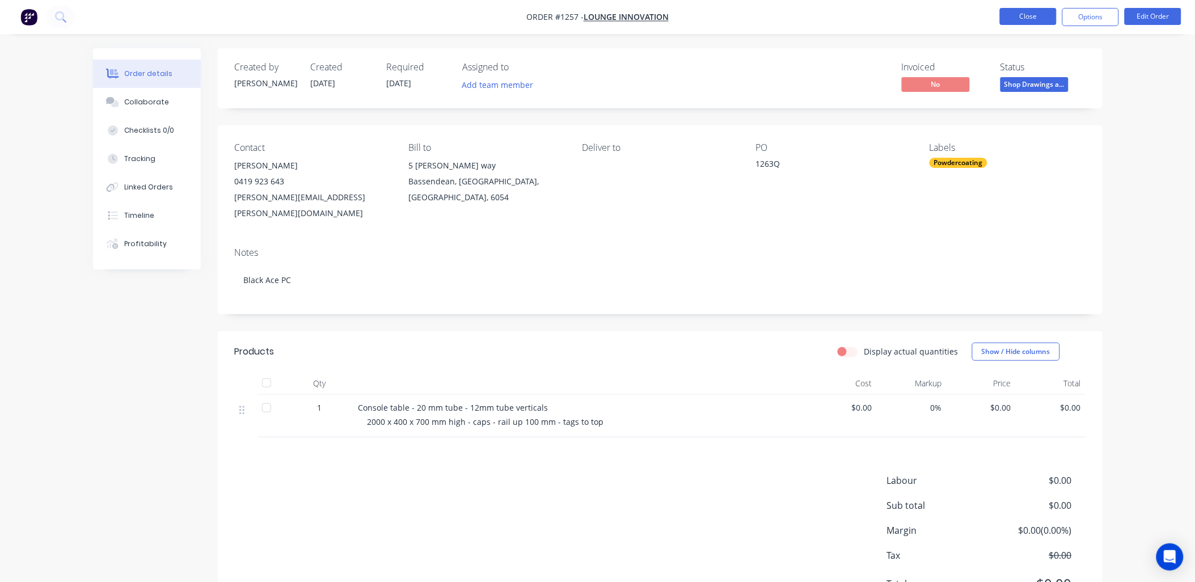
click at [1011, 19] on button "Close" at bounding box center [1028, 16] width 57 height 17
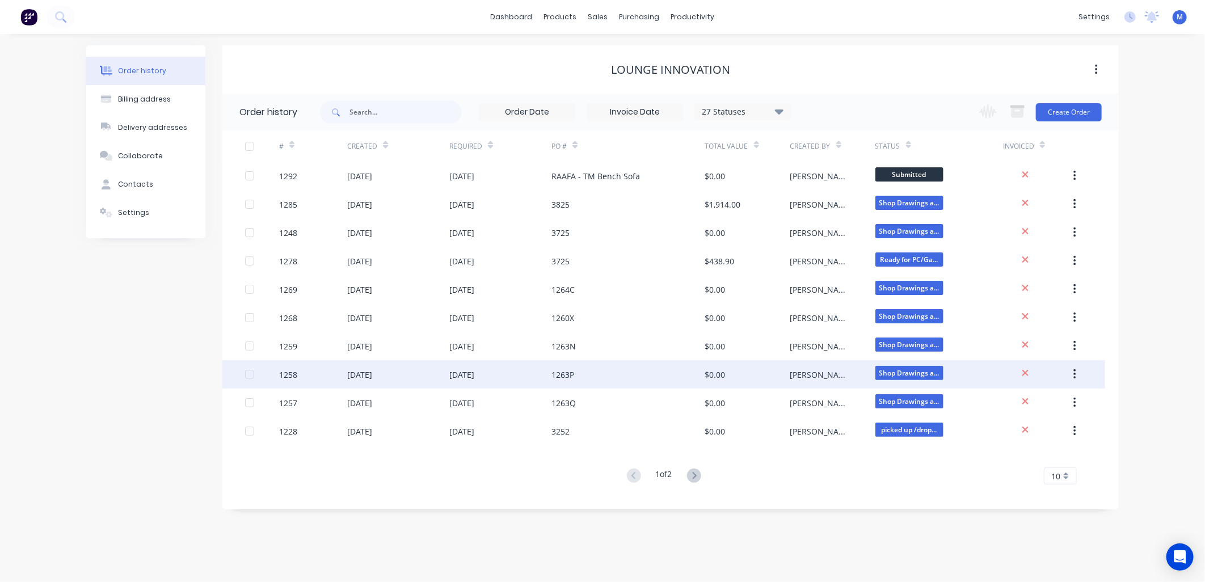
click at [556, 380] on div "1263P" at bounding box center [562, 375] width 23 height 12
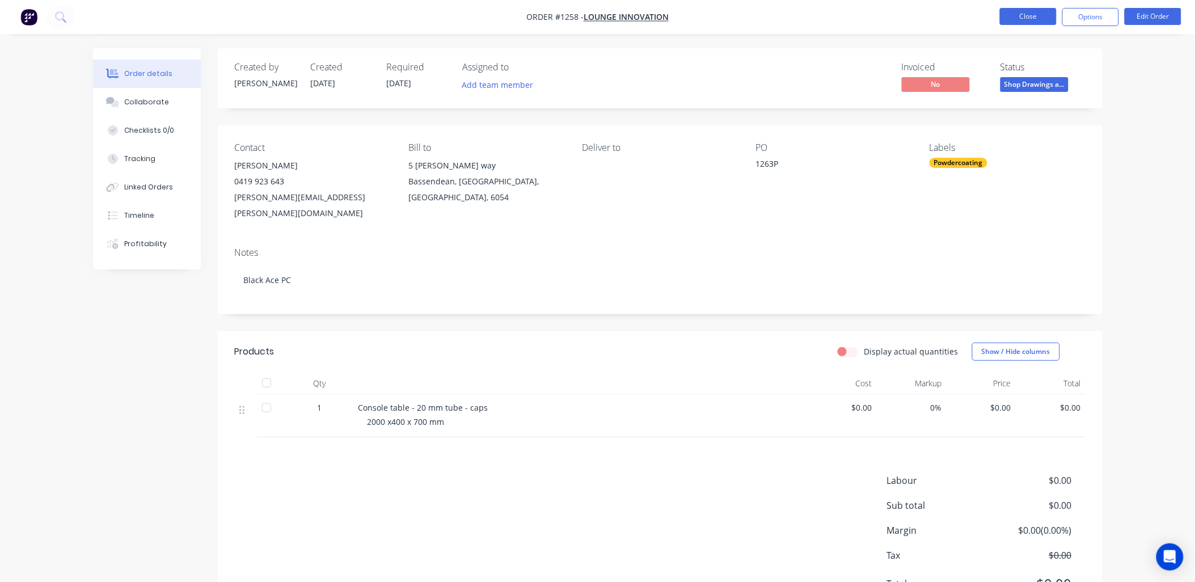
click at [1024, 15] on button "Close" at bounding box center [1028, 16] width 57 height 17
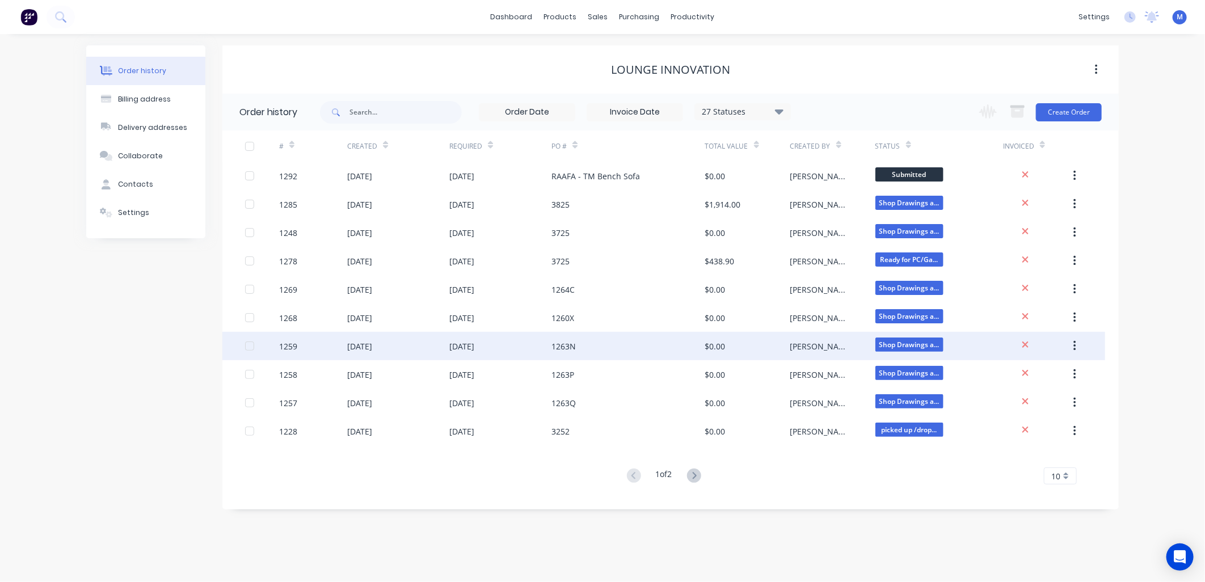
click at [566, 340] on div "1263N" at bounding box center [563, 346] width 24 height 12
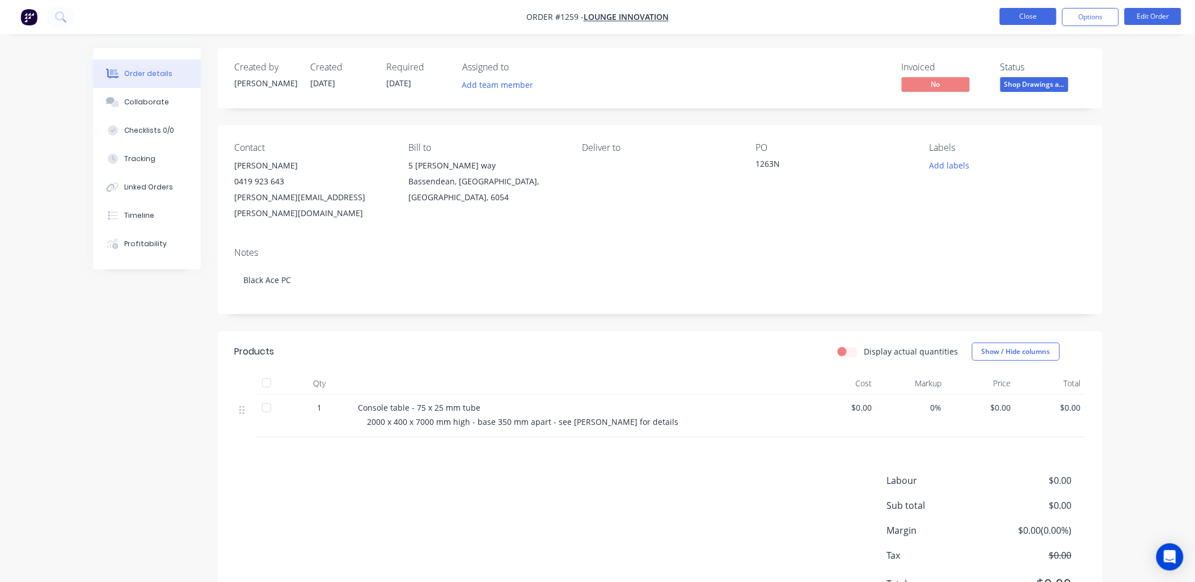
click at [1043, 15] on button "Close" at bounding box center [1028, 16] width 57 height 17
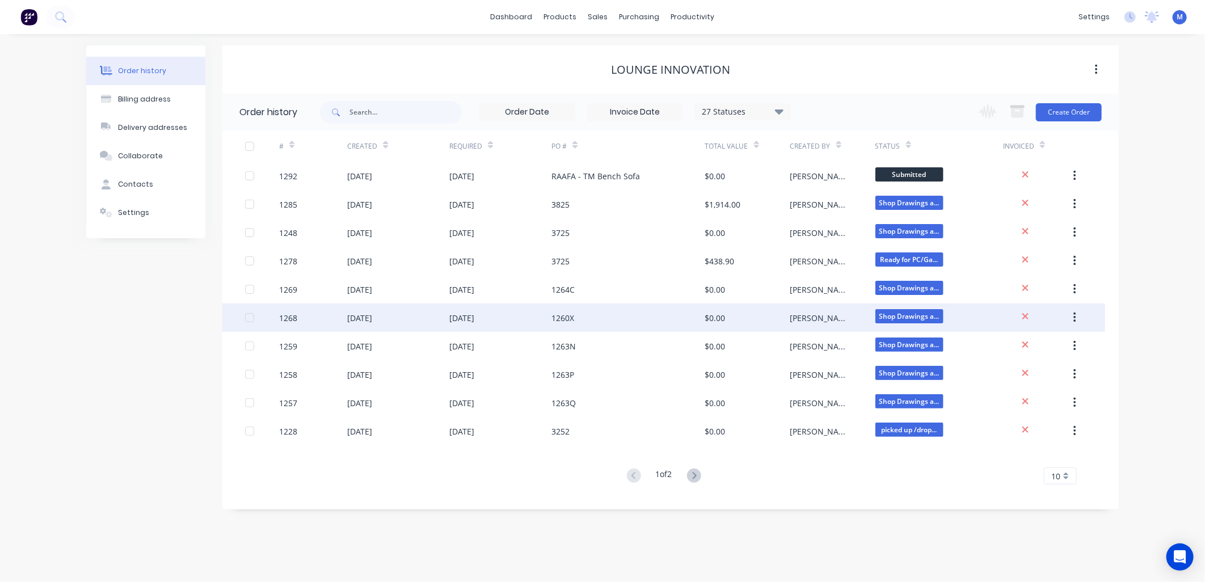
click at [560, 316] on div "1260X" at bounding box center [562, 318] width 23 height 12
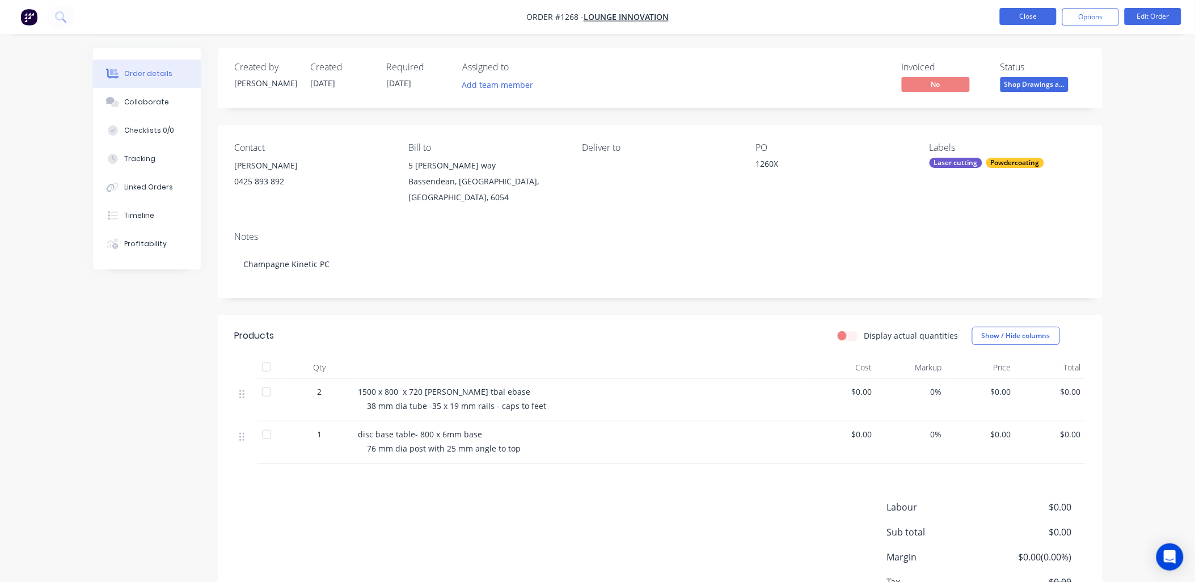
click at [1036, 11] on button "Close" at bounding box center [1028, 16] width 57 height 17
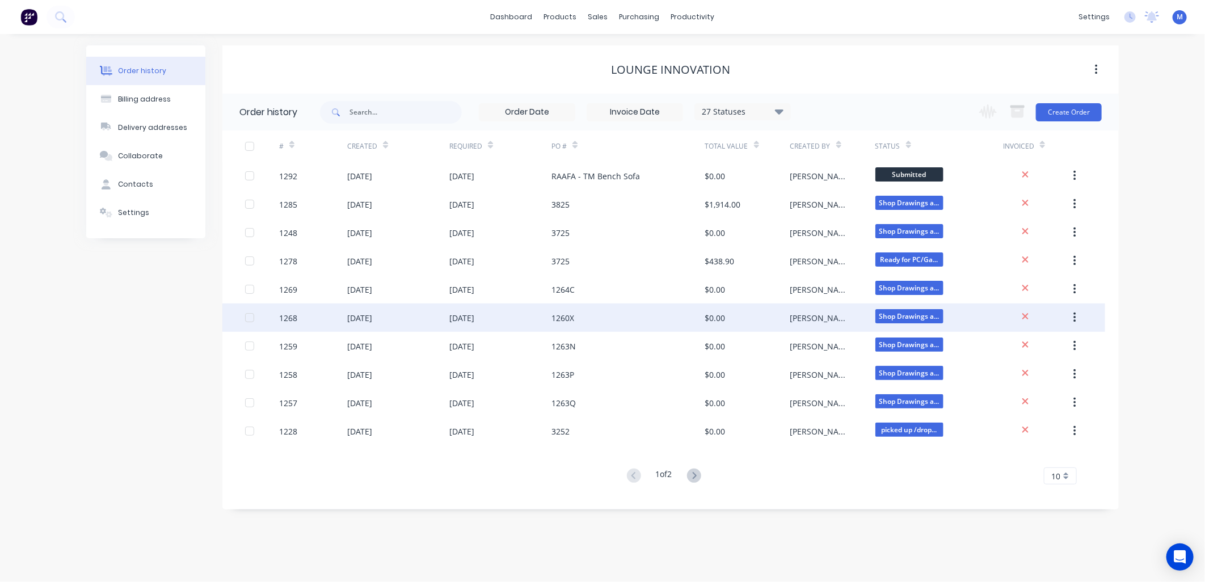
click at [474, 318] on div "[DATE]" at bounding box center [461, 318] width 25 height 12
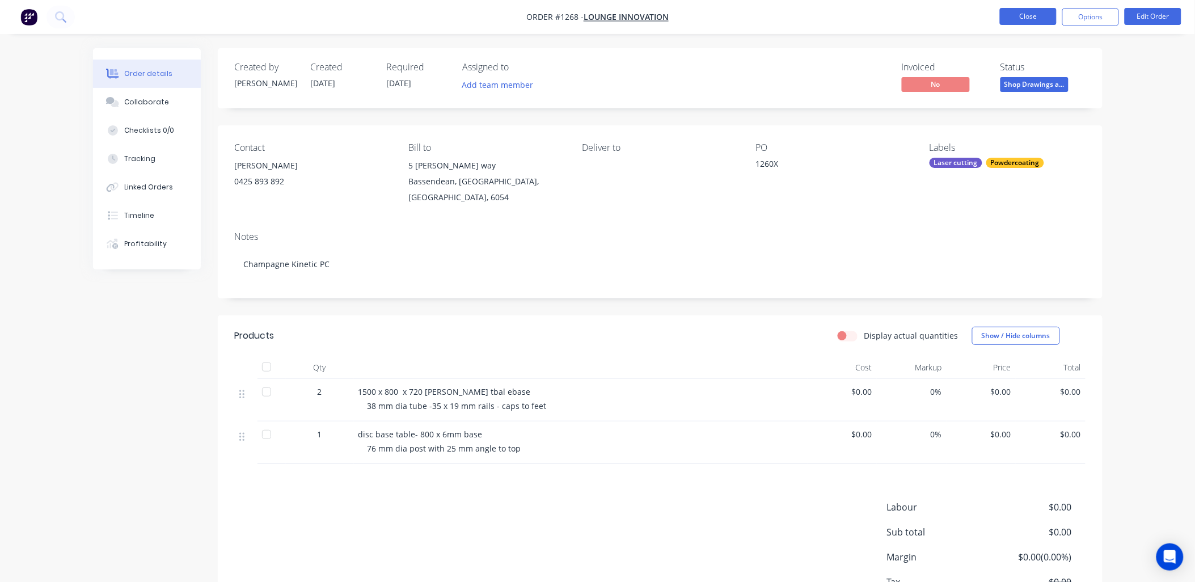
click at [1029, 20] on button "Close" at bounding box center [1028, 16] width 57 height 17
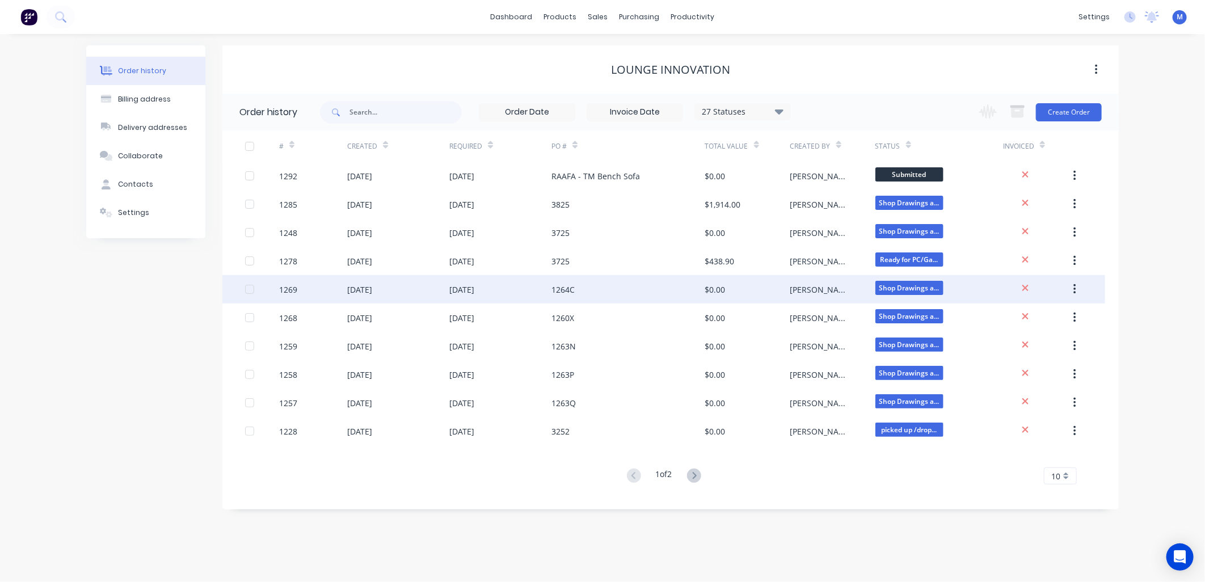
click at [462, 287] on div "[DATE]" at bounding box center [461, 290] width 25 height 12
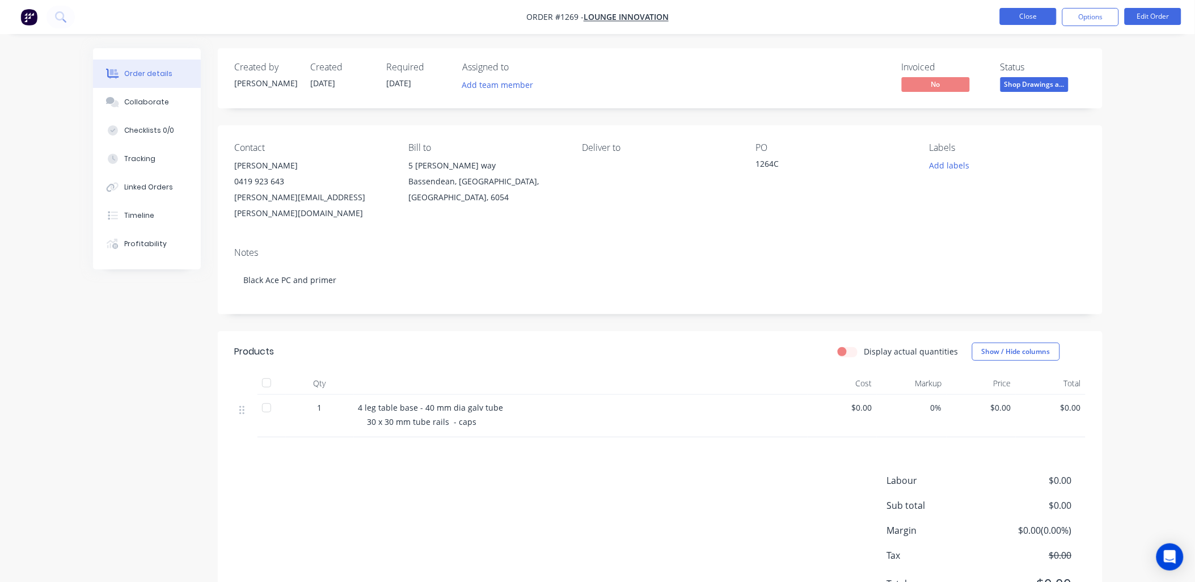
click at [1040, 11] on button "Close" at bounding box center [1028, 16] width 57 height 17
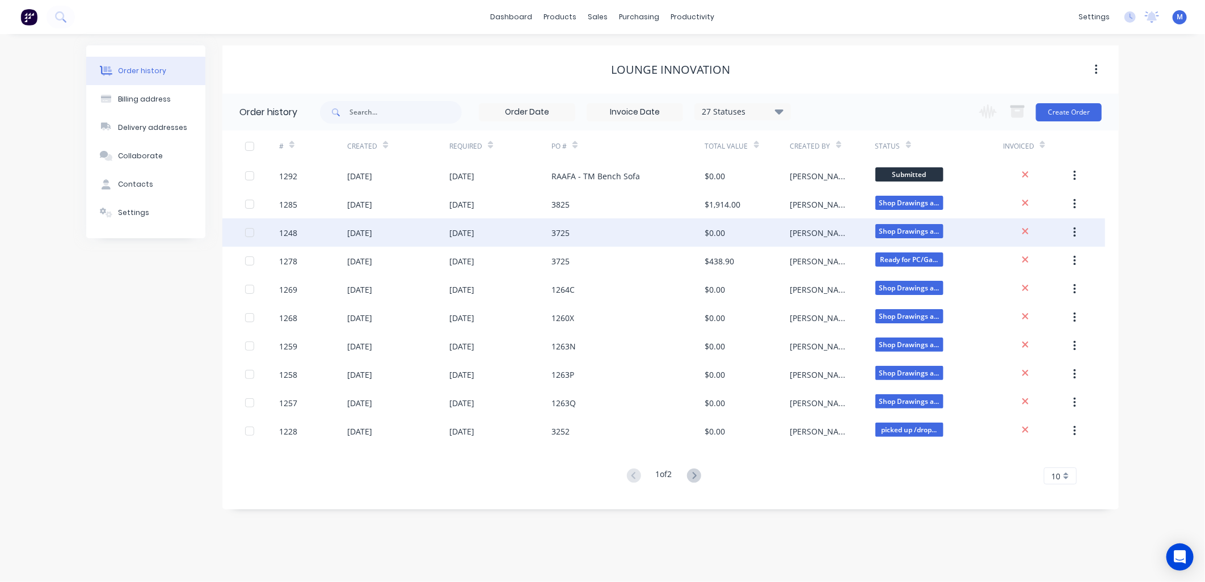
click at [538, 234] on div "[DATE]" at bounding box center [500, 232] width 102 height 28
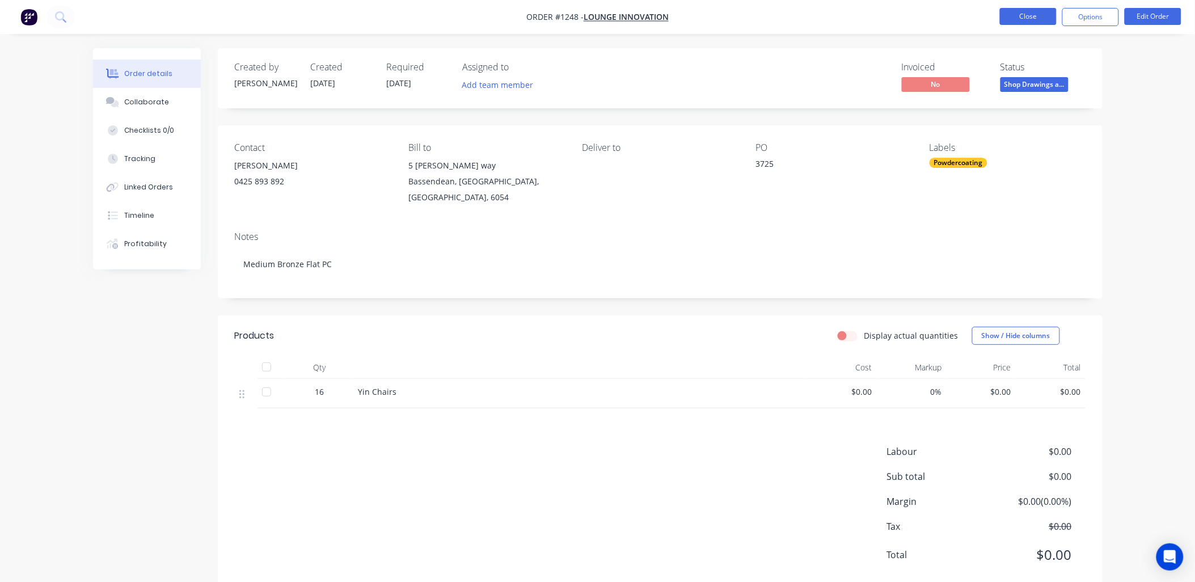
click at [1007, 19] on button "Close" at bounding box center [1028, 16] width 57 height 17
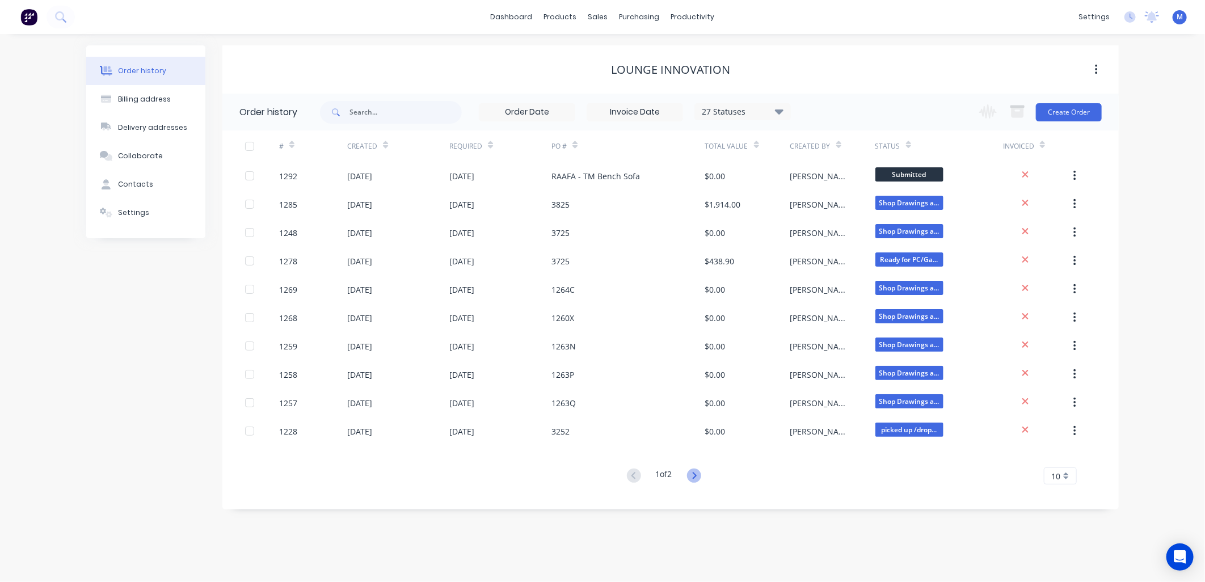
click at [692, 472] on icon at bounding box center [694, 476] width 14 height 14
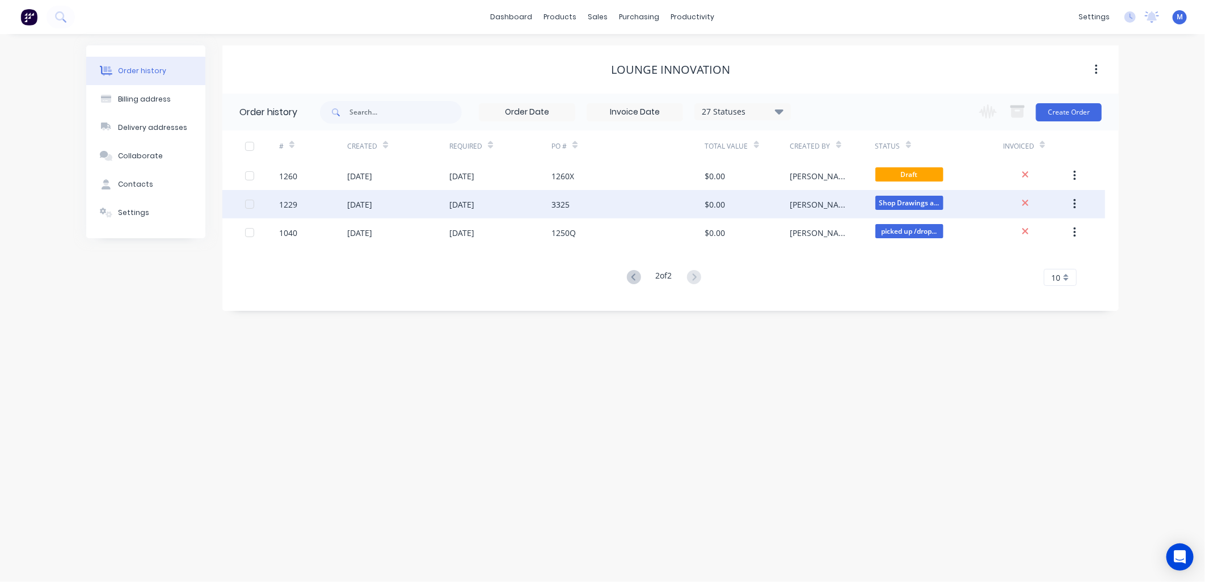
click at [556, 205] on div "3325" at bounding box center [560, 205] width 18 height 12
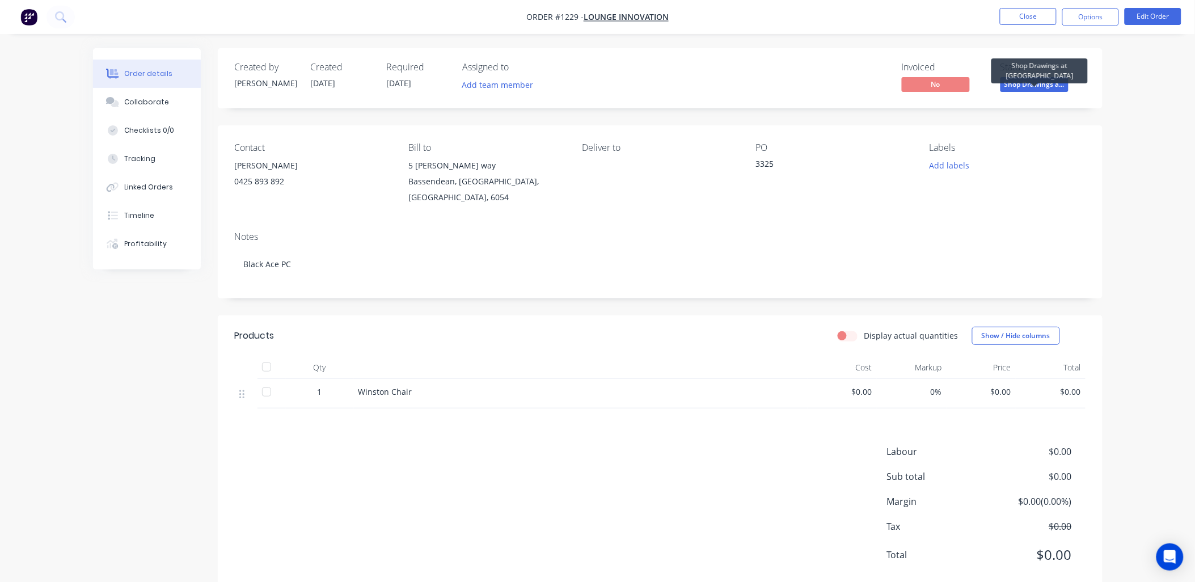
click at [1029, 83] on span "Shop Drawings a..." at bounding box center [1035, 84] width 68 height 14
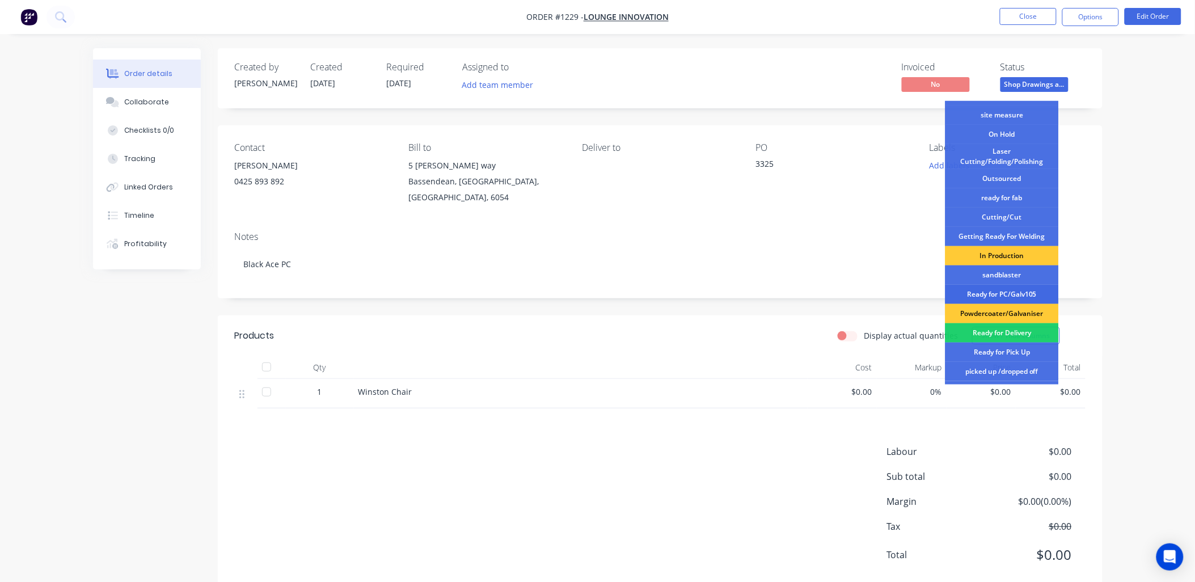
scroll to position [126, 0]
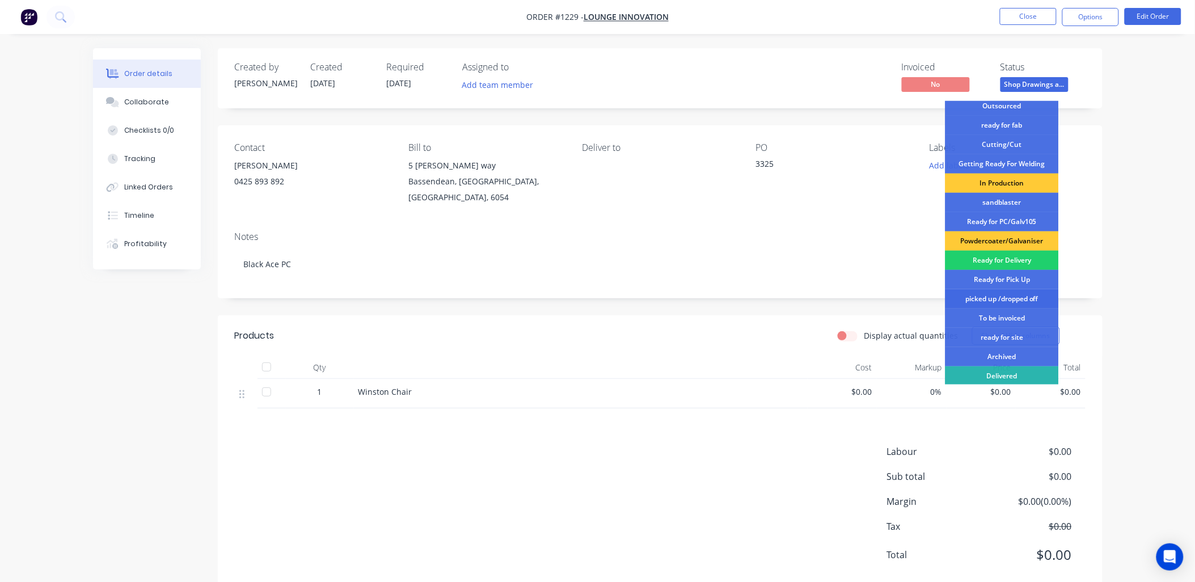
click at [1009, 294] on div "picked up /dropped off" at bounding box center [1002, 298] width 113 height 19
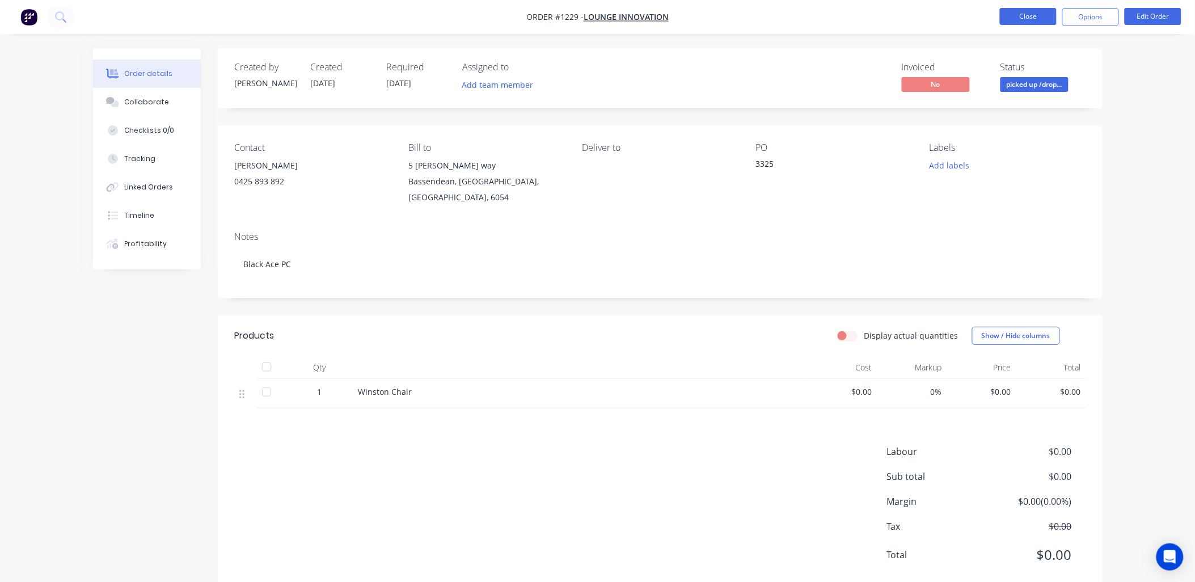
click at [1041, 17] on button "Close" at bounding box center [1028, 16] width 57 height 17
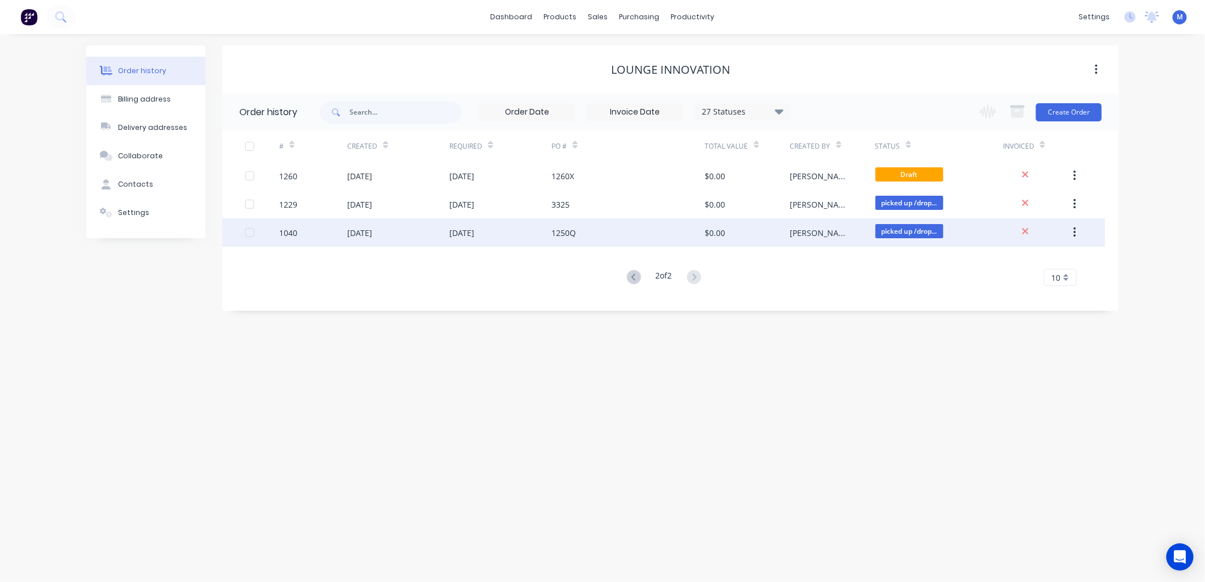
click at [474, 229] on div "[DATE]" at bounding box center [461, 233] width 25 height 12
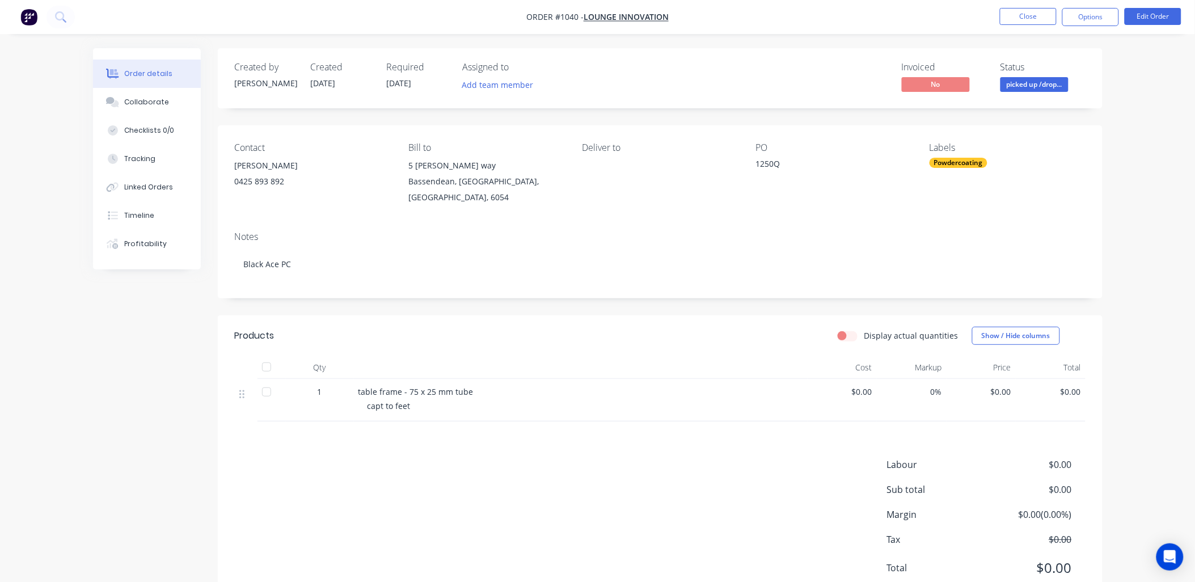
click at [990, 13] on ul "Close Options Edit Order" at bounding box center [1090, 17] width 209 height 18
click at [1014, 14] on button "Close" at bounding box center [1028, 16] width 57 height 17
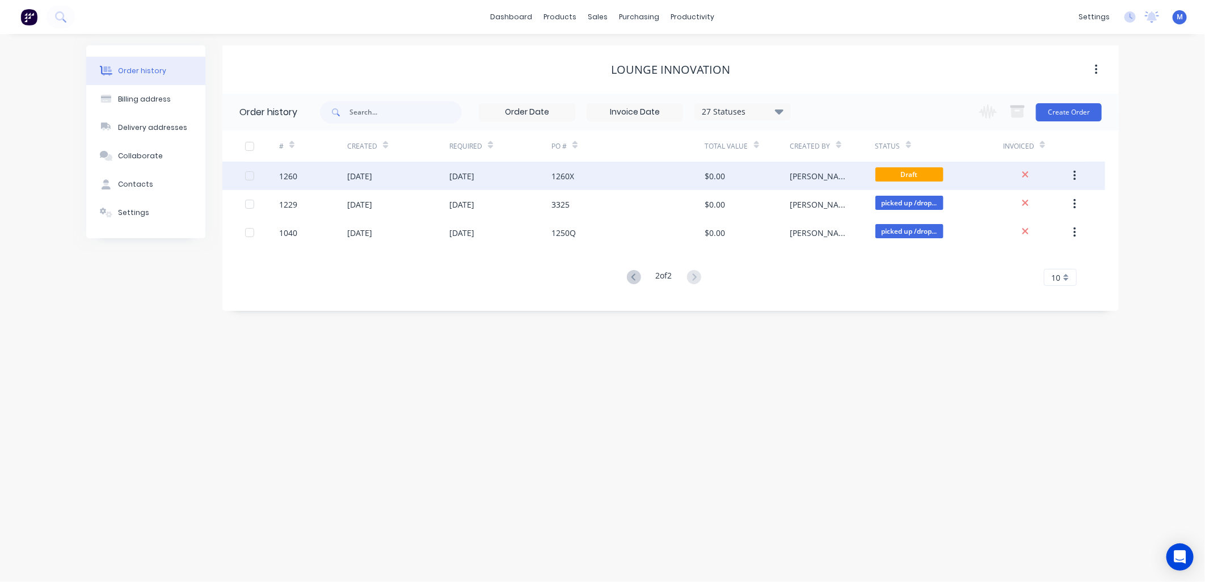
click at [828, 168] on div "[PERSON_NAME]" at bounding box center [832, 176] width 85 height 28
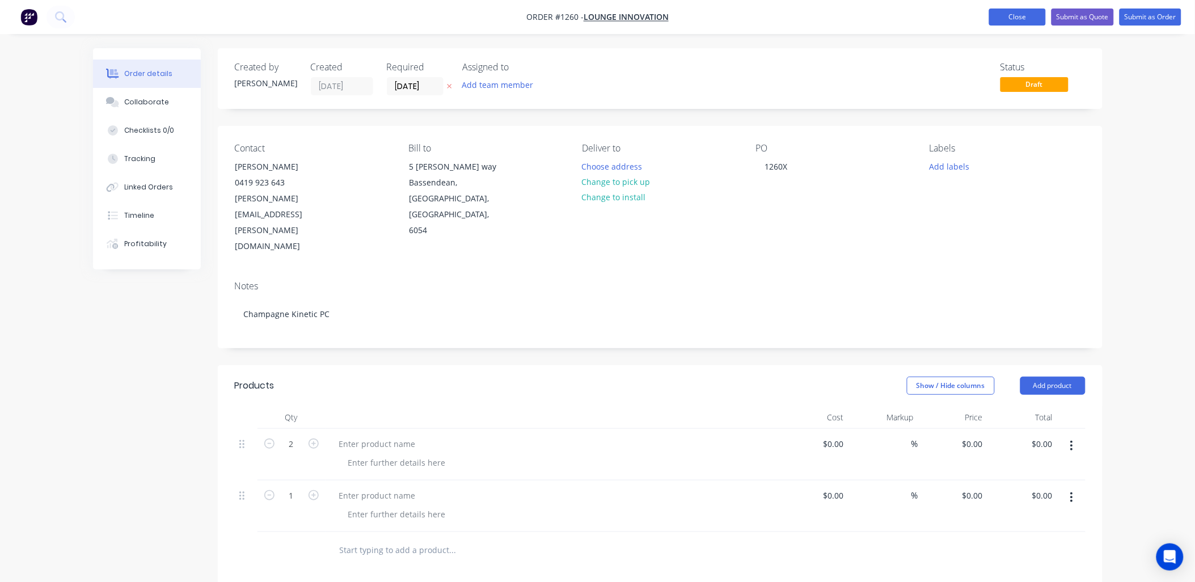
click at [1008, 20] on button "Close" at bounding box center [1017, 17] width 57 height 17
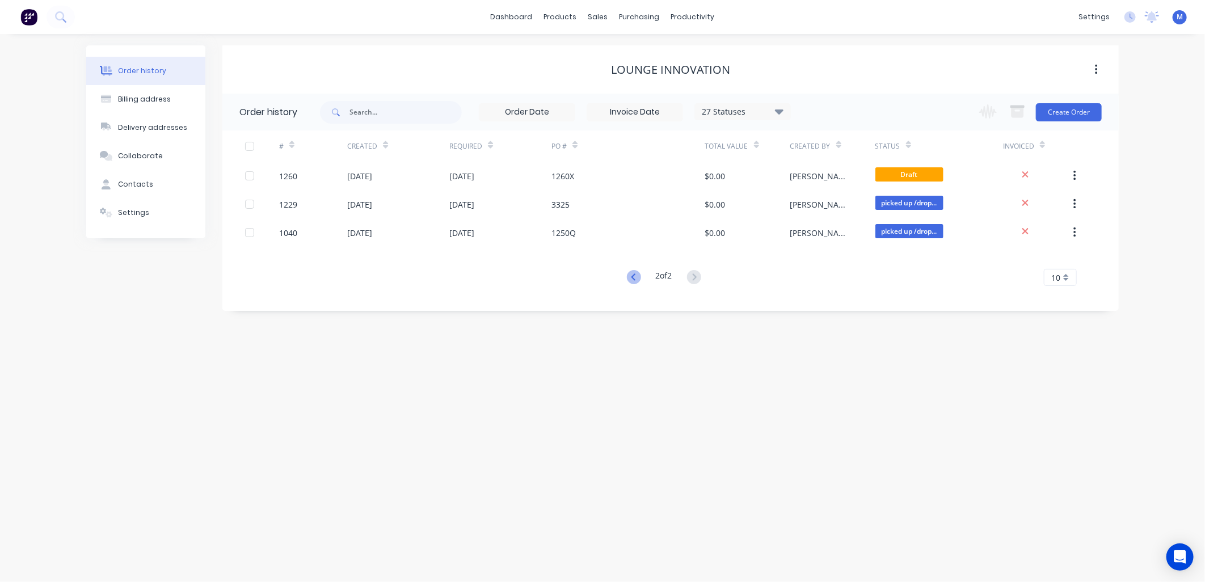
click at [631, 271] on icon at bounding box center [634, 277] width 14 height 14
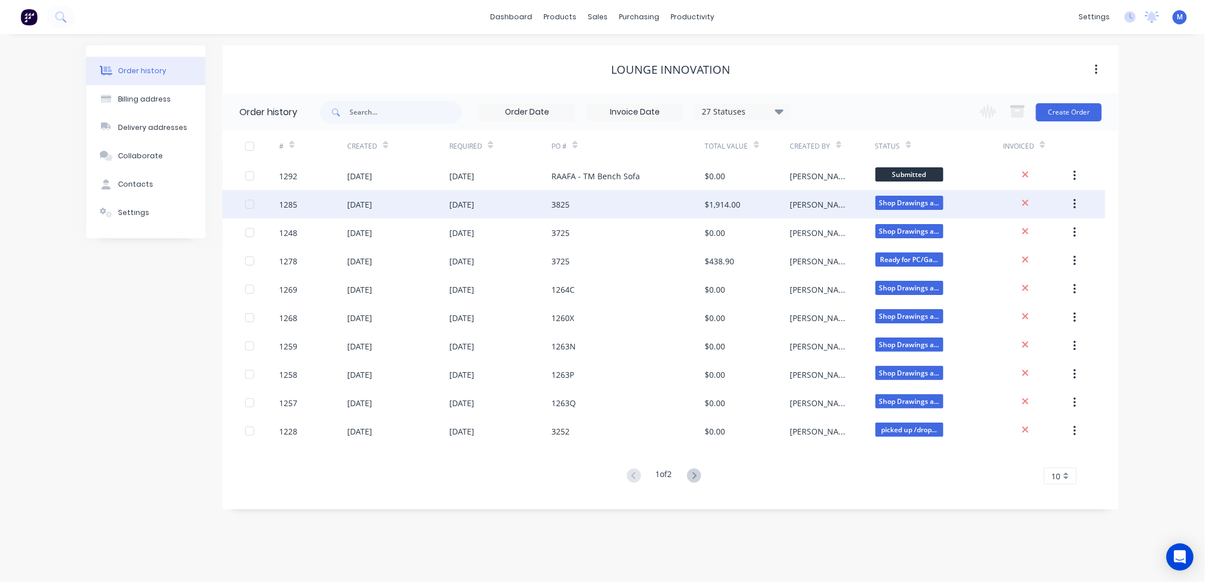
click at [795, 200] on div "[PERSON_NAME]" at bounding box center [821, 205] width 62 height 12
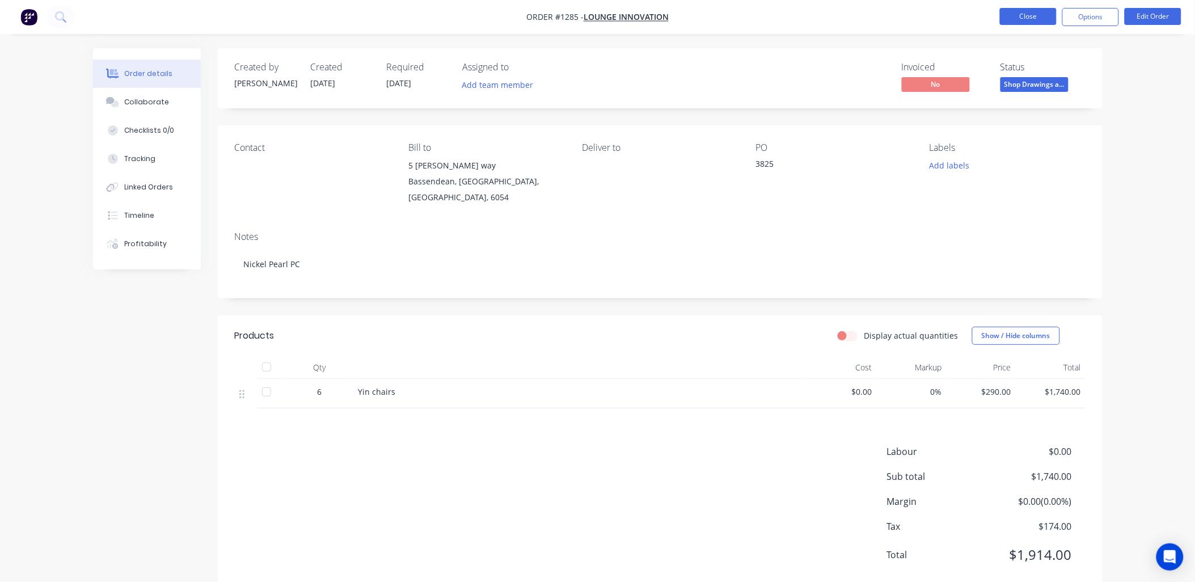
click at [1019, 14] on button "Close" at bounding box center [1028, 16] width 57 height 17
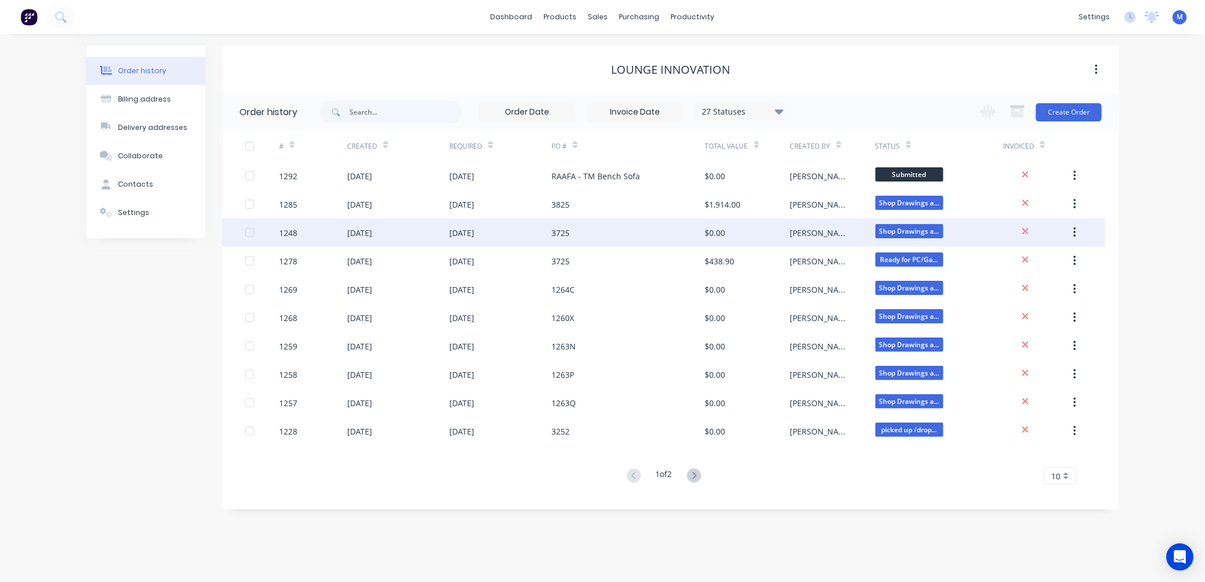
click at [359, 227] on div "[DATE]" at bounding box center [359, 233] width 25 height 12
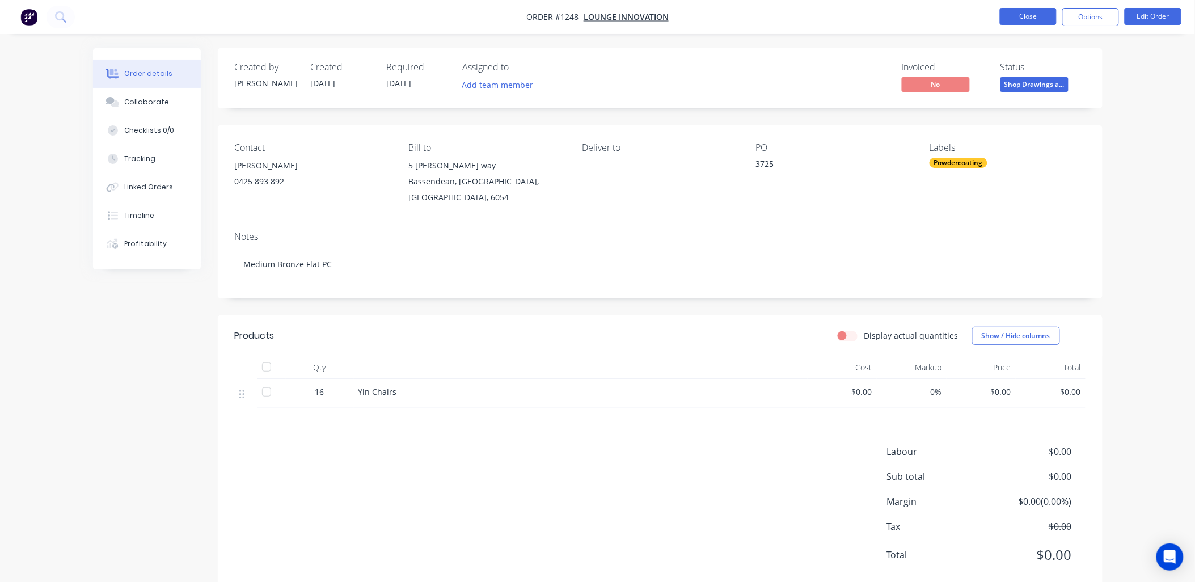
click at [1013, 18] on button "Close" at bounding box center [1028, 16] width 57 height 17
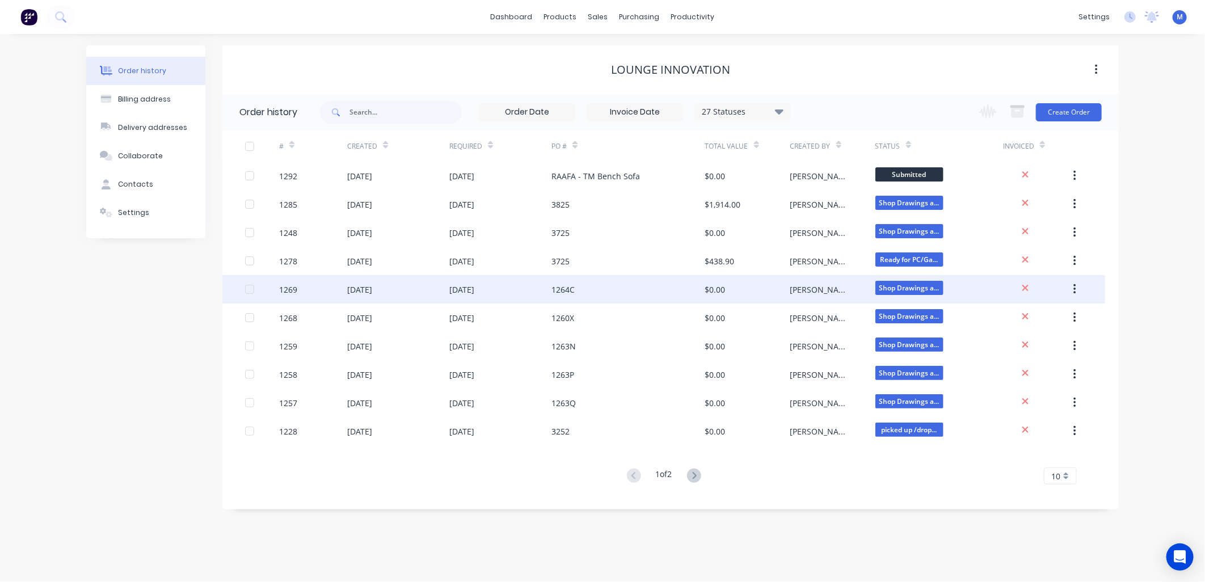
click at [371, 290] on div "[DATE]" at bounding box center [359, 290] width 25 height 12
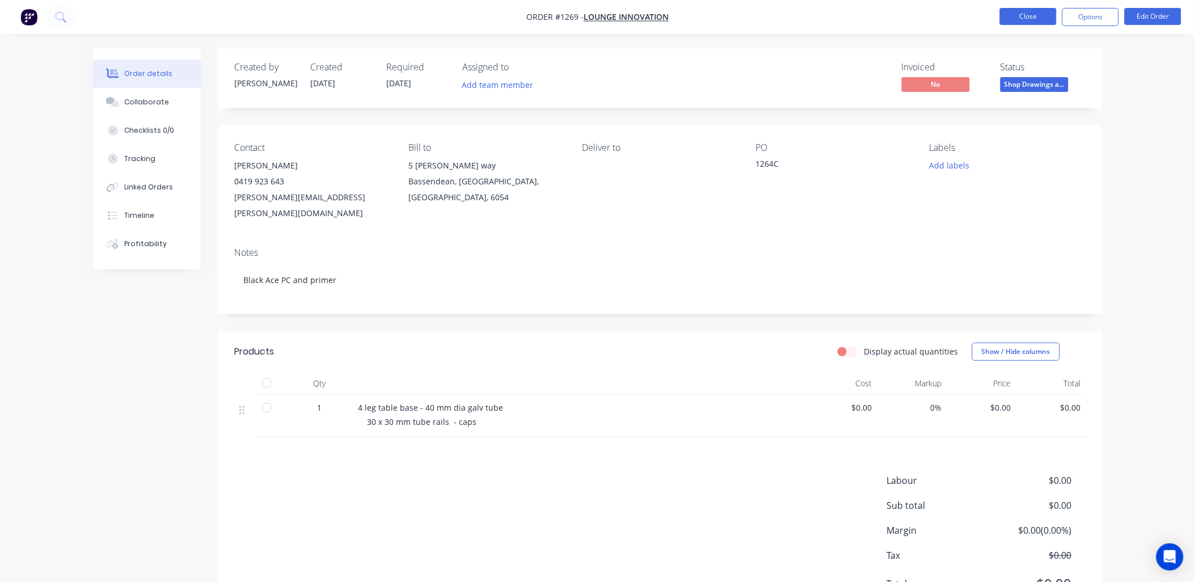
click at [1010, 16] on button "Close" at bounding box center [1028, 16] width 57 height 17
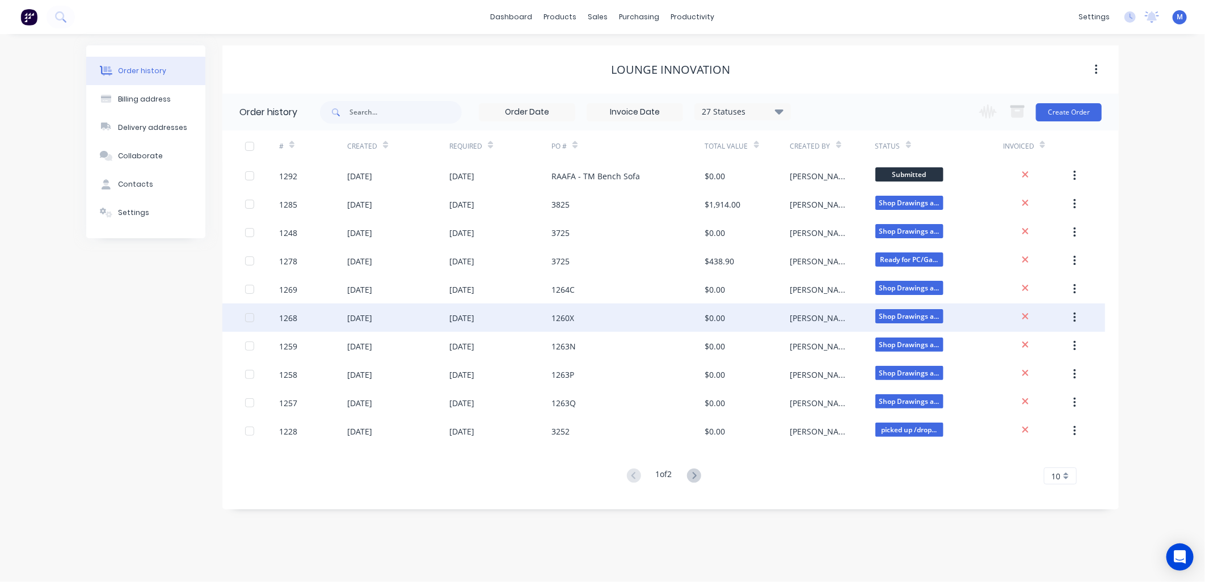
click at [364, 310] on div "[DATE]" at bounding box center [398, 317] width 102 height 28
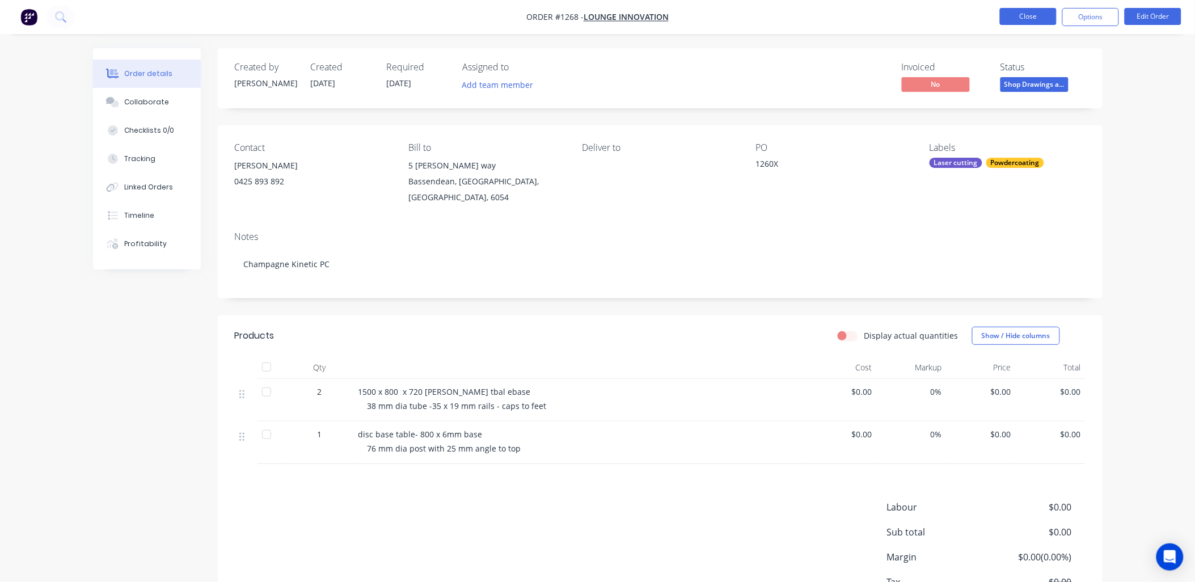
click at [1034, 19] on button "Close" at bounding box center [1028, 16] width 57 height 17
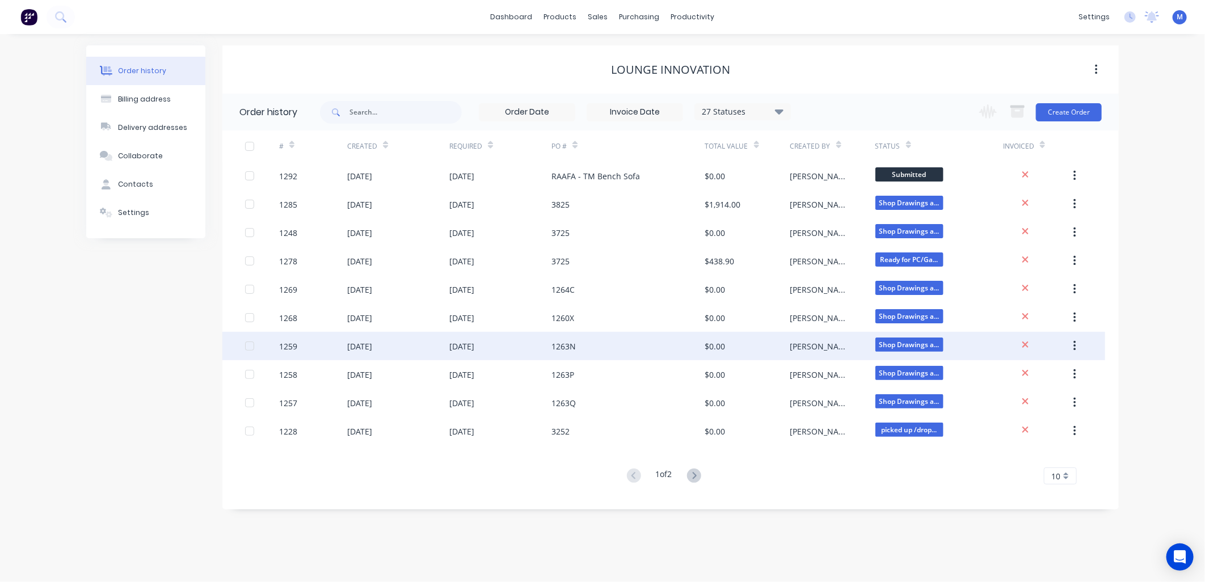
click at [372, 346] on div "[DATE]" at bounding box center [359, 346] width 25 height 12
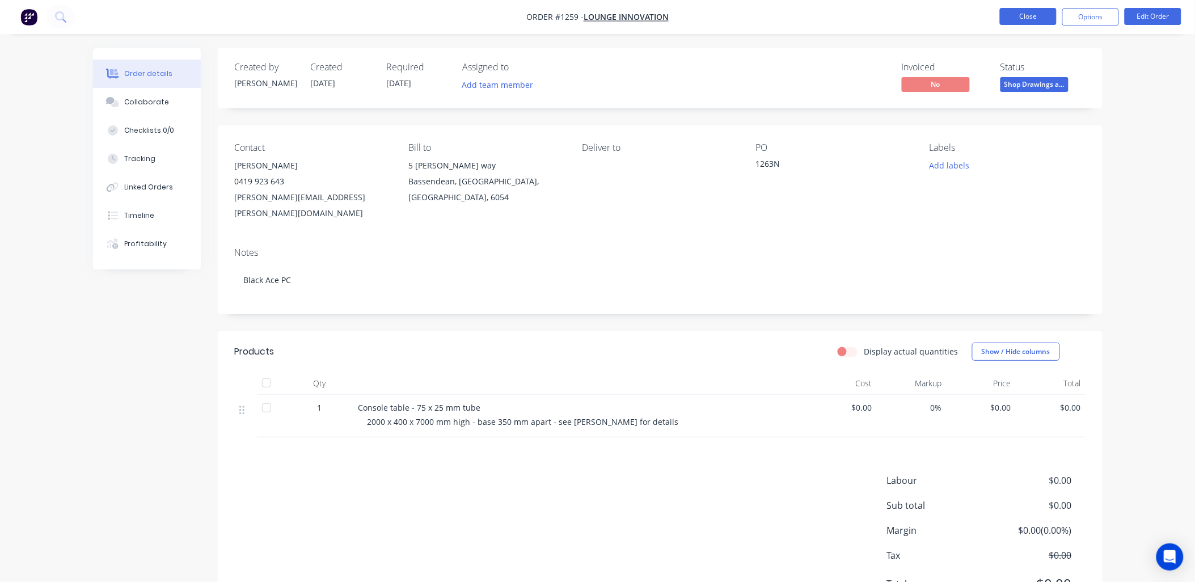
click at [1019, 17] on button "Close" at bounding box center [1028, 16] width 57 height 17
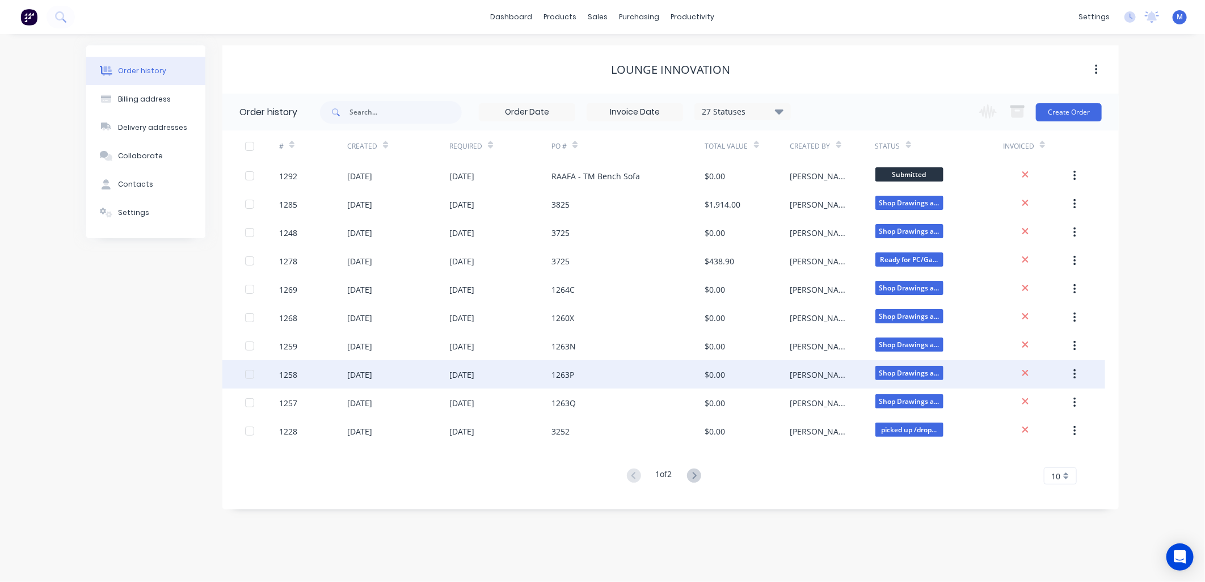
click at [372, 378] on div "[DATE]" at bounding box center [359, 375] width 25 height 12
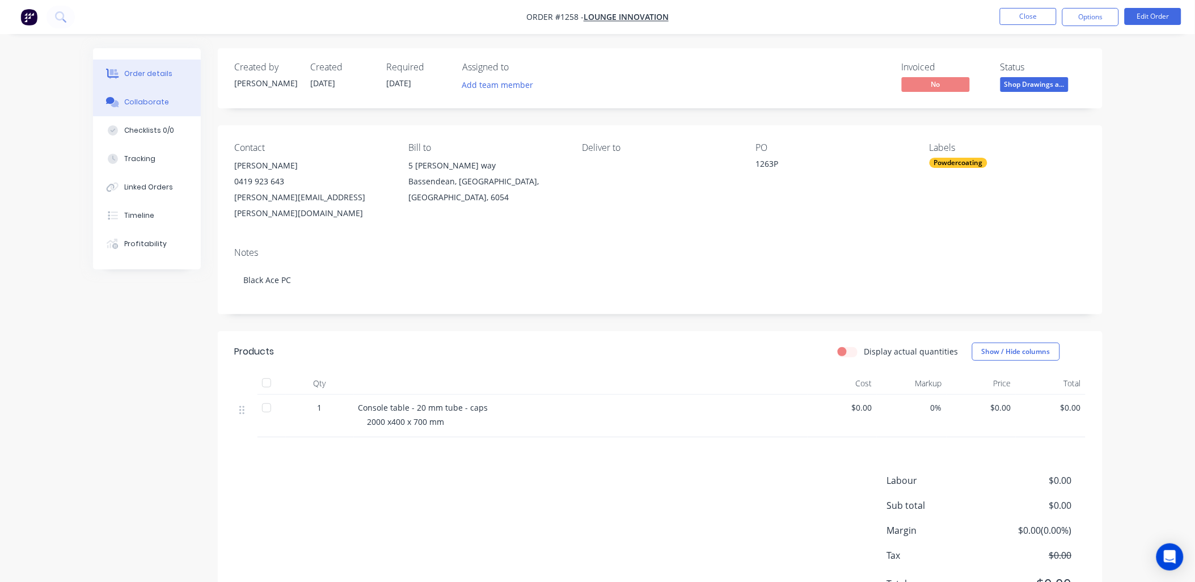
click at [159, 109] on button "Collaborate" at bounding box center [147, 102] width 108 height 28
